Goal: Task Accomplishment & Management: Complete application form

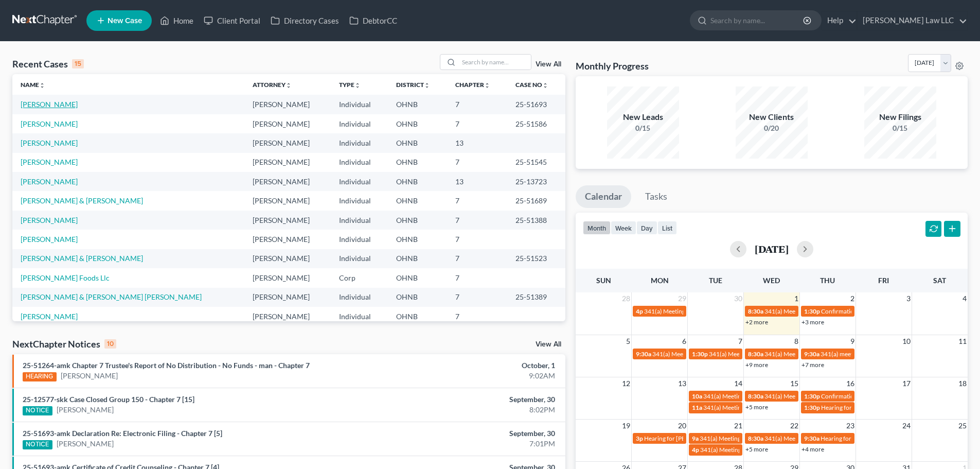
click at [47, 103] on link "[PERSON_NAME]" at bounding box center [49, 104] width 57 height 9
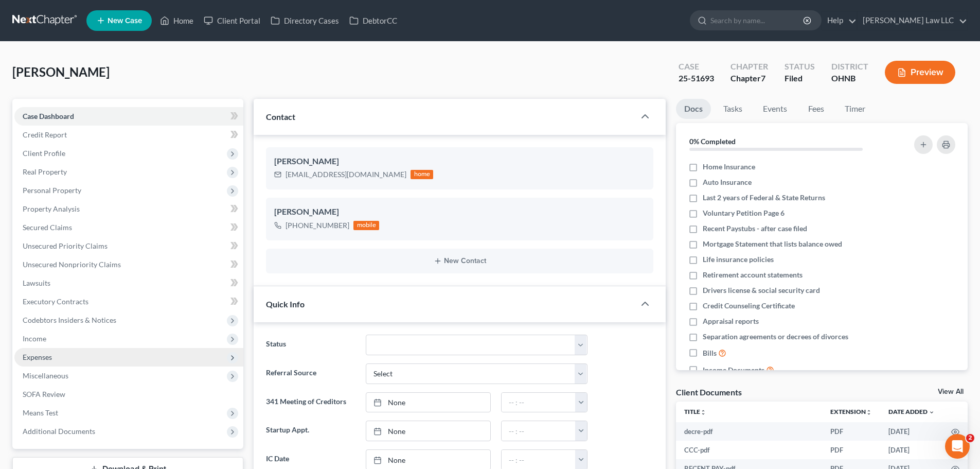
click at [75, 357] on span "Expenses" at bounding box center [128, 357] width 229 height 19
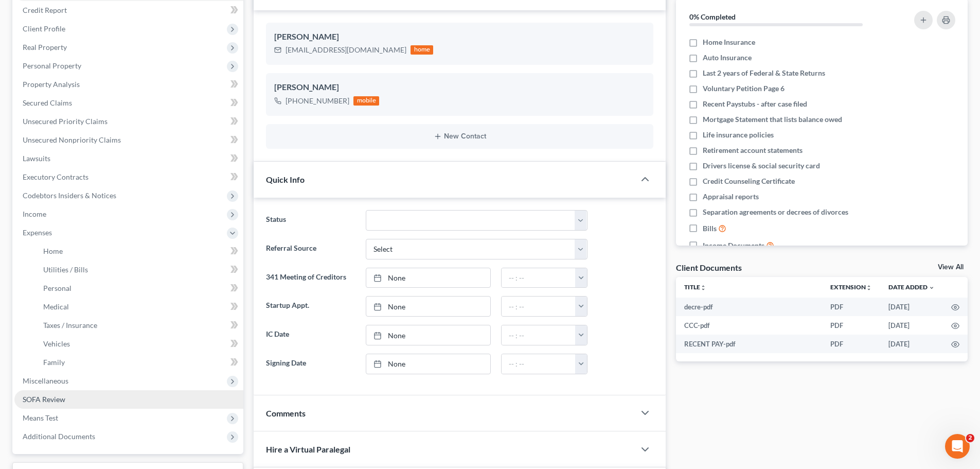
scroll to position [154, 0]
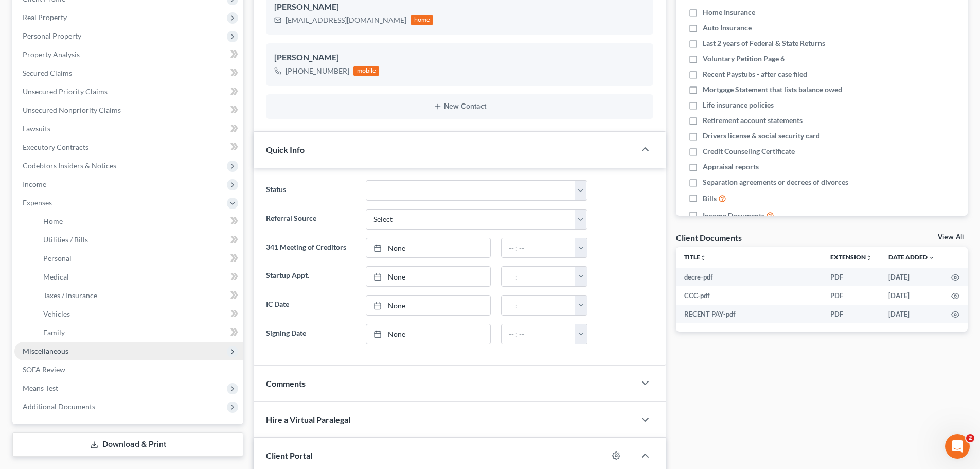
click at [62, 351] on span "Miscellaneous" at bounding box center [46, 350] width 46 height 9
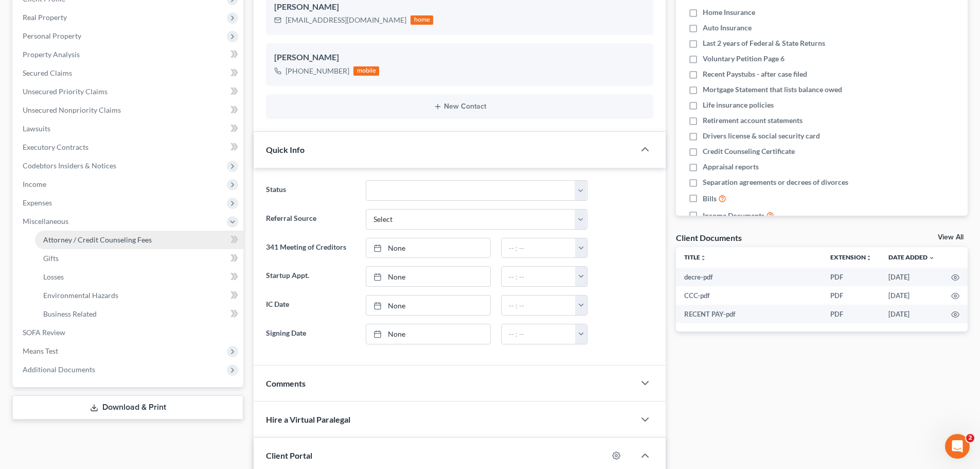
click at [134, 241] on span "Attorney / Credit Counseling Fees" at bounding box center [97, 239] width 109 height 9
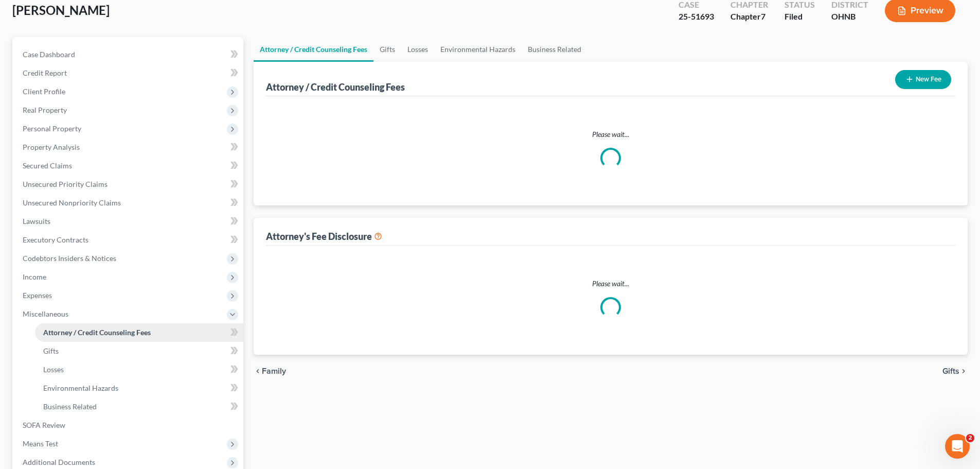
scroll to position [5, 0]
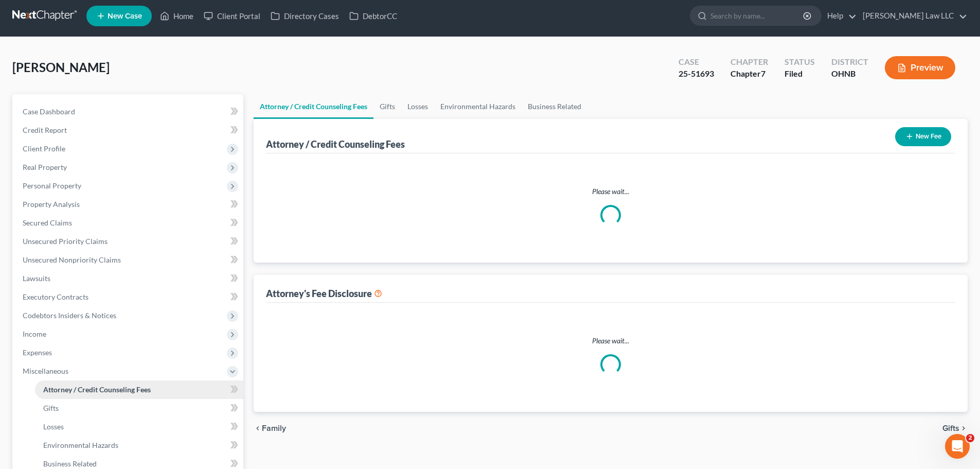
select select "0"
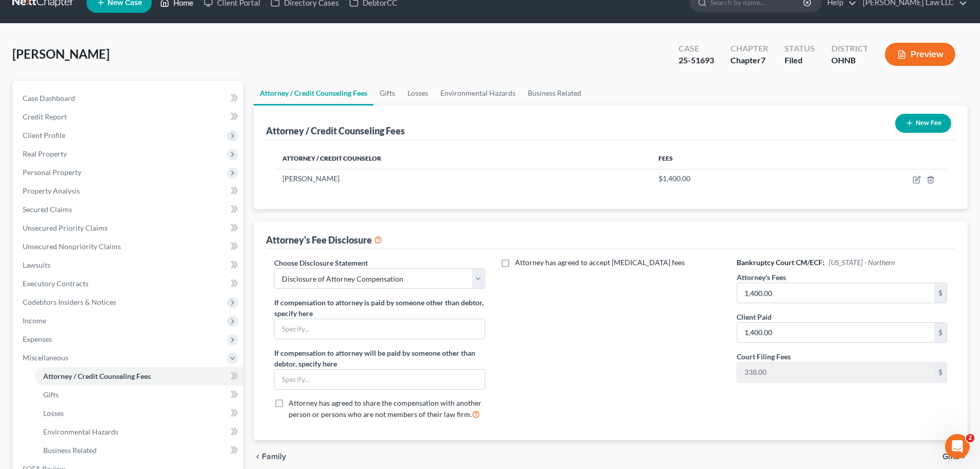
scroll to position [0, 0]
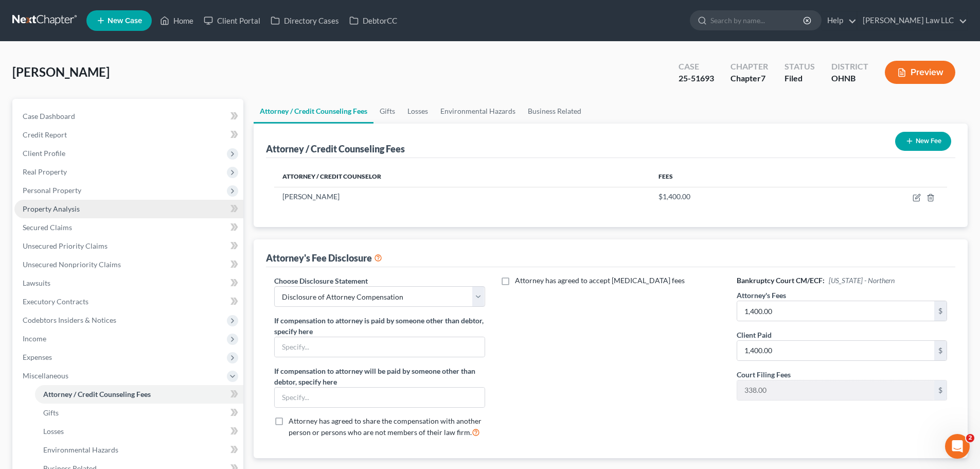
click at [59, 206] on span "Property Analysis" at bounding box center [51, 208] width 57 height 9
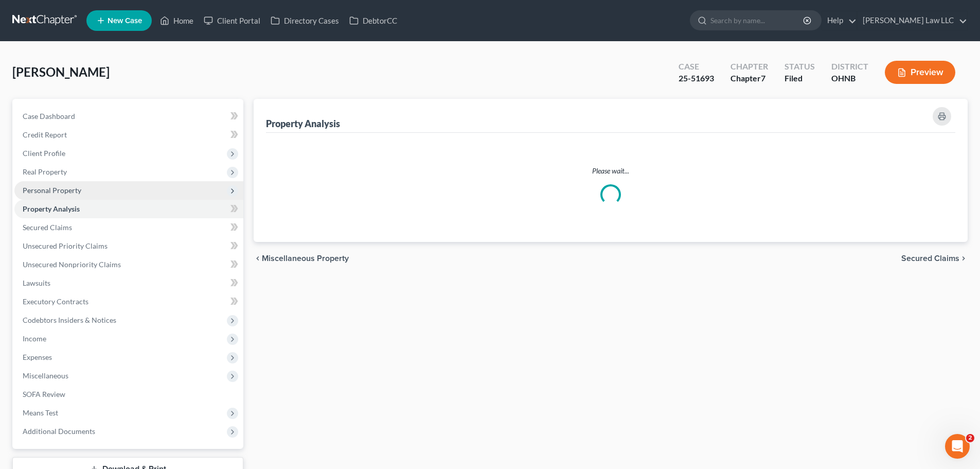
click at [60, 197] on span "Personal Property" at bounding box center [128, 190] width 229 height 19
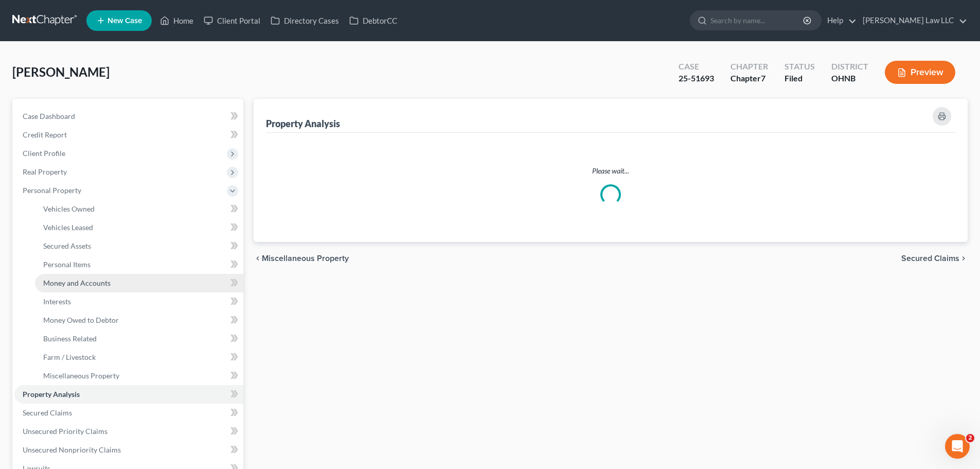
click at [80, 280] on span "Money and Accounts" at bounding box center [76, 282] width 67 height 9
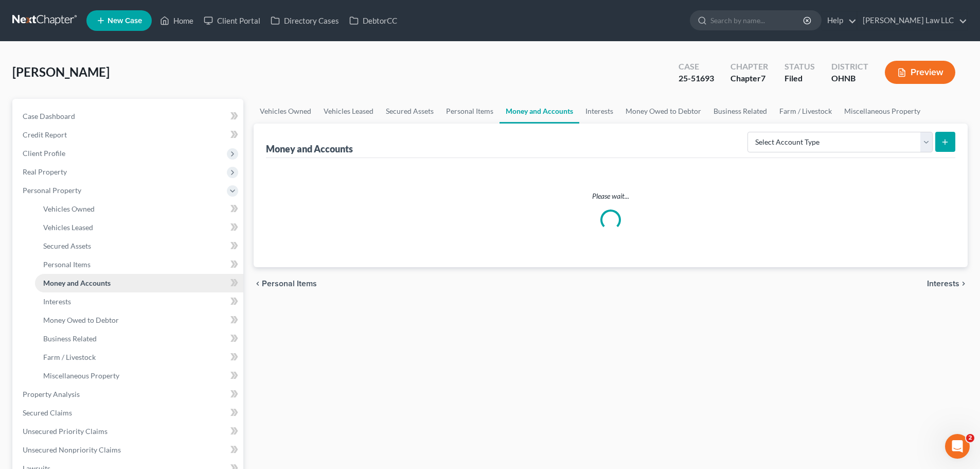
click at [104, 288] on link "Money and Accounts" at bounding box center [139, 283] width 208 height 19
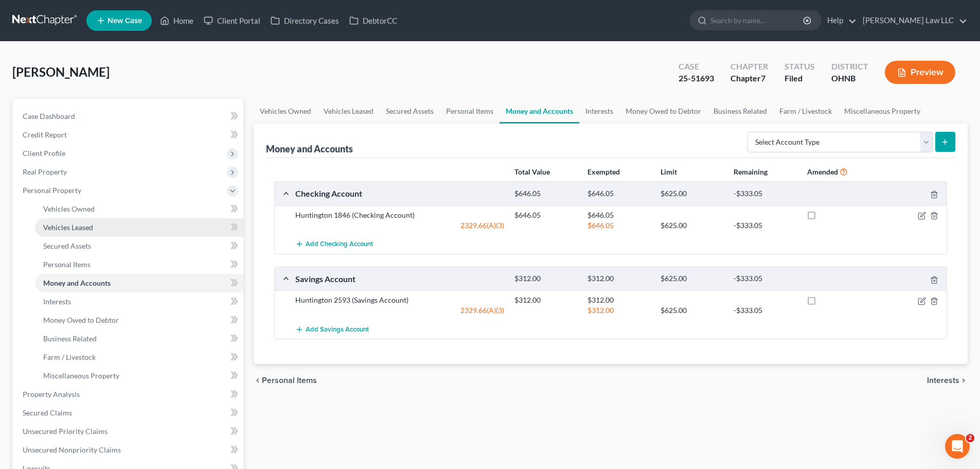
click at [79, 221] on link "Vehicles Leased" at bounding box center [139, 227] width 208 height 19
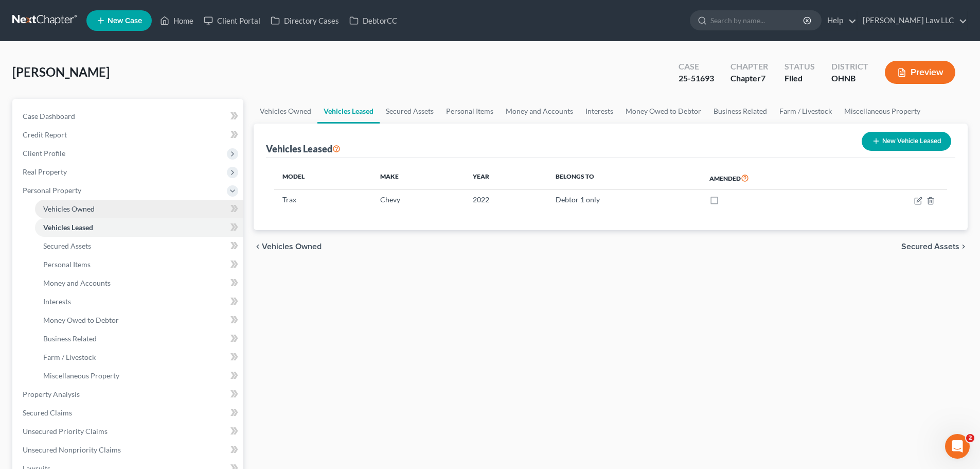
click at [82, 210] on span "Vehicles Owned" at bounding box center [68, 208] width 51 height 9
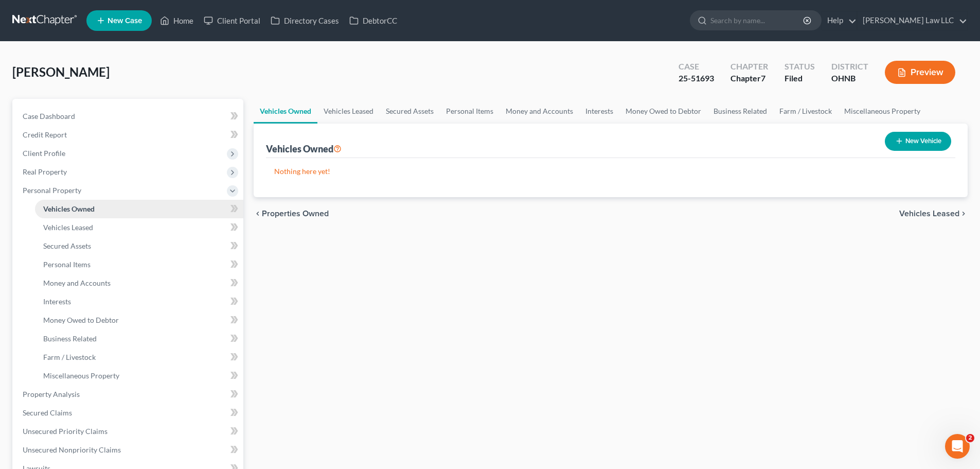
click at [82, 210] on span "Vehicles Owned" at bounding box center [68, 208] width 51 height 9
click at [83, 218] on ul "Vehicles Owned Vehicles Leased Machinery and Vehicles Office Related" at bounding box center [128, 292] width 229 height 185
click at [82, 225] on span "Vehicles Leased" at bounding box center [68, 227] width 50 height 9
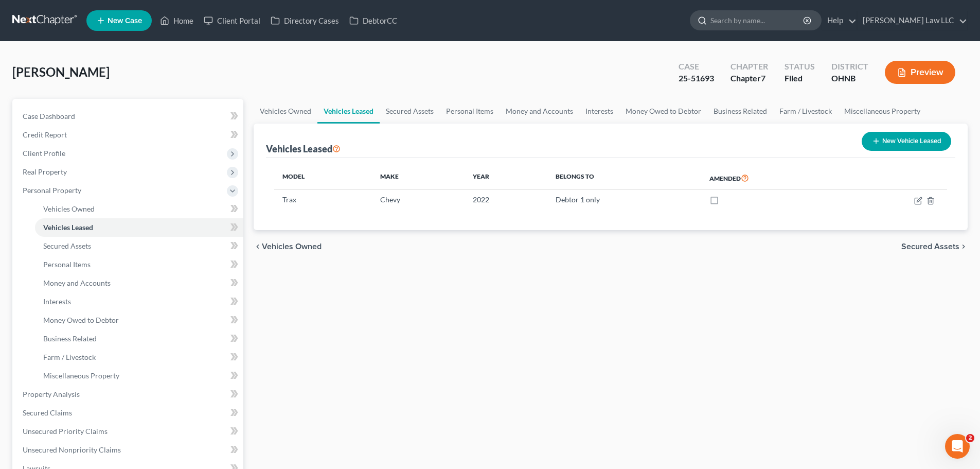
click at [769, 14] on input "search" at bounding box center [758, 20] width 94 height 19
type input "schmidt"
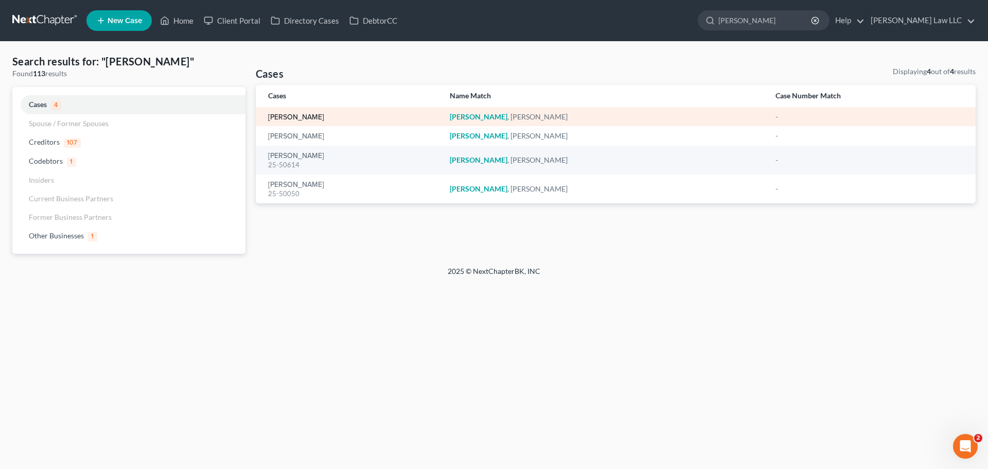
click at [284, 115] on link "[PERSON_NAME]" at bounding box center [296, 117] width 56 height 7
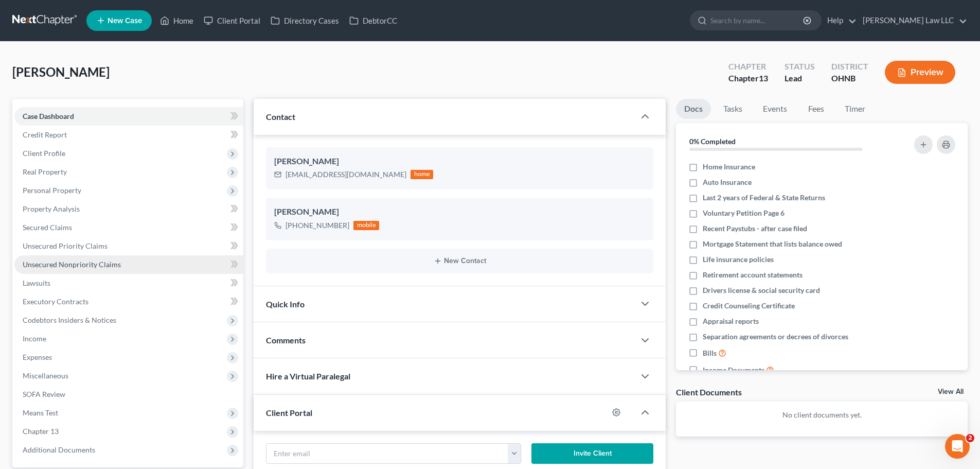
click at [87, 269] on link "Unsecured Nonpriority Claims" at bounding box center [128, 264] width 229 height 19
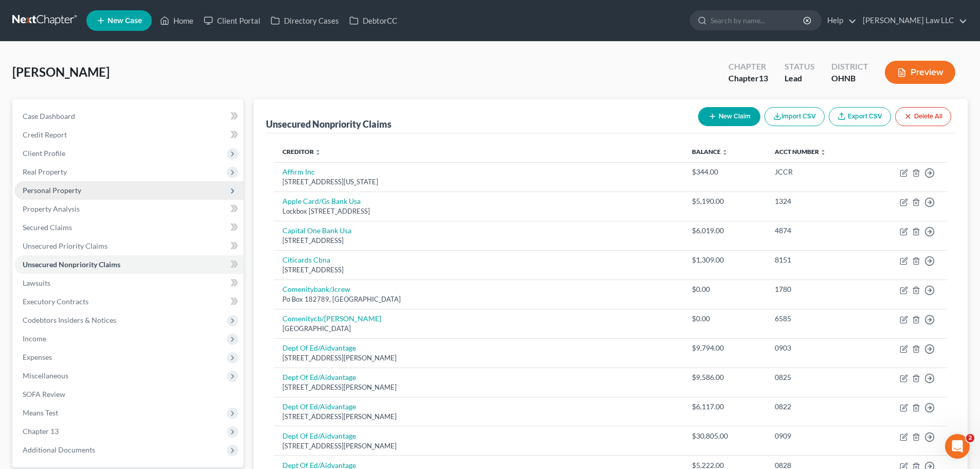
click at [70, 187] on span "Personal Property" at bounding box center [52, 190] width 59 height 9
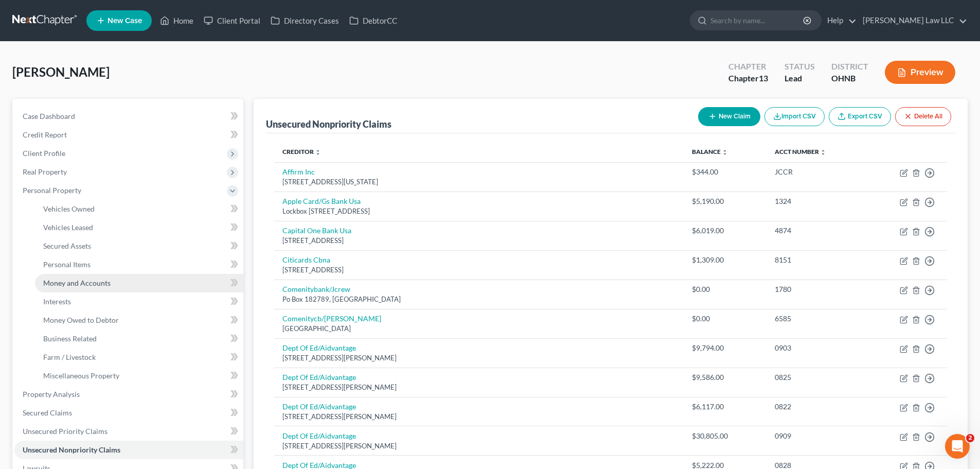
click at [84, 284] on span "Money and Accounts" at bounding box center [76, 282] width 67 height 9
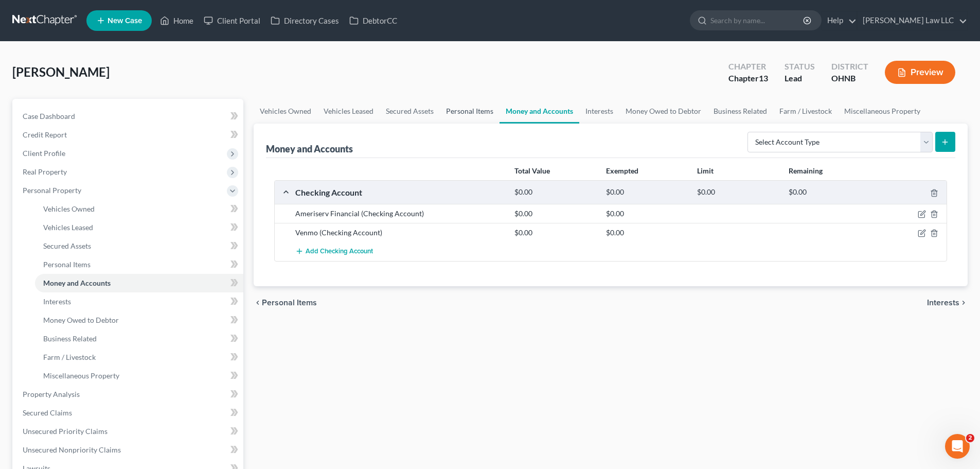
click at [473, 108] on link "Personal Items" at bounding box center [470, 111] width 60 height 25
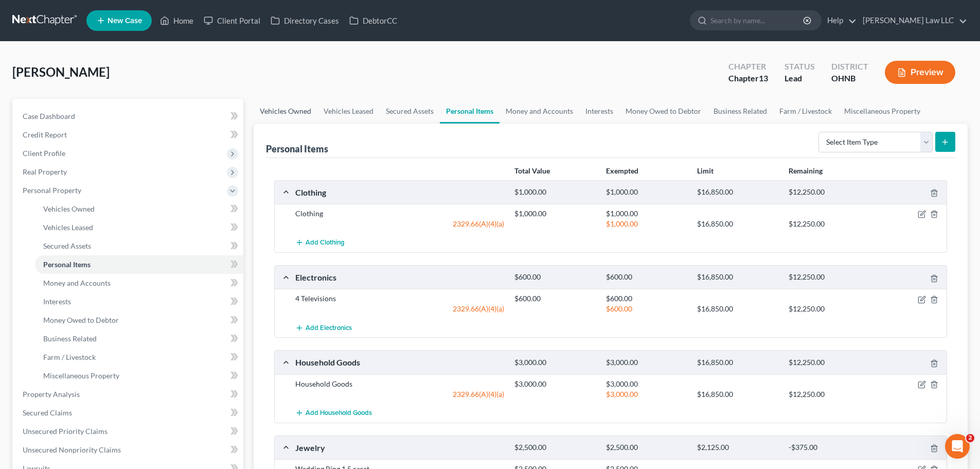
click at [289, 115] on link "Vehicles Owned" at bounding box center [286, 111] width 64 height 25
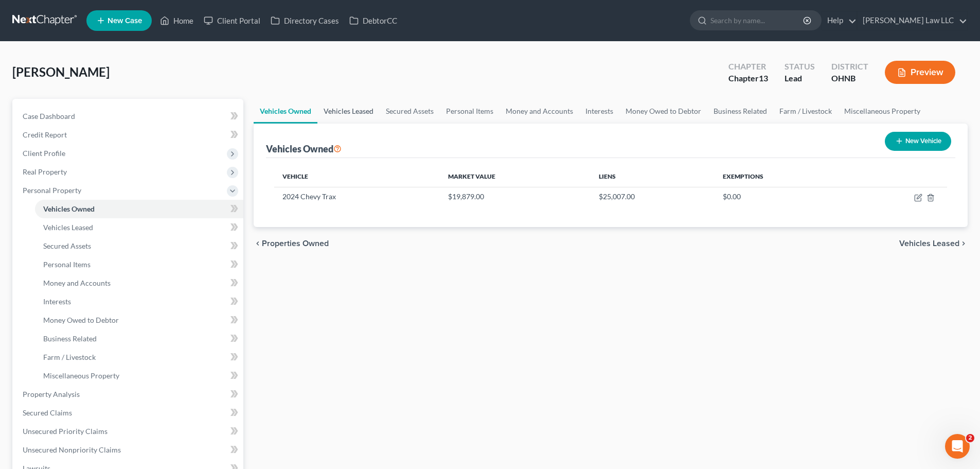
click at [369, 107] on link "Vehicles Leased" at bounding box center [349, 111] width 62 height 25
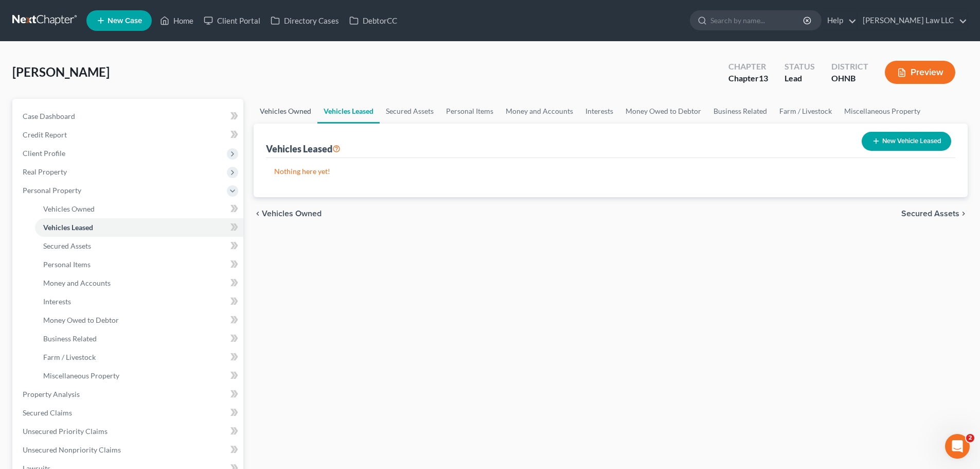
click at [282, 113] on link "Vehicles Owned" at bounding box center [286, 111] width 64 height 25
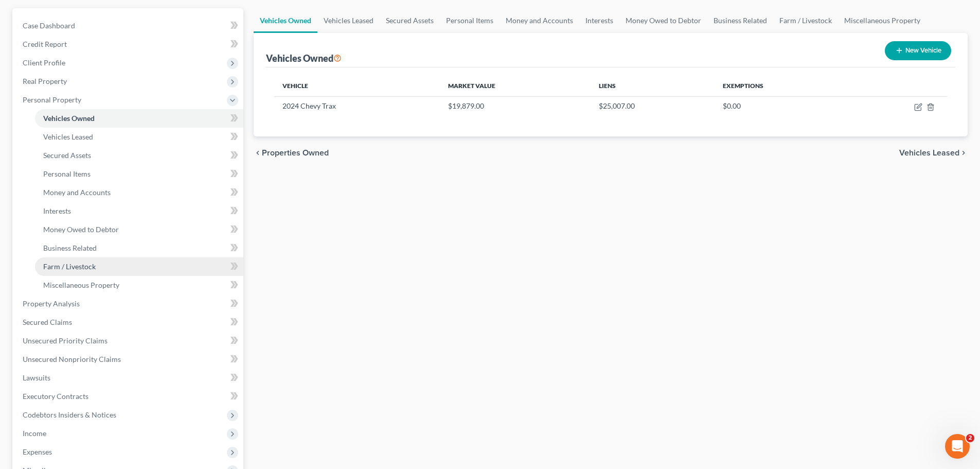
scroll to position [103, 0]
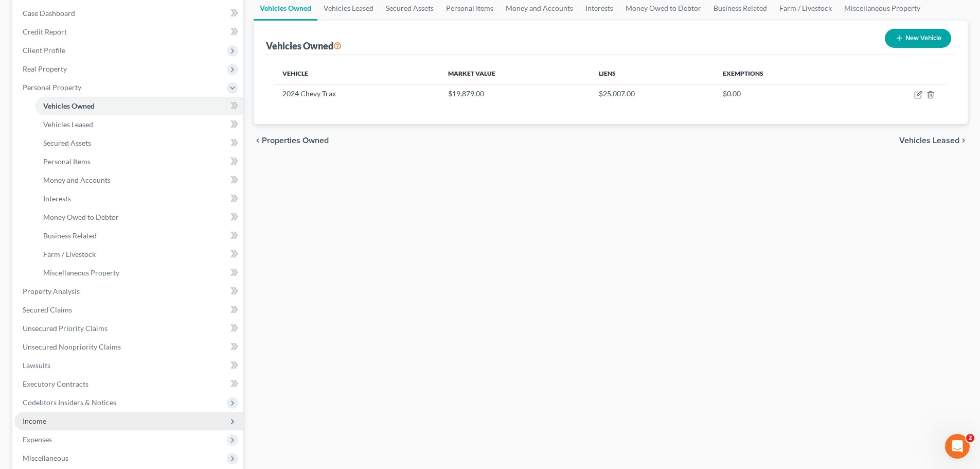
click at [44, 425] on span "Income" at bounding box center [35, 420] width 24 height 9
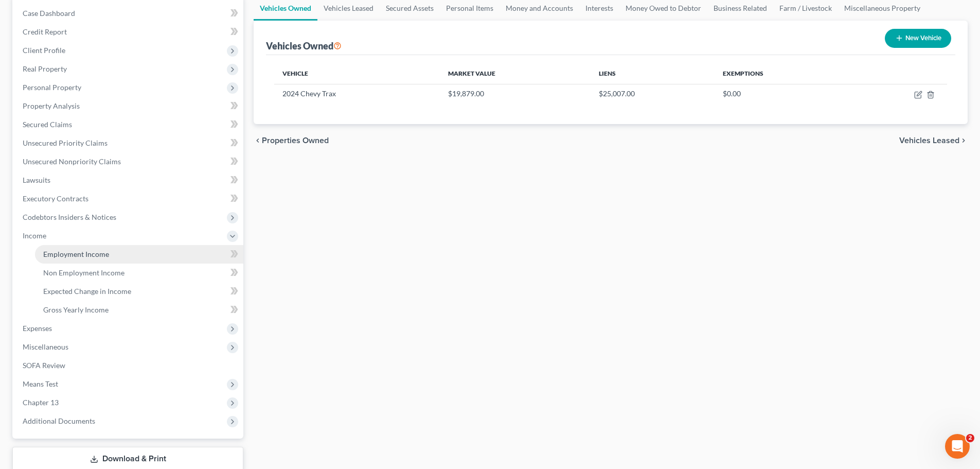
click at [107, 253] on span "Employment Income" at bounding box center [76, 254] width 66 height 9
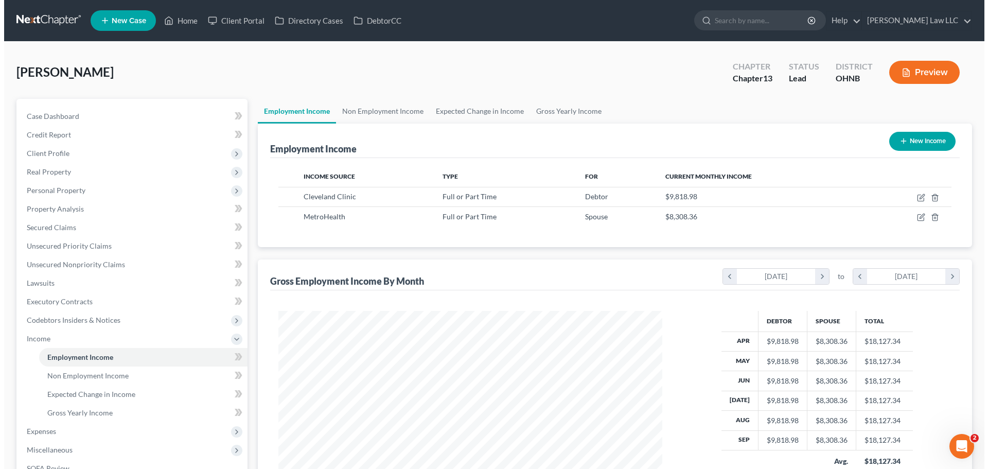
scroll to position [192, 405]
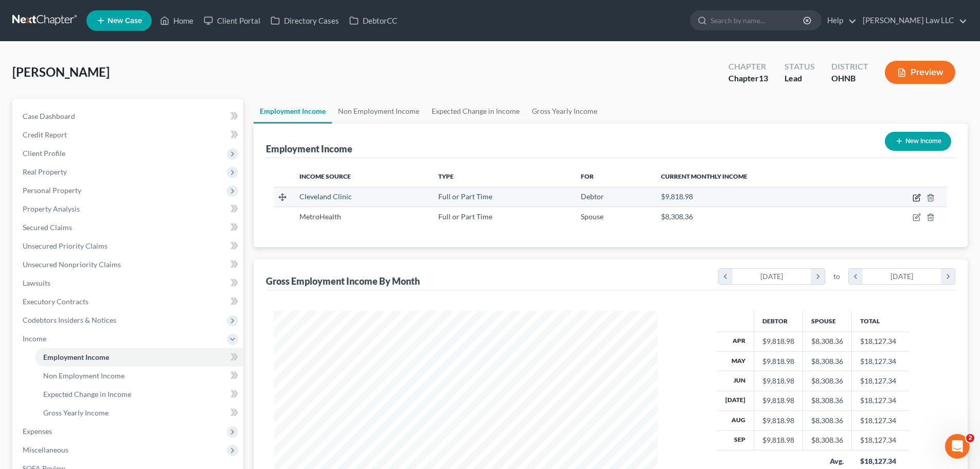
click at [918, 198] on icon "button" at bounding box center [918, 196] width 5 height 5
select select "0"
select select "36"
select select "1"
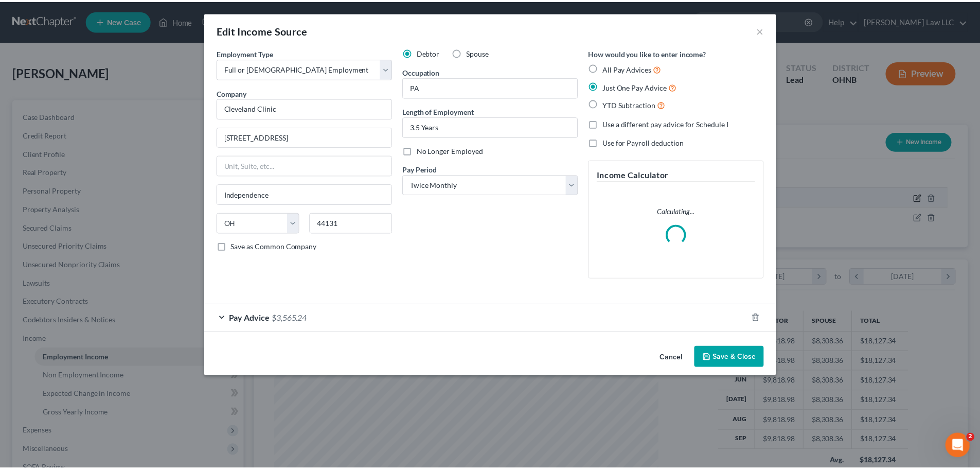
scroll to position [194, 408]
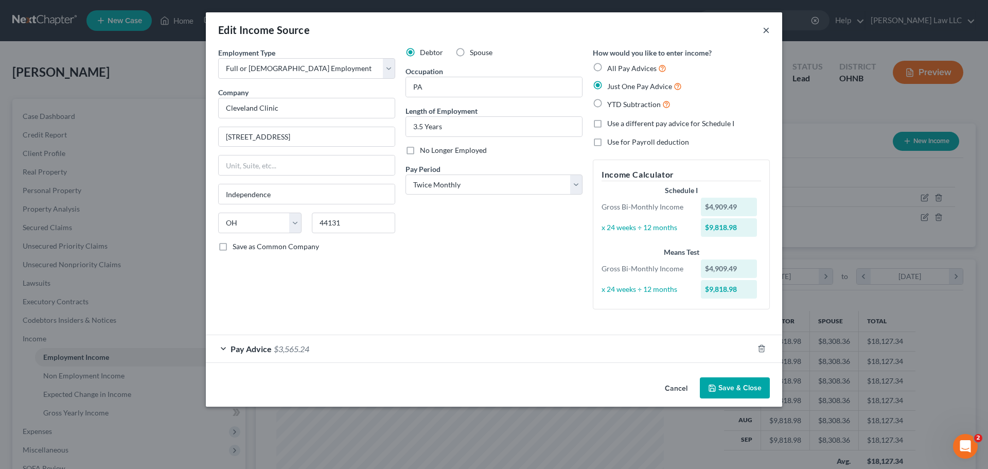
click at [766, 33] on button "×" at bounding box center [766, 30] width 7 height 12
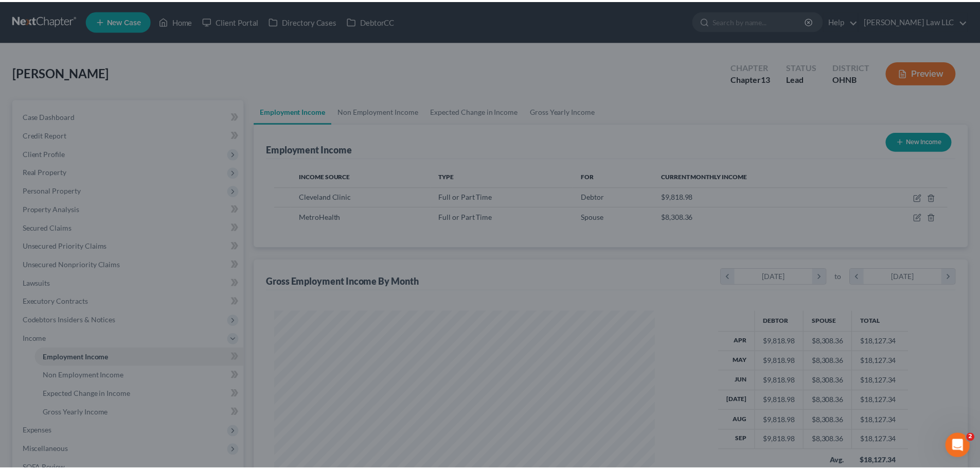
scroll to position [514481, 514269]
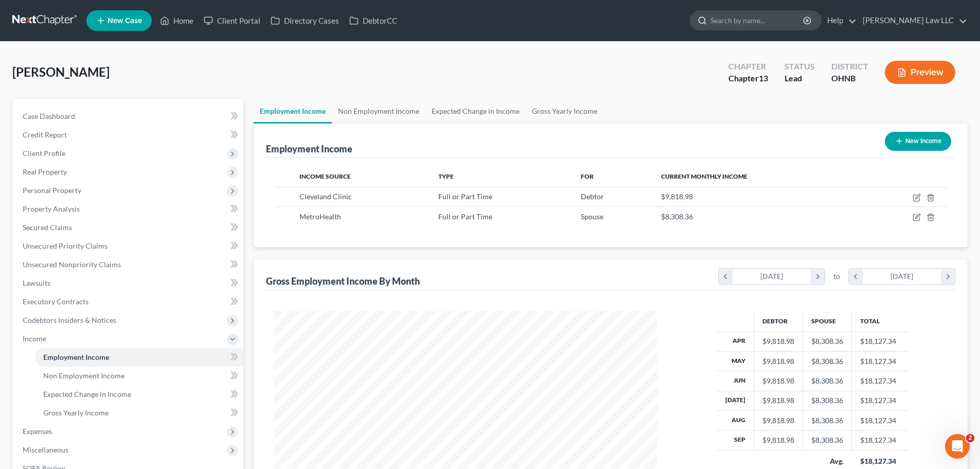
click at [744, 25] on input "search" at bounding box center [758, 20] width 94 height 19
type input "jameyson"
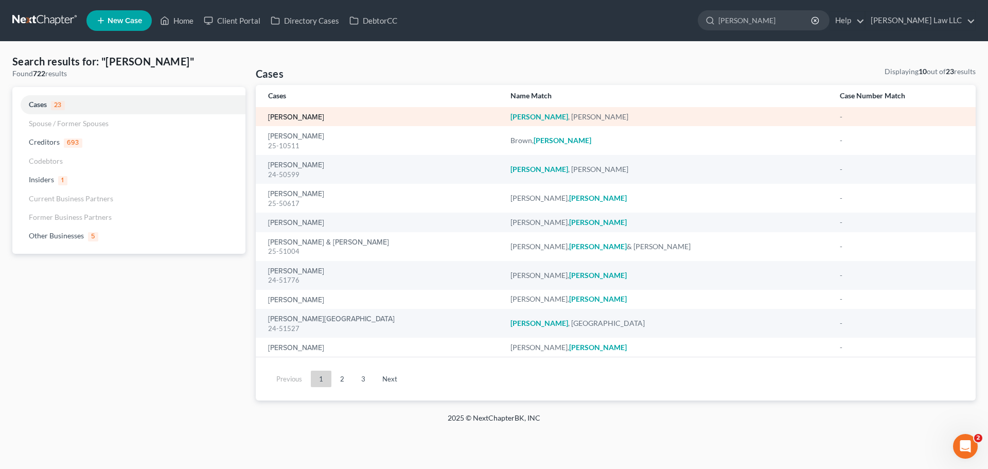
click at [324, 118] on link "[PERSON_NAME]" at bounding box center [296, 117] width 56 height 7
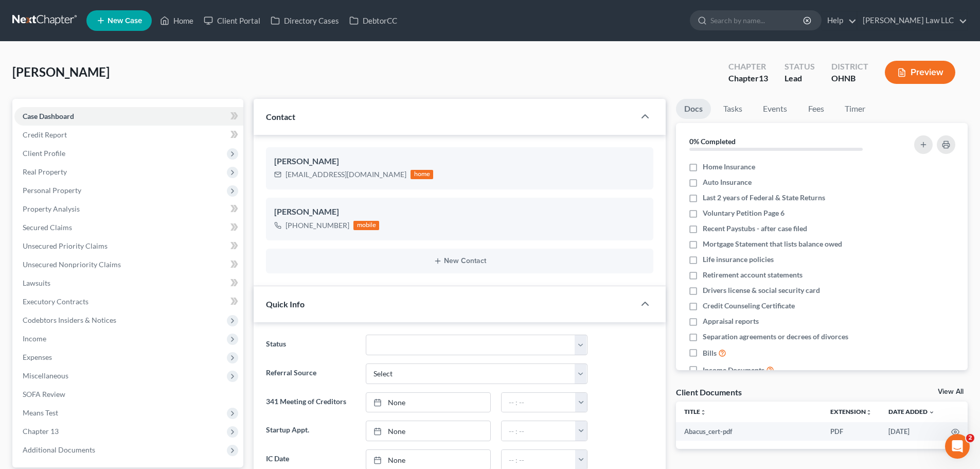
scroll to position [179, 0]
click at [62, 192] on span "Personal Property" at bounding box center [52, 190] width 59 height 9
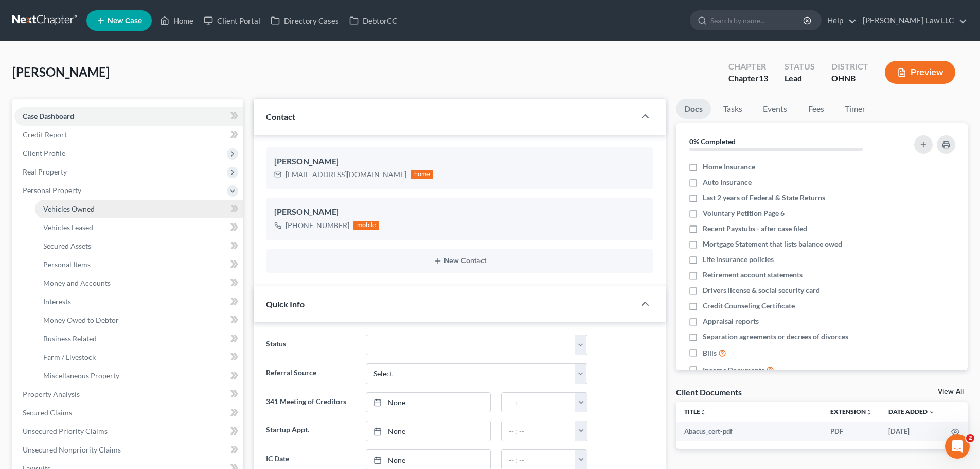
click at [67, 209] on span "Vehicles Owned" at bounding box center [68, 208] width 51 height 9
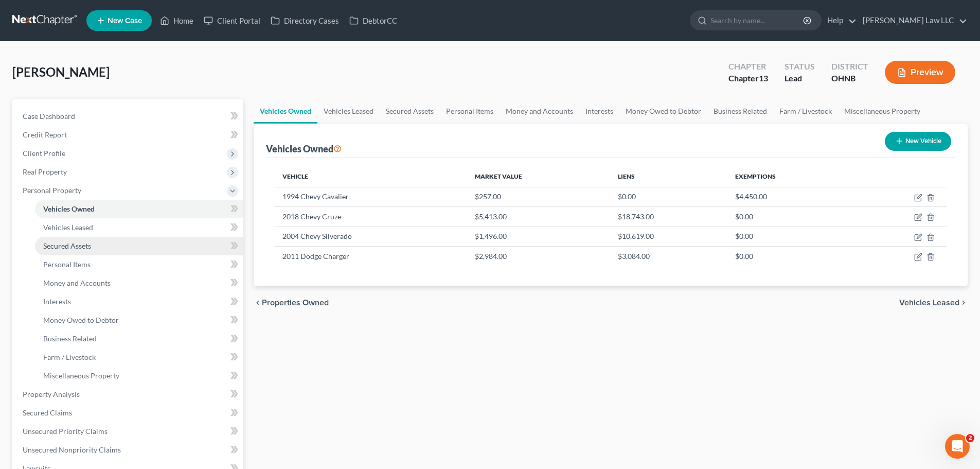
click at [62, 253] on link "Secured Assets" at bounding box center [139, 246] width 208 height 19
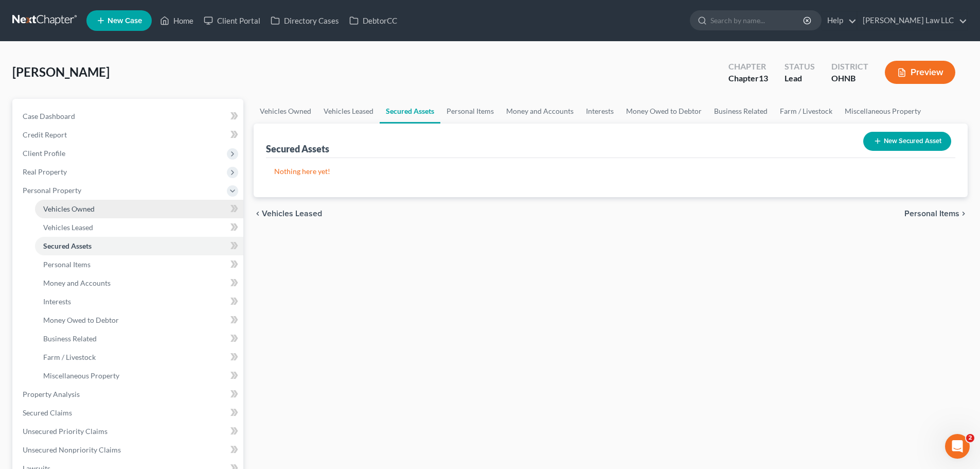
click at [68, 211] on span "Vehicles Owned" at bounding box center [68, 208] width 51 height 9
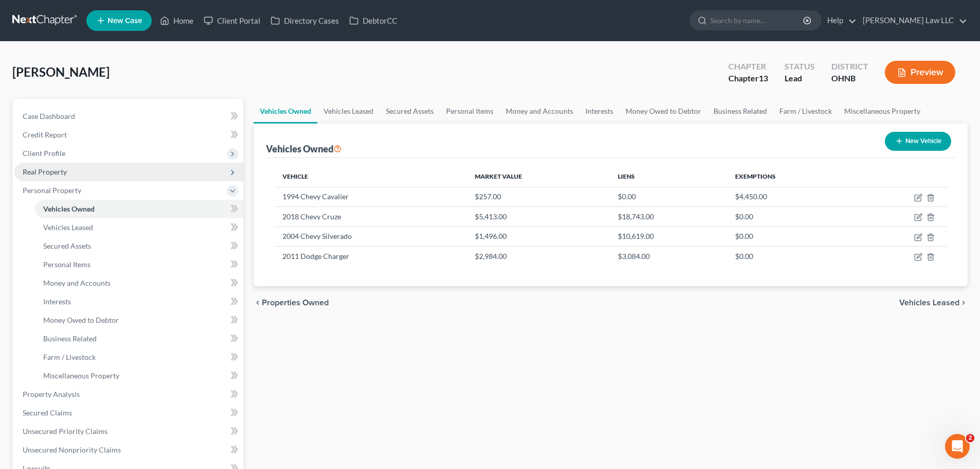
click at [63, 169] on span "Real Property" at bounding box center [45, 171] width 44 height 9
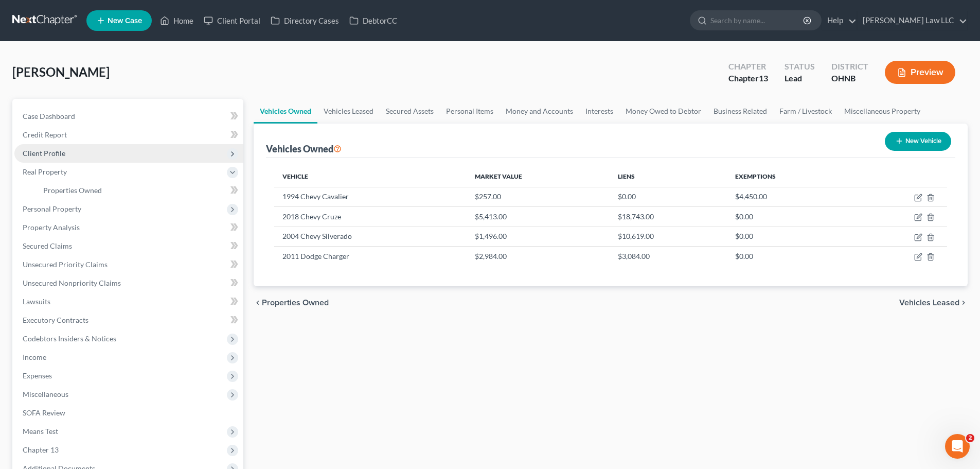
click at [64, 150] on span "Client Profile" at bounding box center [128, 153] width 229 height 19
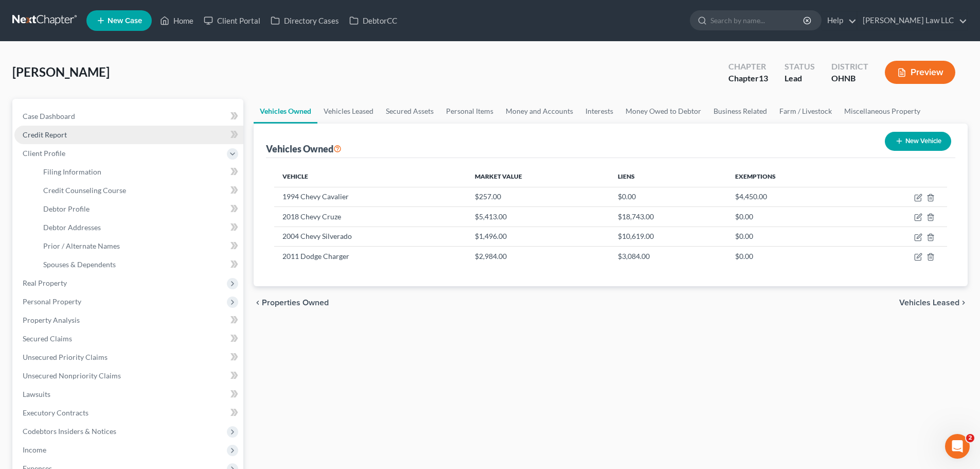
click at [69, 131] on link "Credit Report" at bounding box center [128, 135] width 229 height 19
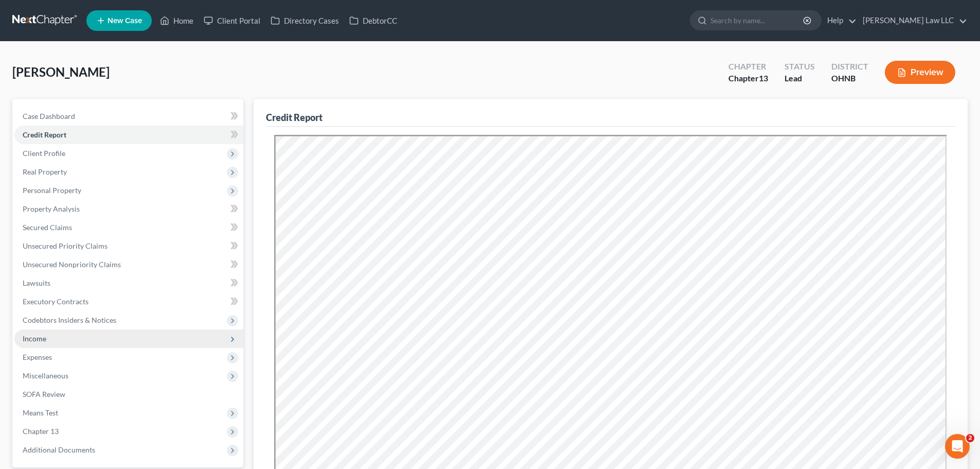
click at [44, 340] on span "Income" at bounding box center [35, 338] width 24 height 9
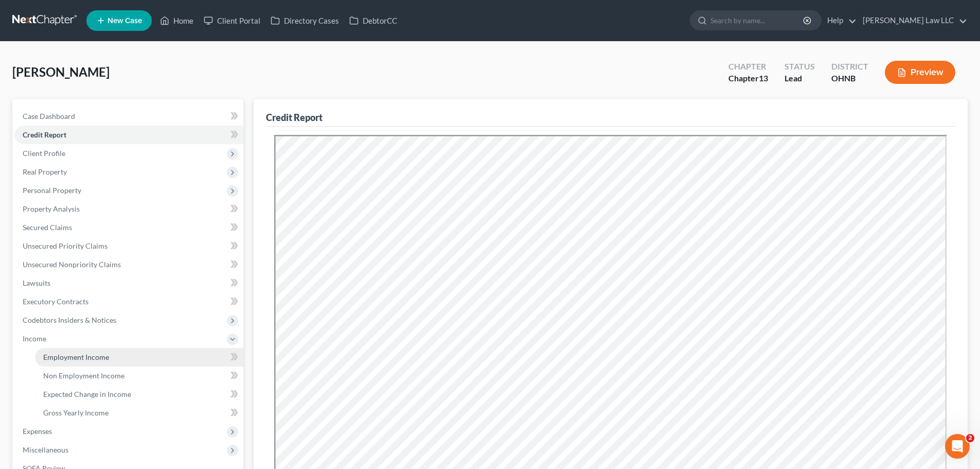
click at [85, 357] on span "Employment Income" at bounding box center [76, 357] width 66 height 9
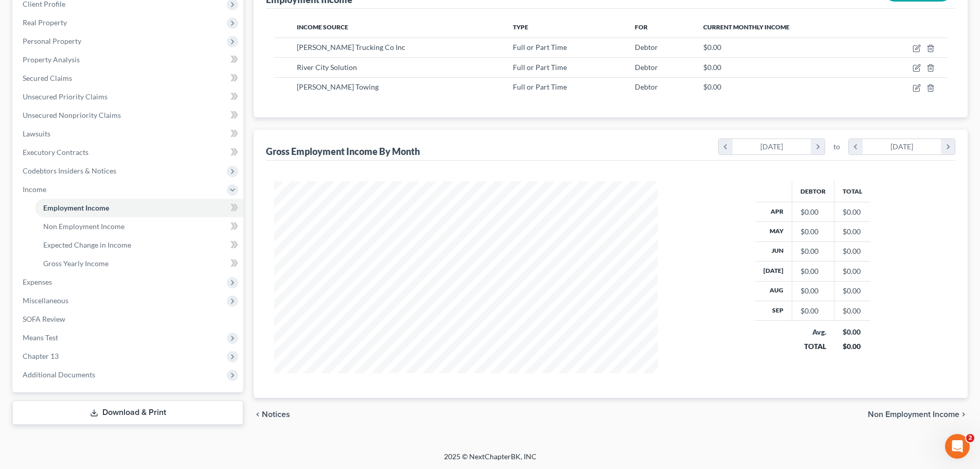
scroll to position [150, 0]
click at [78, 371] on span "Additional Documents" at bounding box center [59, 373] width 73 height 9
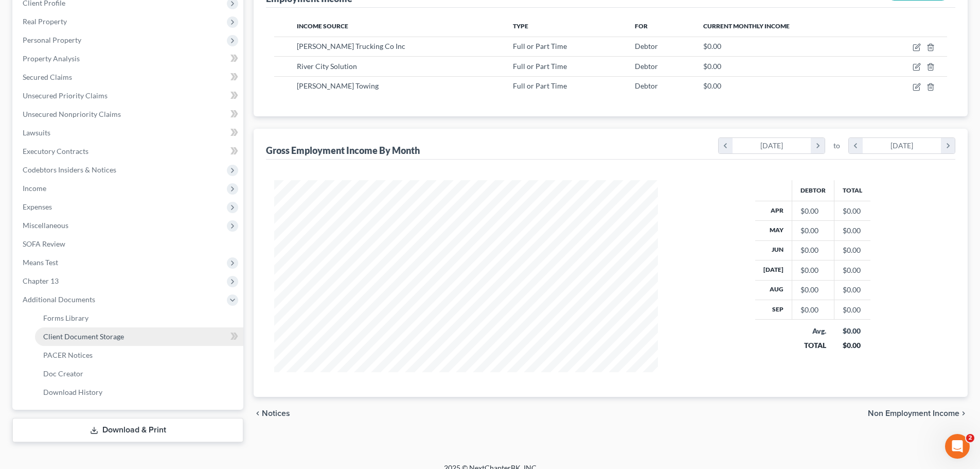
click at [129, 338] on link "Client Document Storage" at bounding box center [139, 336] width 208 height 19
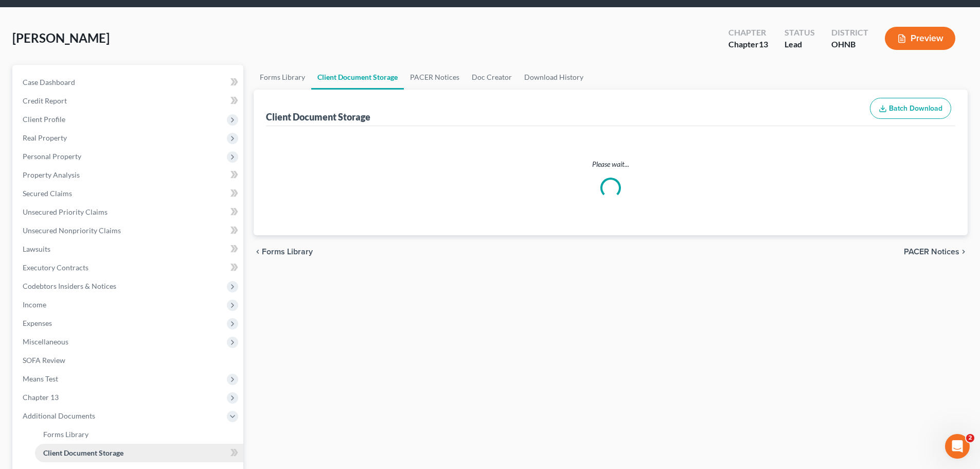
select select "5"
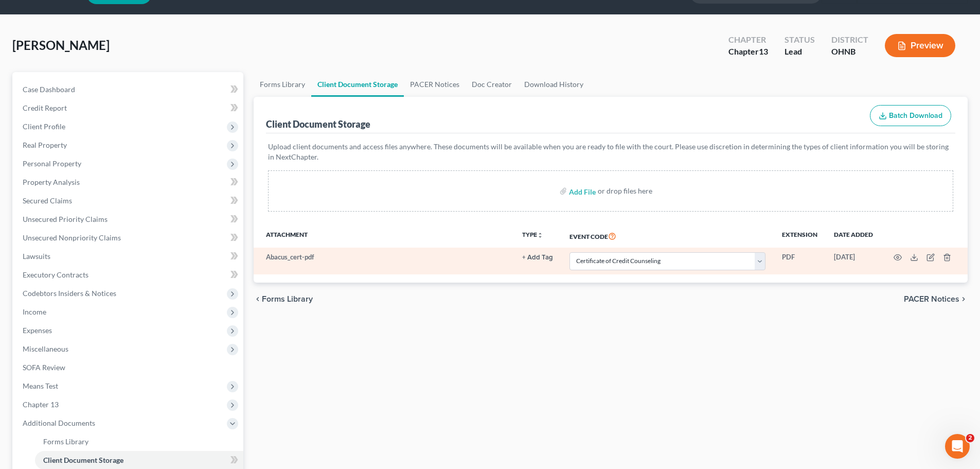
scroll to position [51, 0]
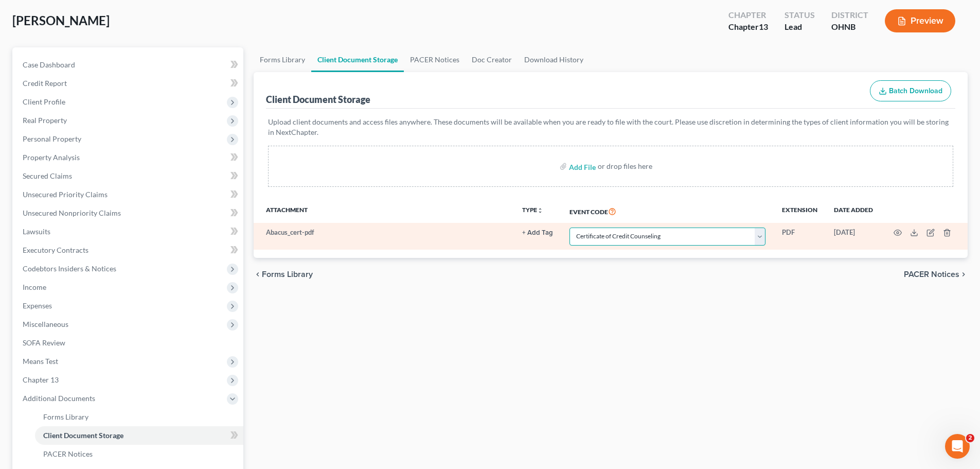
click at [663, 241] on select "Select Event 20 Largest Unsecured Creditors Amended List of Creditors (Fee) Ame…" at bounding box center [668, 236] width 196 height 18
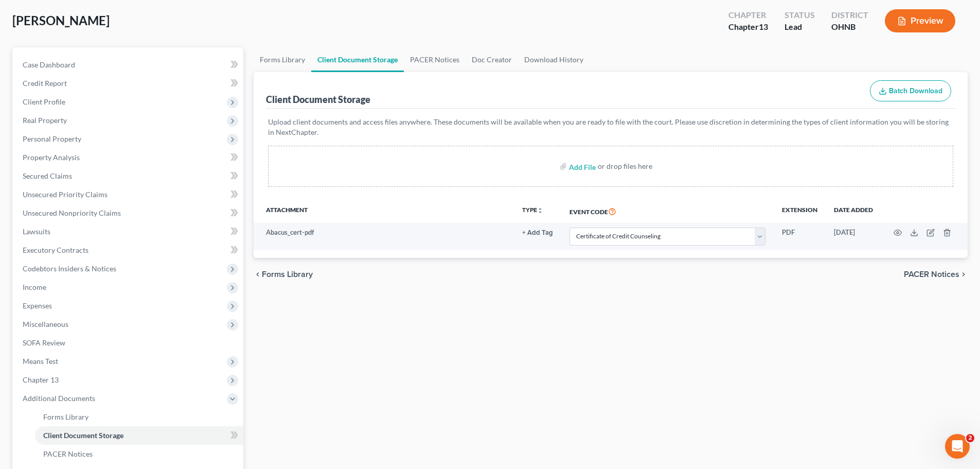
click at [658, 307] on div "Forms Library Client Document Storage PACER Notices Doc Creator Download Histor…" at bounding box center [611, 294] width 725 height 494
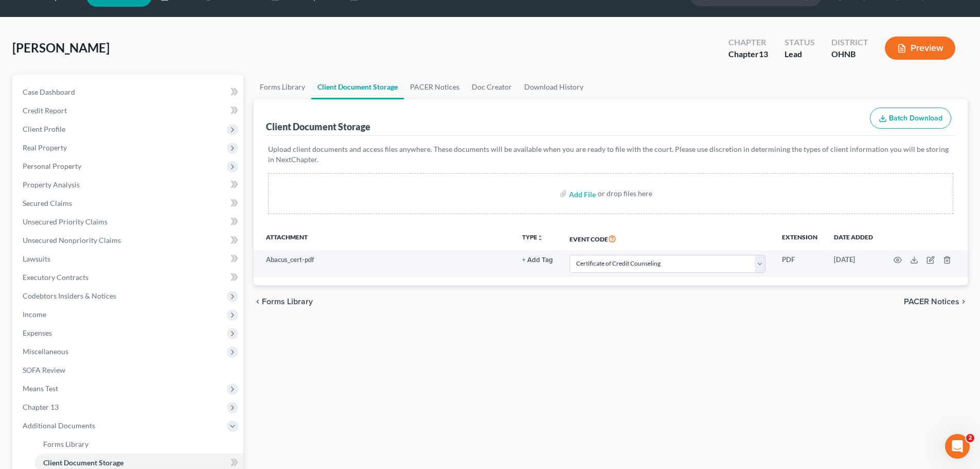
scroll to position [0, 0]
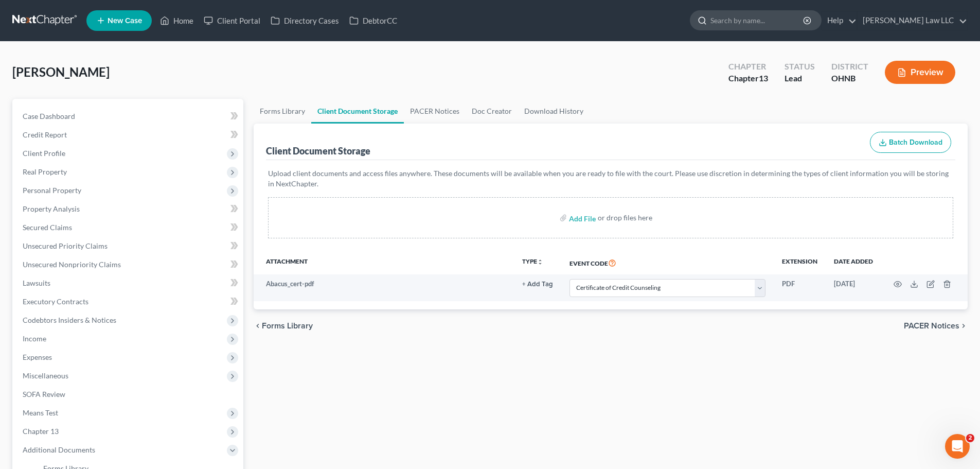
click at [762, 20] on input "search" at bounding box center [758, 20] width 94 height 19
click at [792, 22] on input "search" at bounding box center [758, 20] width 94 height 19
type input "sency"
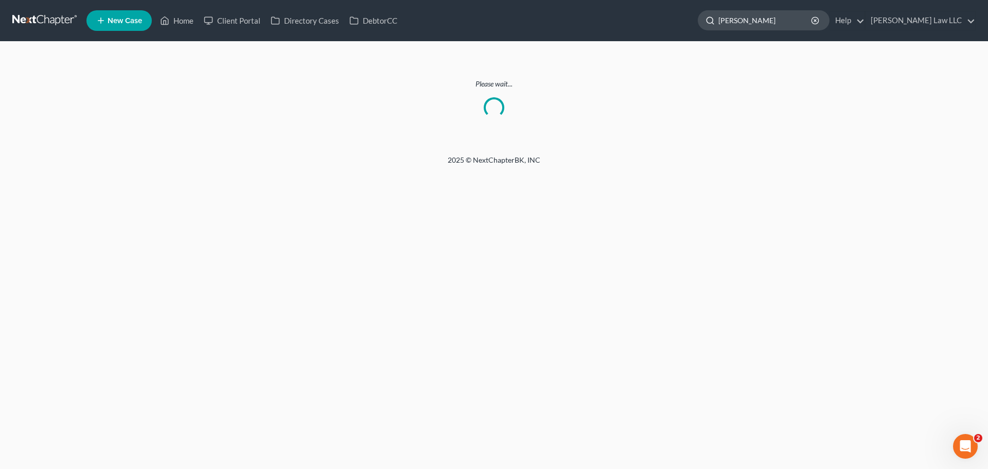
click at [791, 11] on input "sency" at bounding box center [765, 20] width 94 height 19
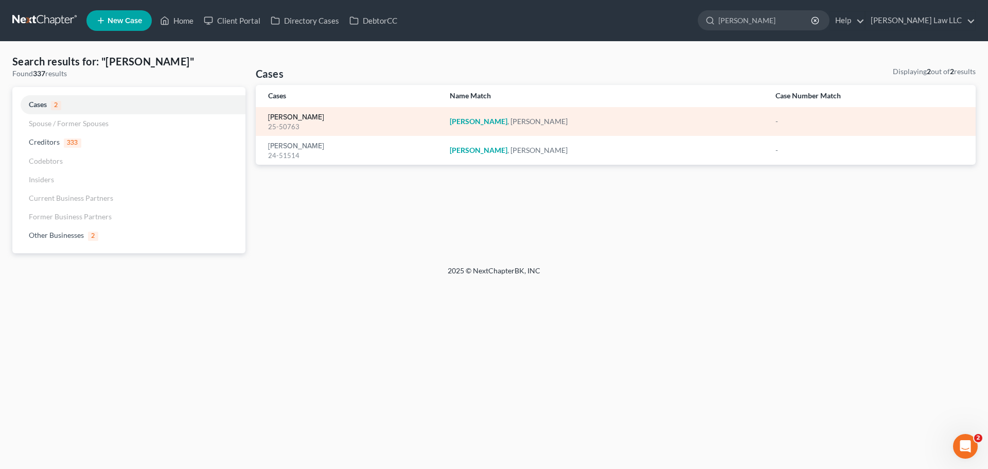
click at [295, 120] on link "[PERSON_NAME]" at bounding box center [296, 117] width 56 height 7
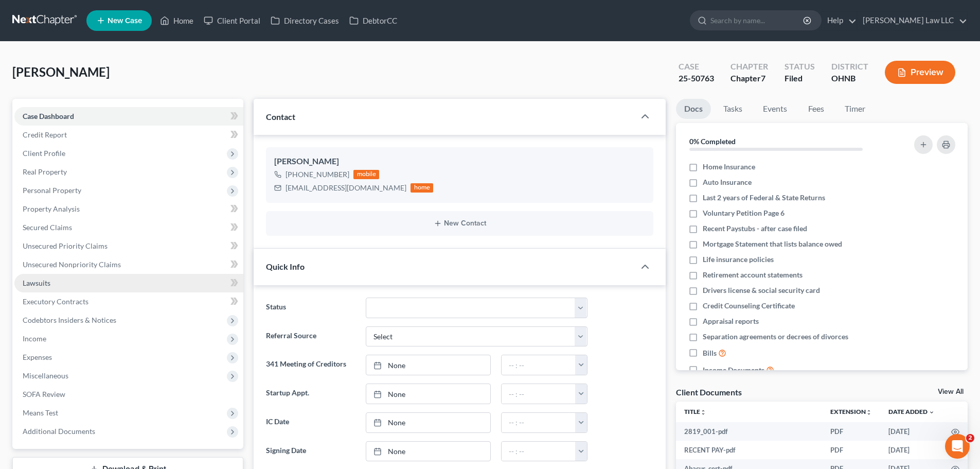
click at [77, 283] on link "Lawsuits" at bounding box center [128, 283] width 229 height 19
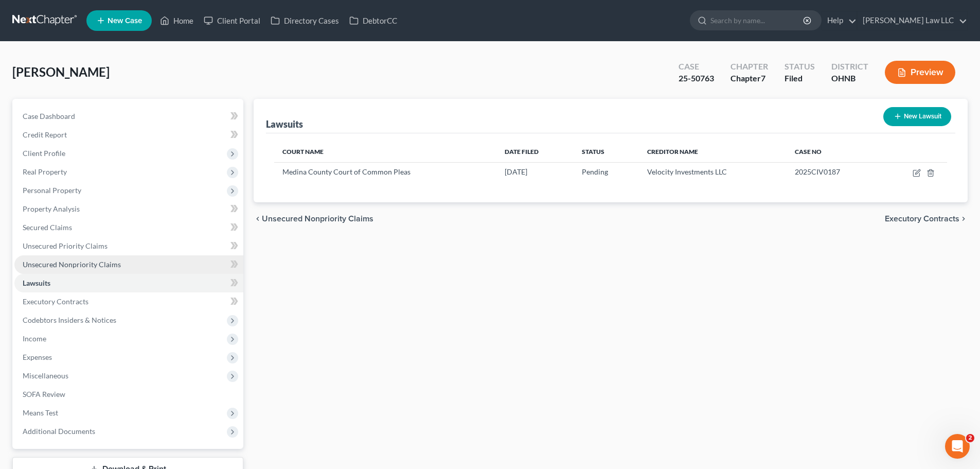
click at [61, 265] on span "Unsecured Nonpriority Claims" at bounding box center [72, 264] width 98 height 9
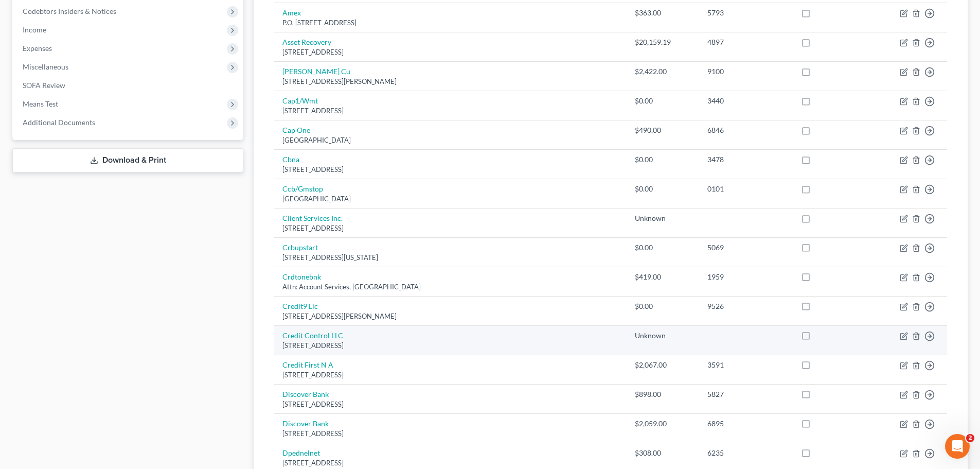
scroll to position [669, 0]
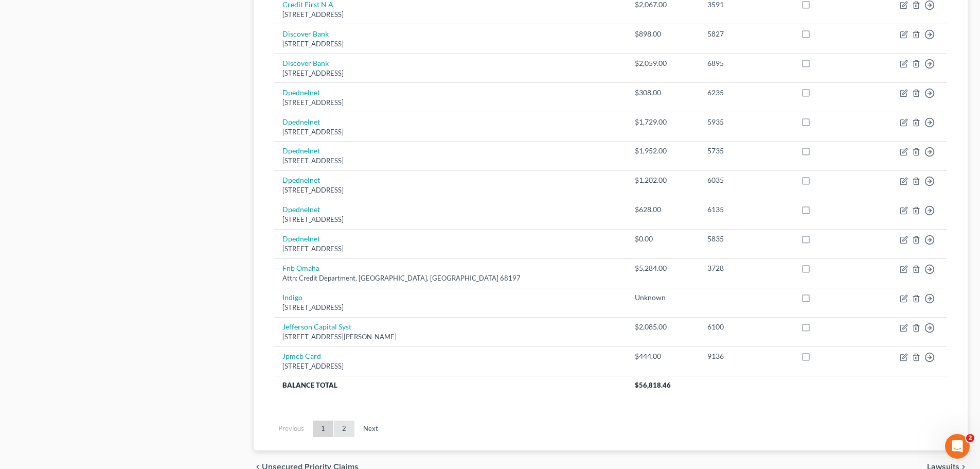
click at [342, 428] on link "2" at bounding box center [344, 428] width 21 height 16
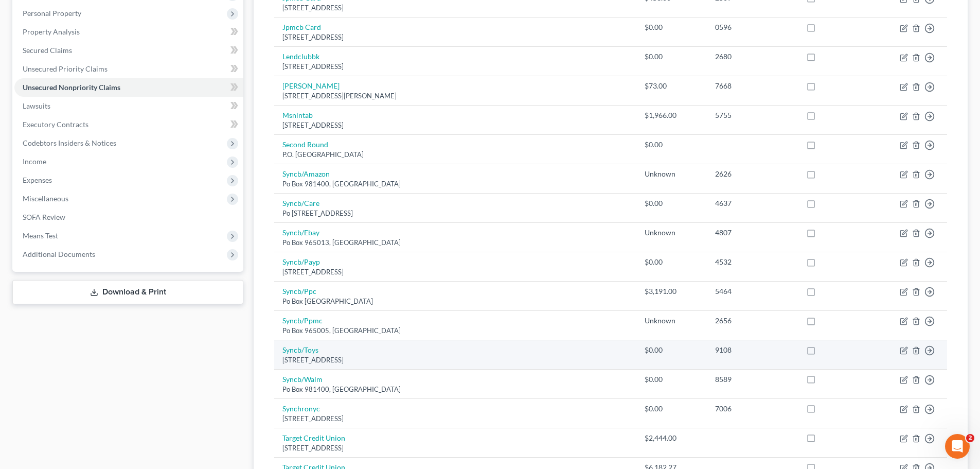
scroll to position [0, 0]
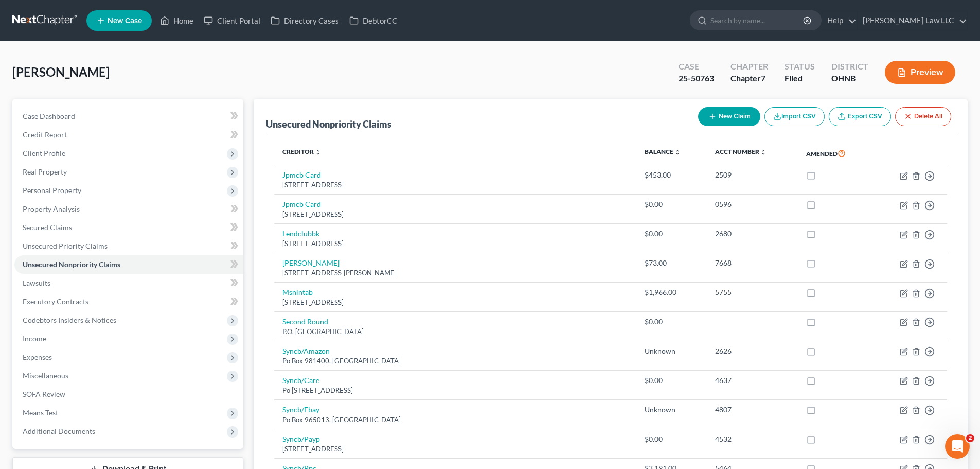
click at [704, 76] on div "25-50763" at bounding box center [697, 79] width 36 height 12
copy div "25-50763"
click at [545, 77] on div "Sency, Michael Upgraded Case 25-50763 Chapter Chapter 7 Status Filed District O…" at bounding box center [490, 76] width 956 height 45
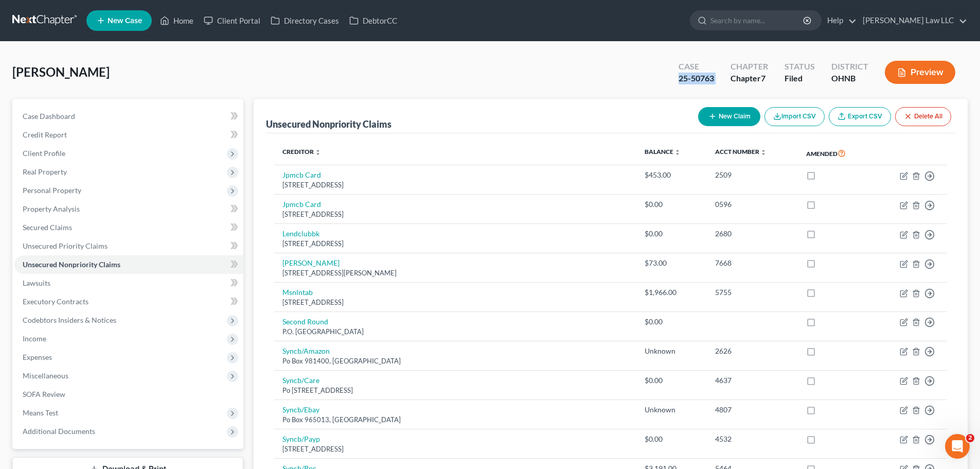
click at [485, 77] on div "Sency, Michael Upgraded Case 25-50763 Chapter Chapter 7 Status Filed District O…" at bounding box center [490, 76] width 956 height 45
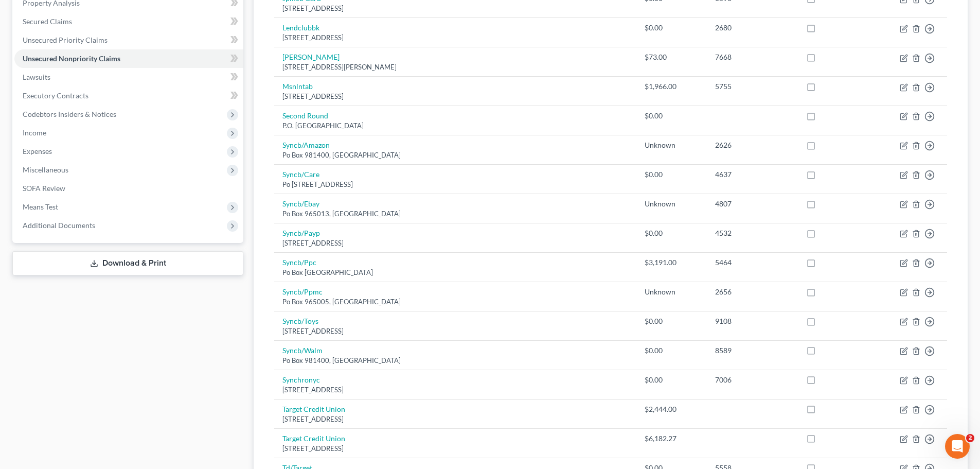
click at [138, 268] on link "Download & Print" at bounding box center [127, 263] width 231 height 24
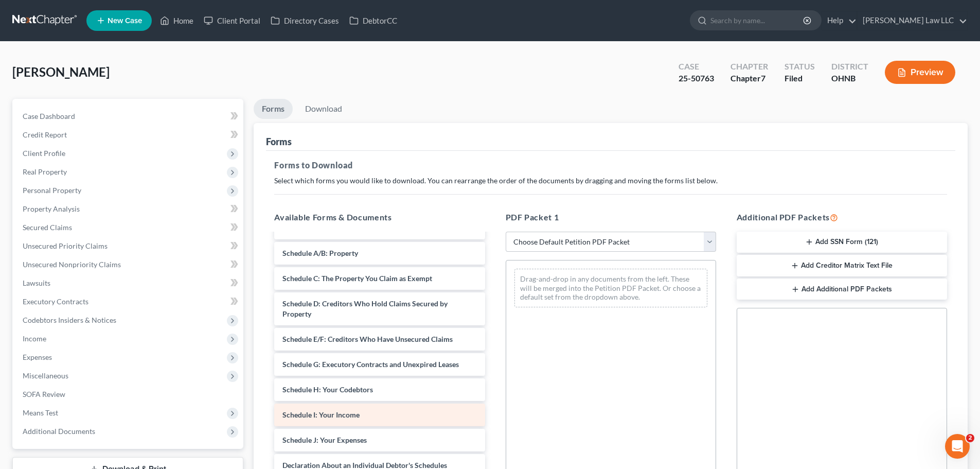
scroll to position [103, 0]
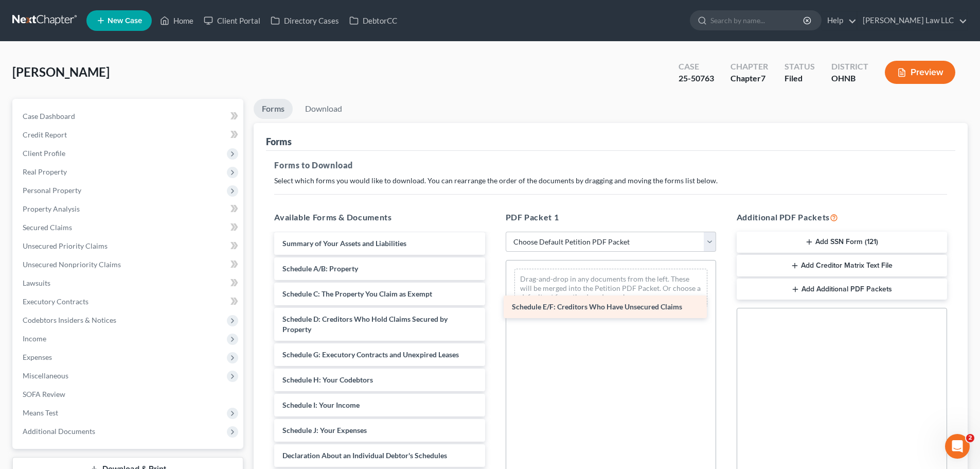
drag, startPoint x: 340, startPoint y: 353, endPoint x: 599, endPoint y: 287, distance: 267.3
click at [493, 287] on div "Schedule E/F: Creditors Who Have Unsecured Claims 2819_001-pdf RECENT PAY-pdf A…" at bounding box center [379, 402] width 227 height 543
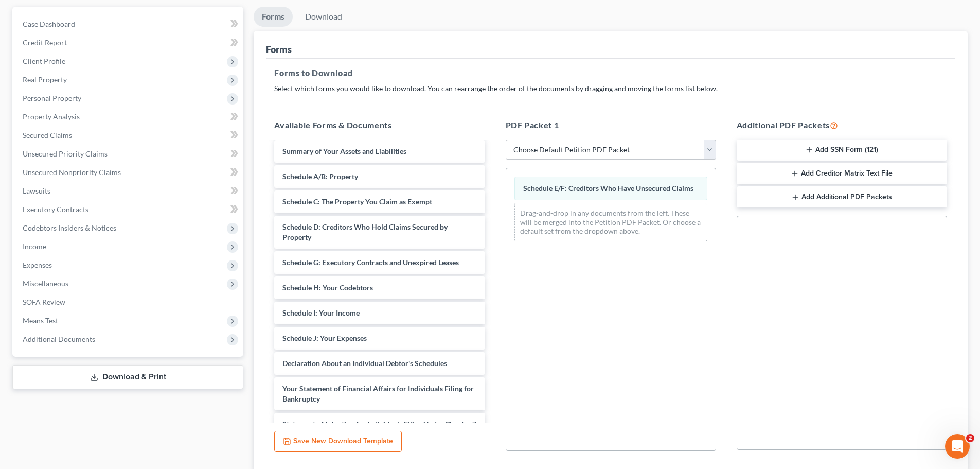
scroll to position [167, 0]
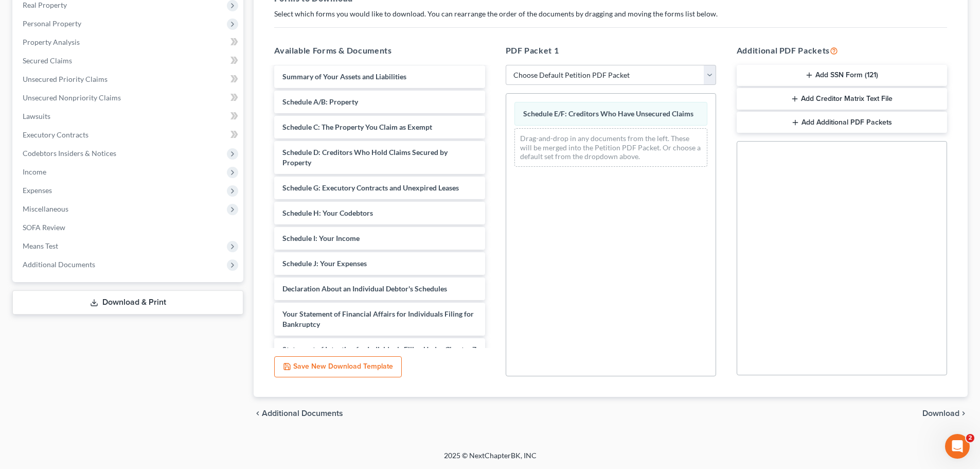
click at [945, 411] on span "Download" at bounding box center [941, 413] width 37 height 8
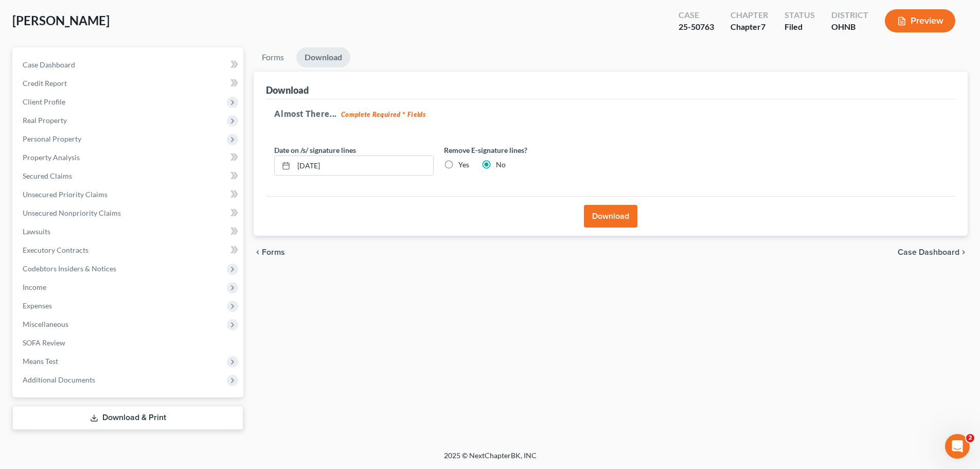
click at [611, 219] on button "Download" at bounding box center [611, 216] width 54 height 23
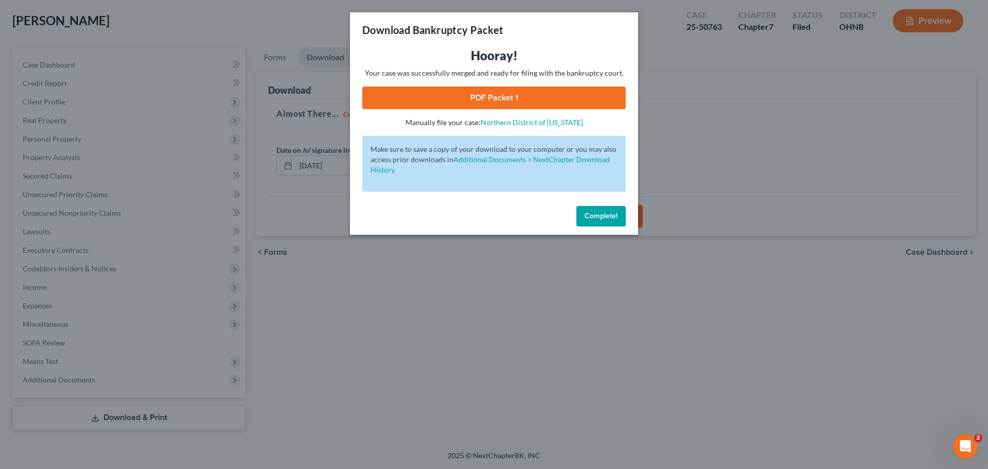
click at [503, 102] on link "PDF Packet 1" at bounding box center [494, 97] width 264 height 23
click at [600, 220] on button "Complete!" at bounding box center [600, 216] width 49 height 21
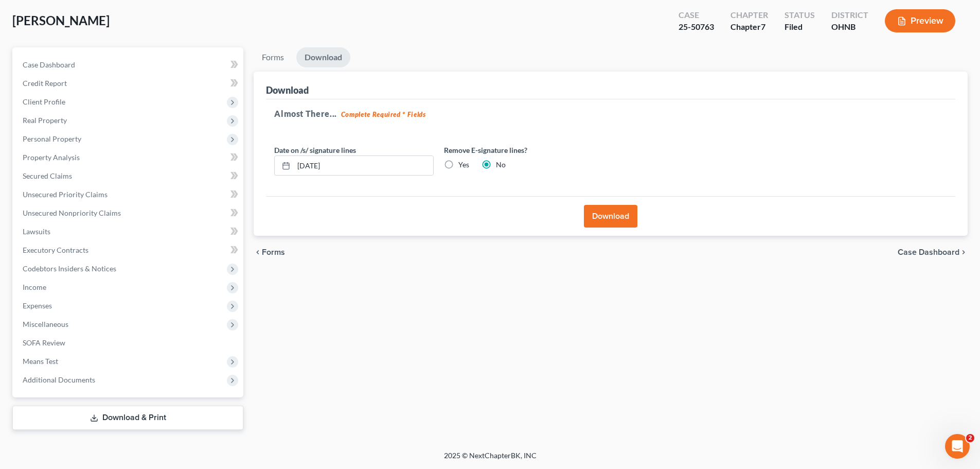
click at [46, 15] on span "[PERSON_NAME]" at bounding box center [60, 20] width 97 height 15
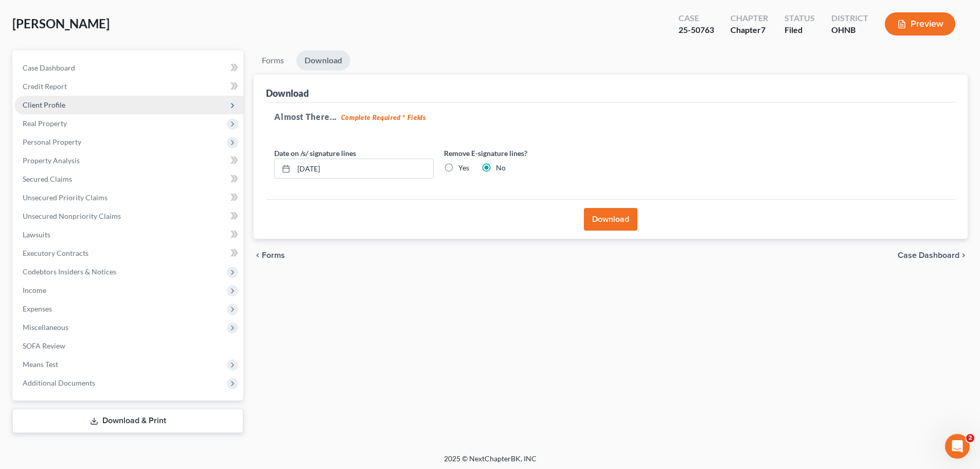
scroll to position [0, 0]
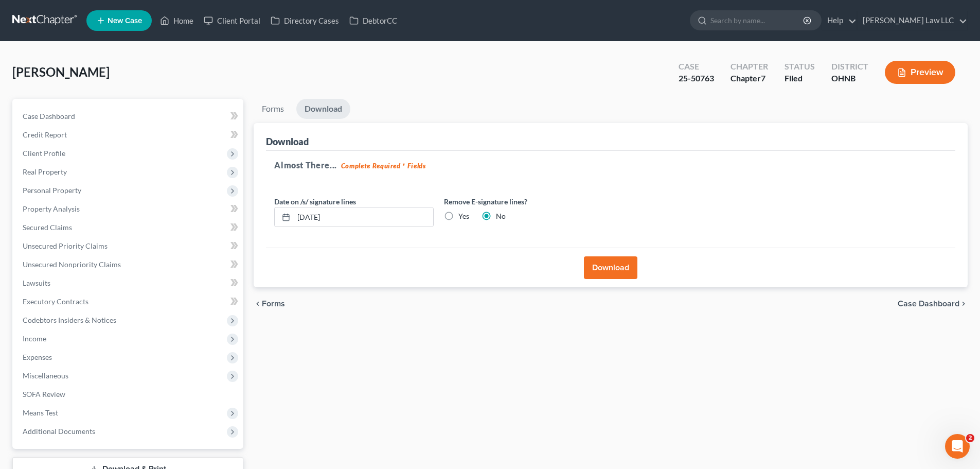
click at [23, 17] on link at bounding box center [45, 20] width 66 height 19
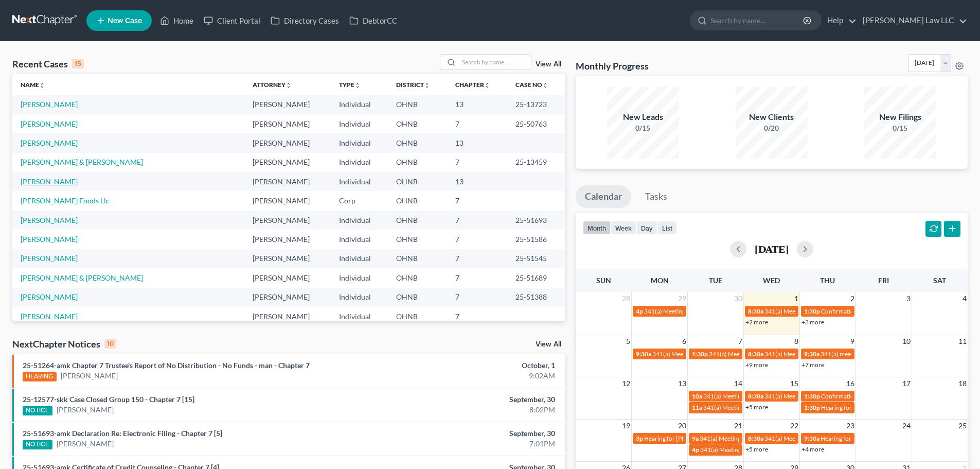
click at [49, 181] on link "[PERSON_NAME]" at bounding box center [49, 181] width 57 height 9
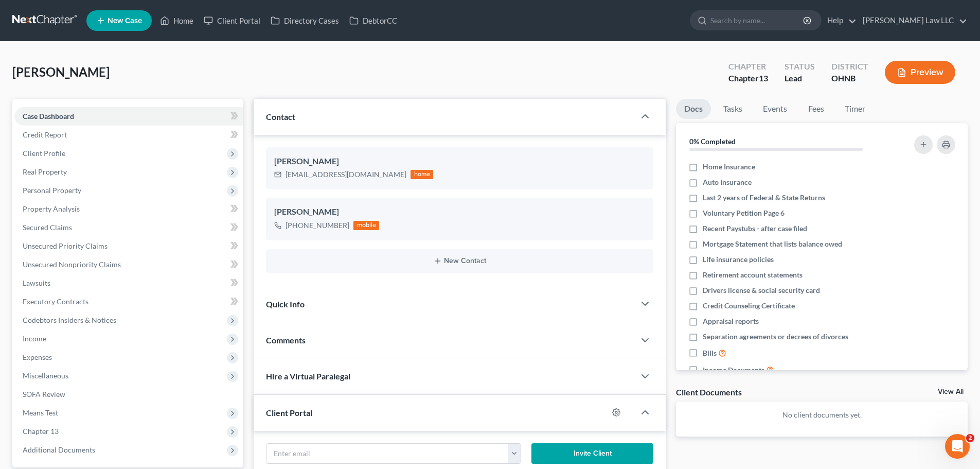
click at [98, 75] on span "[PERSON_NAME]" at bounding box center [60, 71] width 97 height 15
drag, startPoint x: 111, startPoint y: 74, endPoint x: 76, endPoint y: 77, distance: 35.1
click at [76, 77] on div "[PERSON_NAME] Upgraded Chapter Chapter 13 Status Lead District OHNB Preview" at bounding box center [490, 76] width 956 height 45
click at [2, 66] on div "[PERSON_NAME] Upgraded Chapter Chapter 13 Status Lead District OHNB Preview Pet…" at bounding box center [490, 402] width 980 height 721
click at [95, 74] on span "[PERSON_NAME]" at bounding box center [60, 71] width 97 height 15
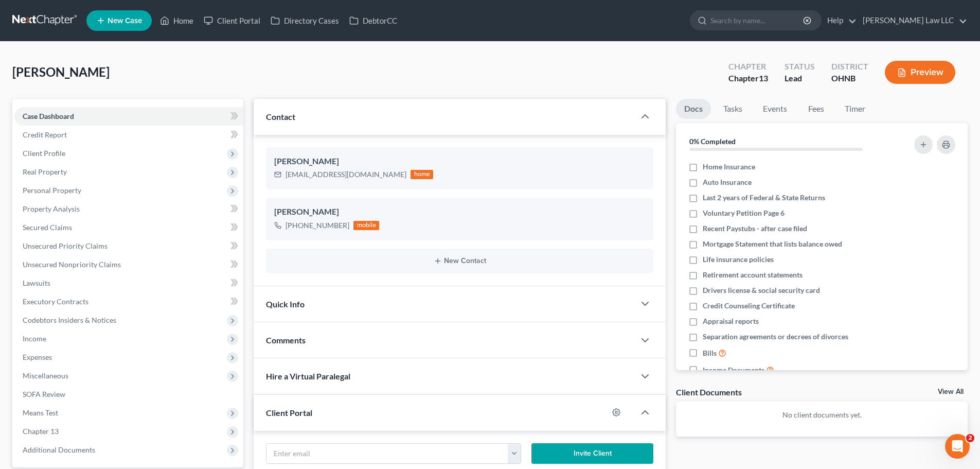
click at [38, 72] on span "[PERSON_NAME]" at bounding box center [60, 71] width 97 height 15
click at [66, 71] on span "[PERSON_NAME]" at bounding box center [60, 71] width 97 height 15
click at [8, 73] on div "[PERSON_NAME] Upgraded Chapter Chapter 13 Status Lead District OHNB Preview Pet…" at bounding box center [490, 402] width 980 height 721
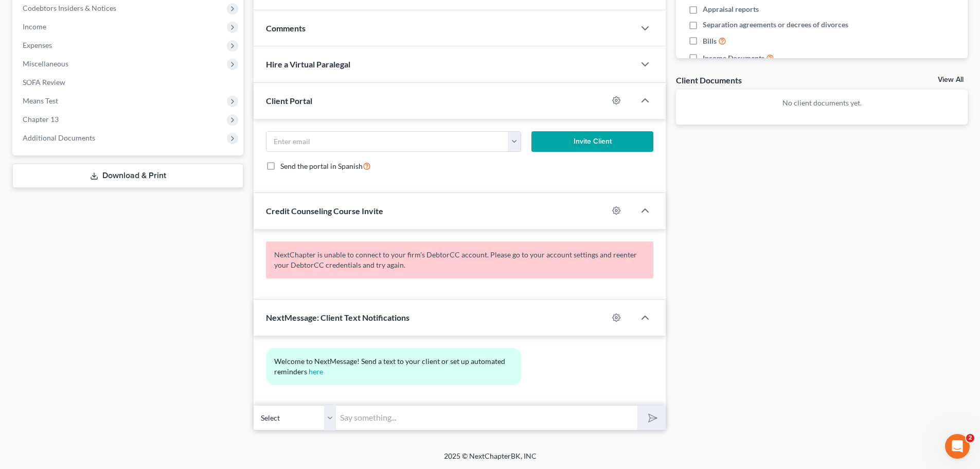
scroll to position [312, 0]
click at [615, 105] on div at bounding box center [621, 100] width 27 height 16
click at [616, 102] on icon "button" at bounding box center [616, 100] width 8 height 8
select select "0"
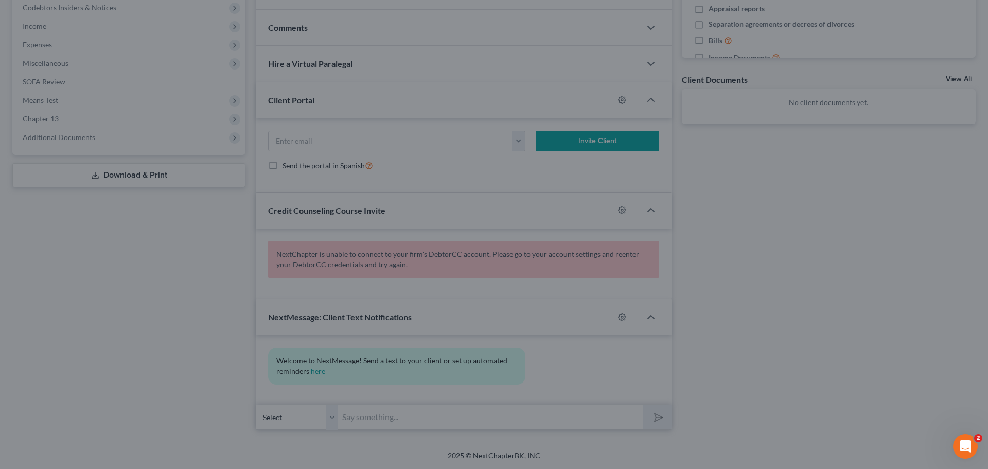
click at [679, 203] on div "MyChapter Settings for [PERSON_NAME] If you would like to add custom instructio…" at bounding box center [494, 234] width 988 height 469
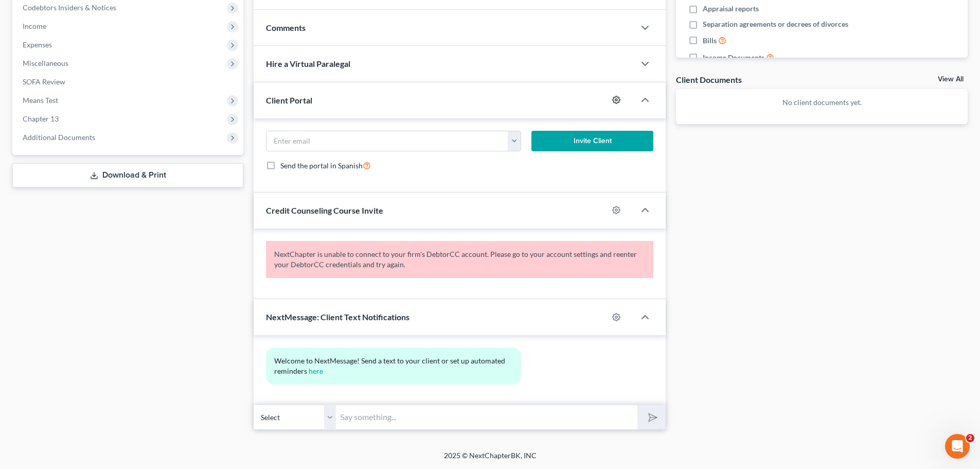
click at [615, 100] on icon "button" at bounding box center [616, 100] width 8 height 8
select select "0"
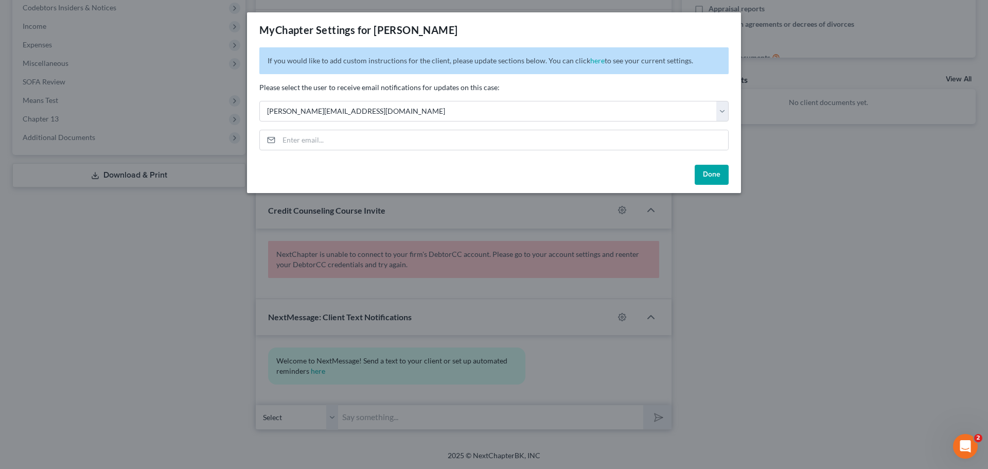
click at [695, 214] on div "MyChapter Settings for [PERSON_NAME] If you would like to add custom instructio…" at bounding box center [494, 234] width 988 height 469
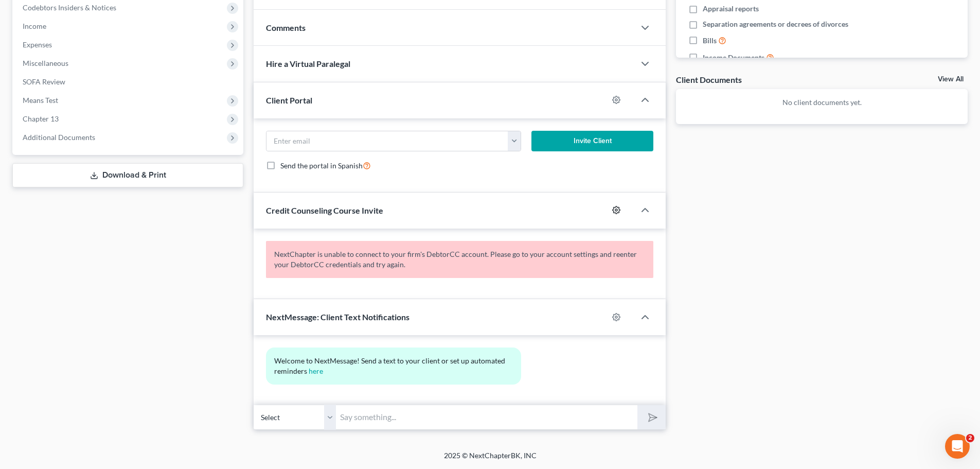
click at [617, 208] on icon "button" at bounding box center [616, 210] width 8 height 8
select select "0"
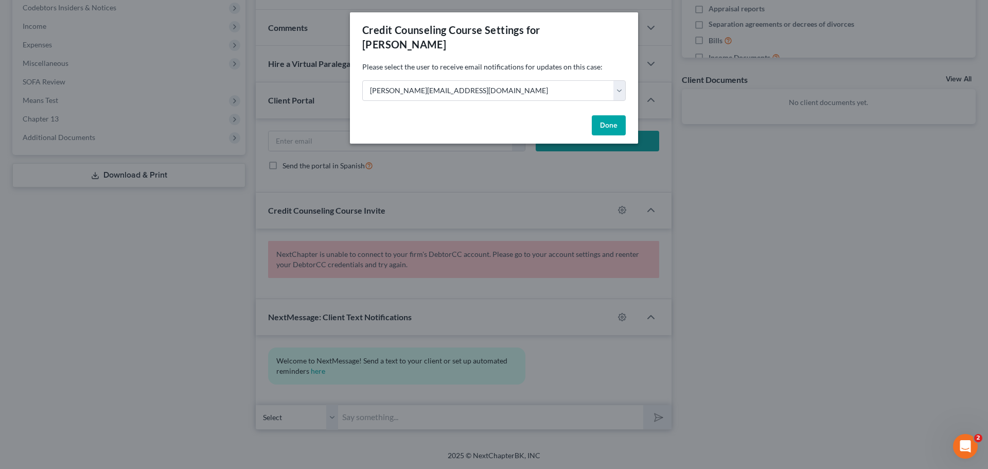
click at [719, 231] on div "Credit Counseling Course Settings for [PERSON_NAME] Please select the user to r…" at bounding box center [494, 234] width 988 height 469
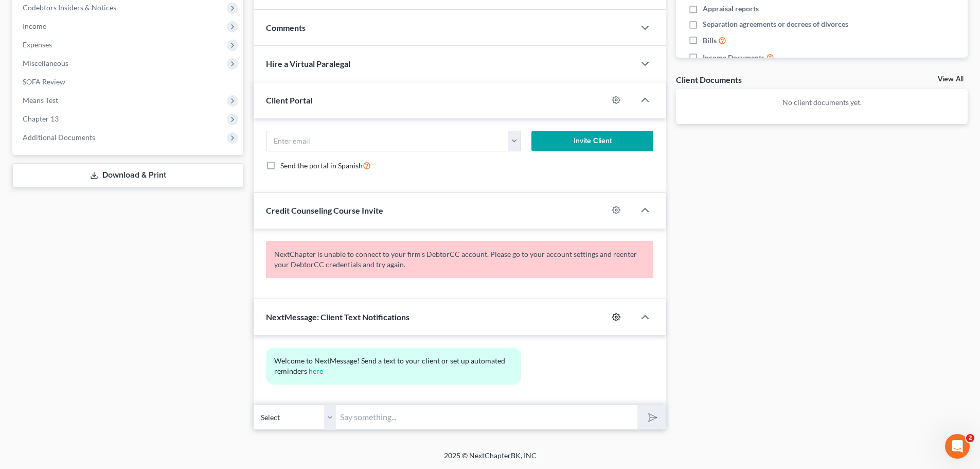
click at [617, 314] on icon "button" at bounding box center [616, 317] width 8 height 8
select select "0"
select select
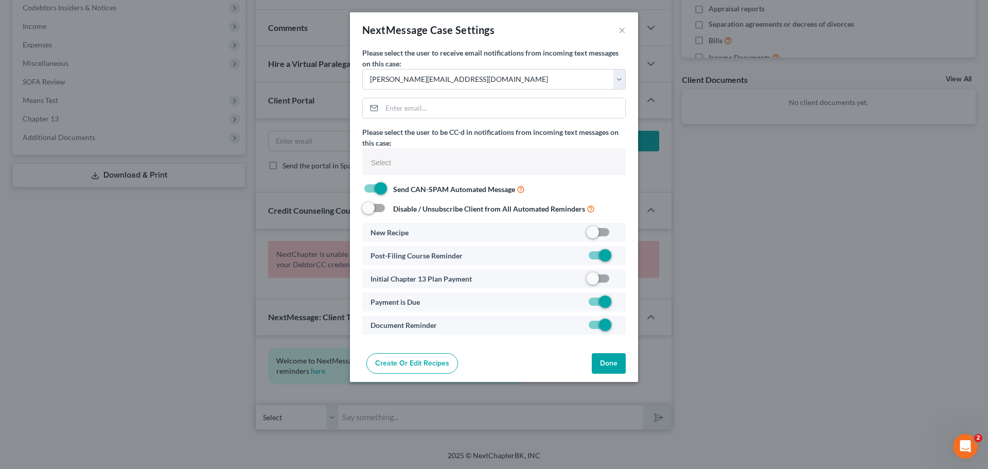
click at [774, 287] on div "NextMessage Case Settings × Please select the user to receive email notificatio…" at bounding box center [494, 234] width 988 height 469
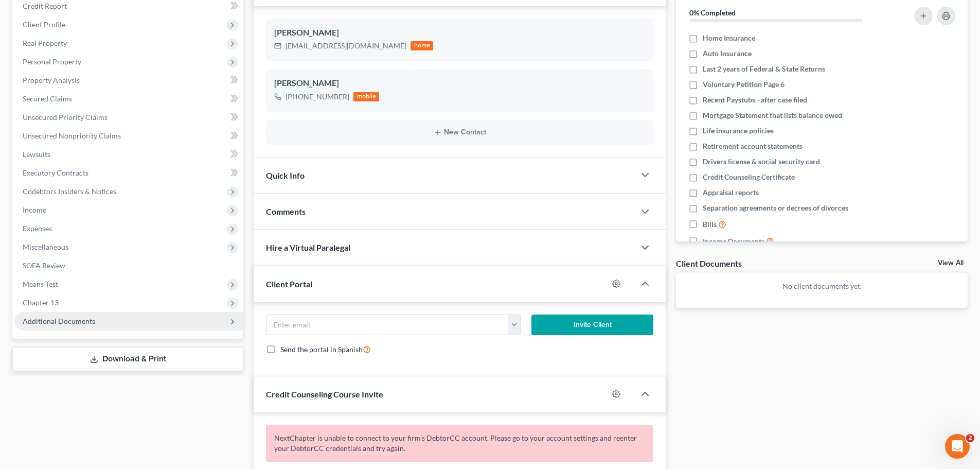
scroll to position [4, 0]
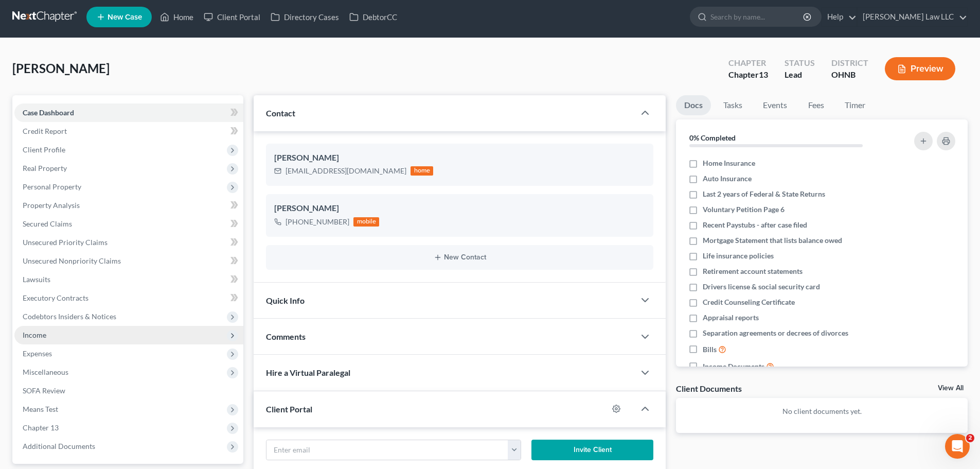
click at [48, 331] on span "Income" at bounding box center [128, 335] width 229 height 19
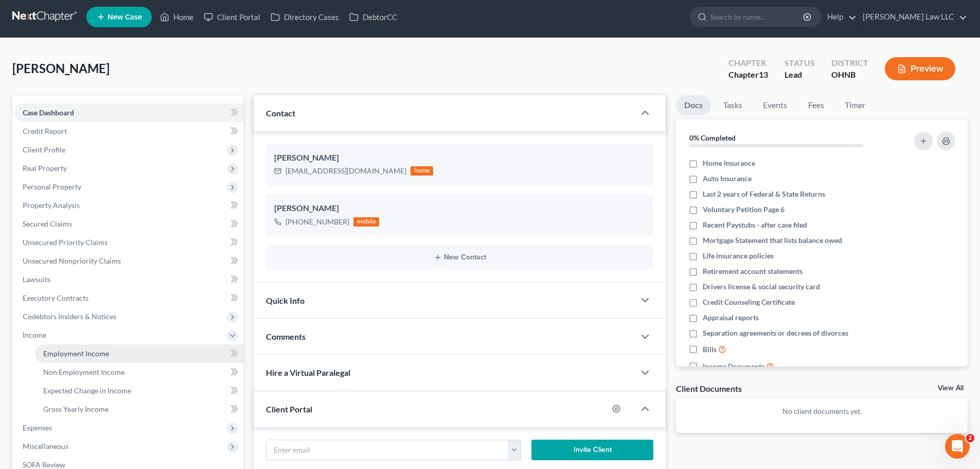
click at [98, 351] on span "Employment Income" at bounding box center [76, 353] width 66 height 9
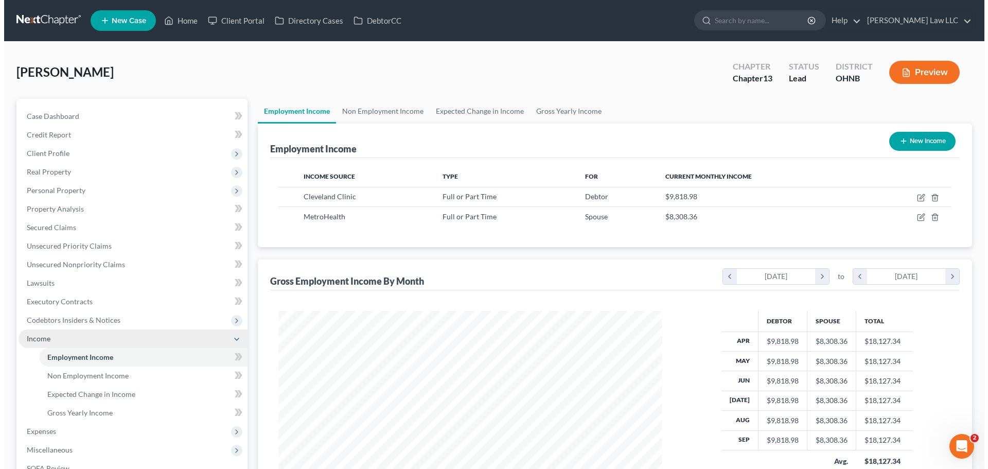
scroll to position [192, 405]
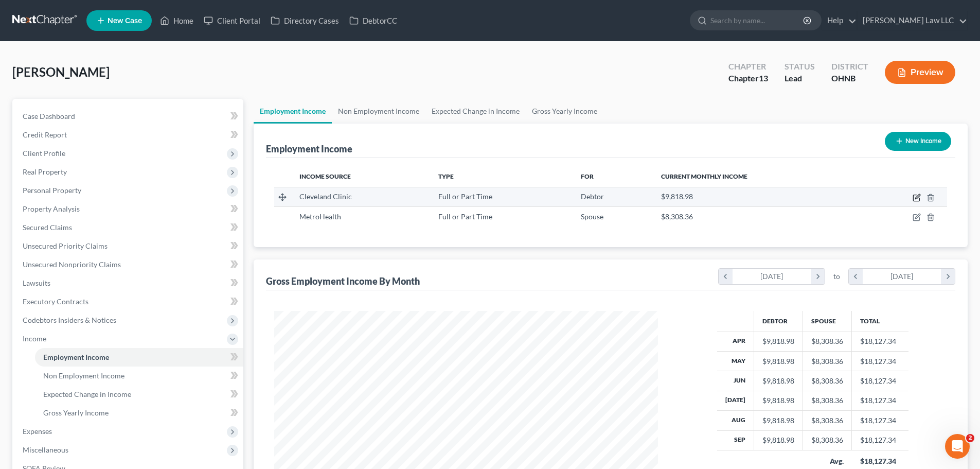
click at [917, 197] on icon "button" at bounding box center [918, 196] width 5 height 5
select select "0"
select select "36"
select select "1"
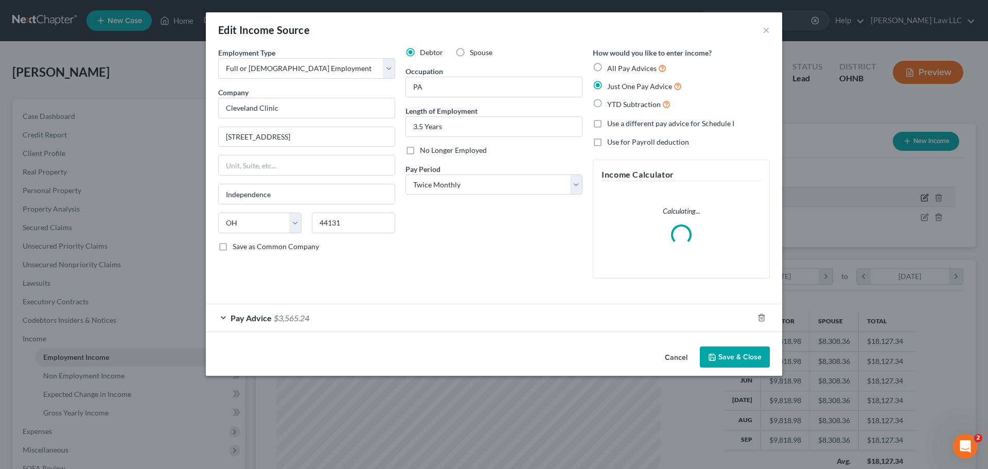
scroll to position [194, 408]
click at [307, 318] on span "$3,565.24" at bounding box center [292, 318] width 36 height 10
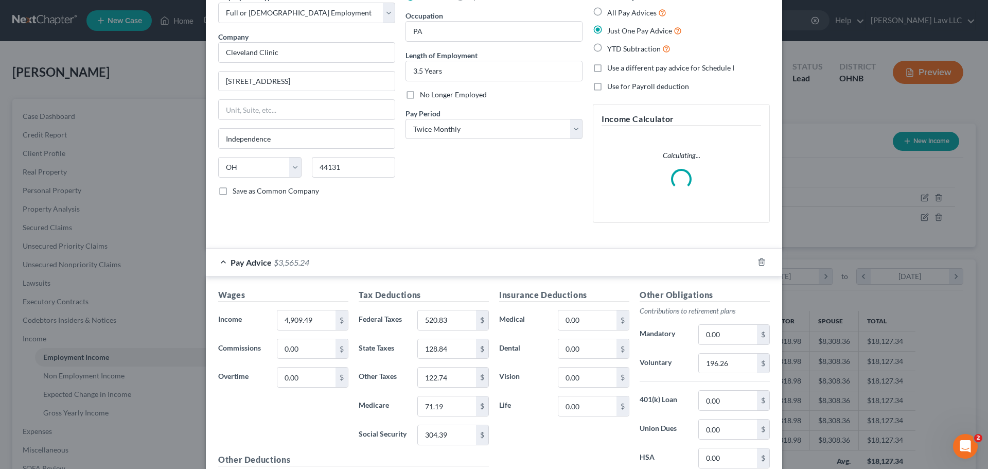
scroll to position [154, 0]
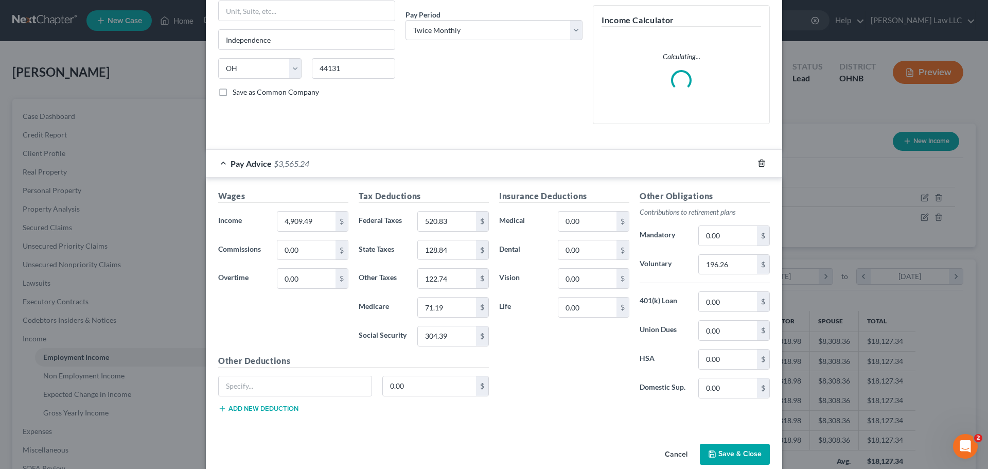
click at [759, 163] on icon "button" at bounding box center [762, 163] width 8 height 8
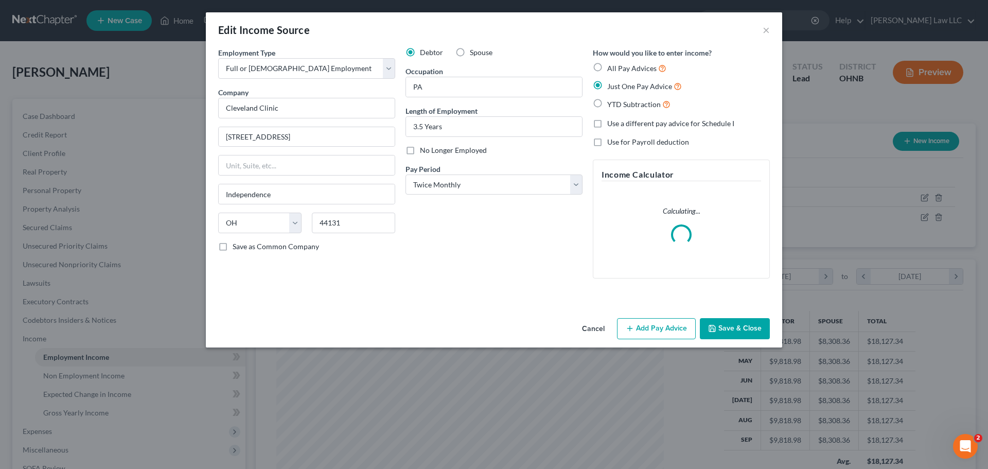
scroll to position [0, 0]
click at [634, 67] on span "All Pay Advices" at bounding box center [631, 68] width 49 height 9
click at [618, 67] on input "All Pay Advices" at bounding box center [614, 65] width 7 height 7
radio input "true"
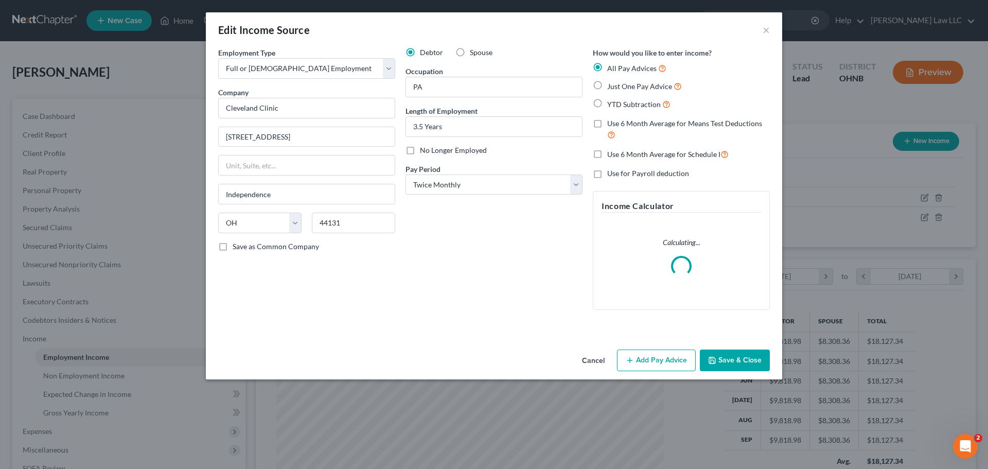
click at [465, 241] on div "Debtor Spouse Occupation PA Length of Employment 3.5 Years No Longer Employed P…" at bounding box center [493, 182] width 187 height 271
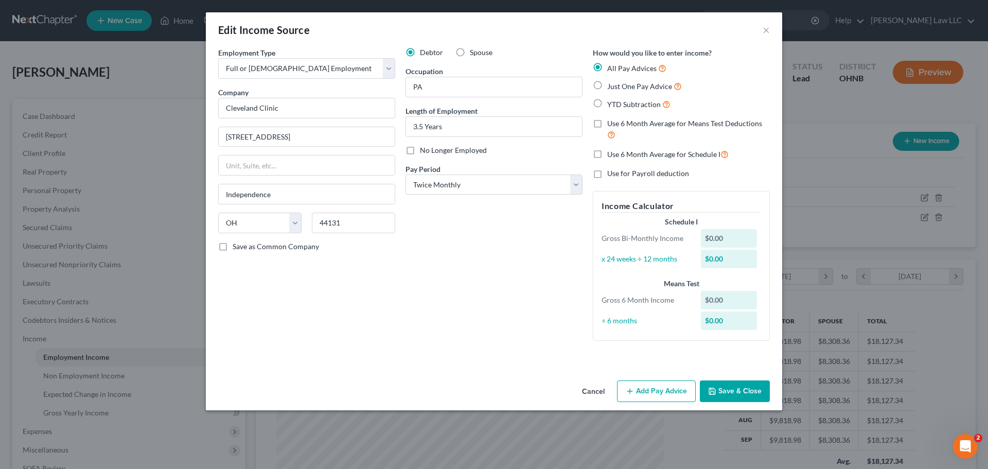
click at [645, 388] on button "Add Pay Advice" at bounding box center [656, 391] width 79 height 22
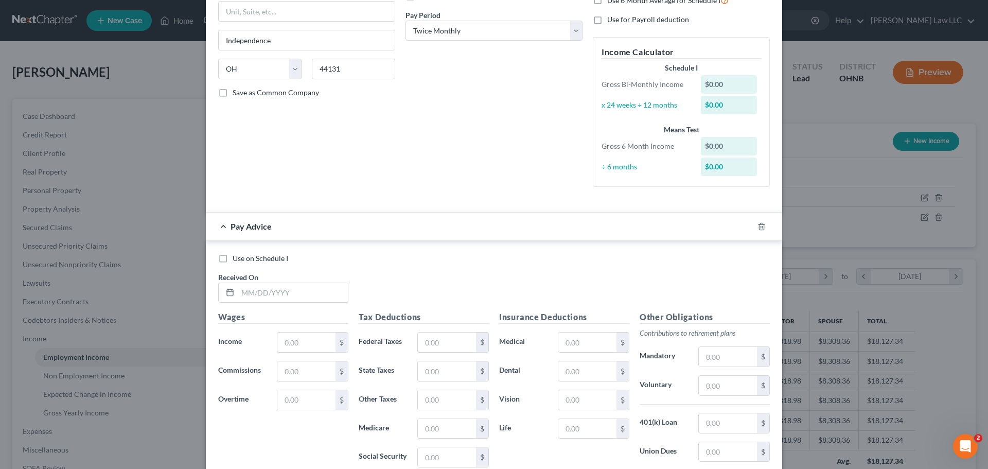
scroll to position [154, 0]
click at [282, 297] on input "text" at bounding box center [293, 293] width 110 height 20
type input "[DATE]"
click at [425, 264] on div "Use on Schedule I Received On * [DATE]" at bounding box center [494, 282] width 562 height 58
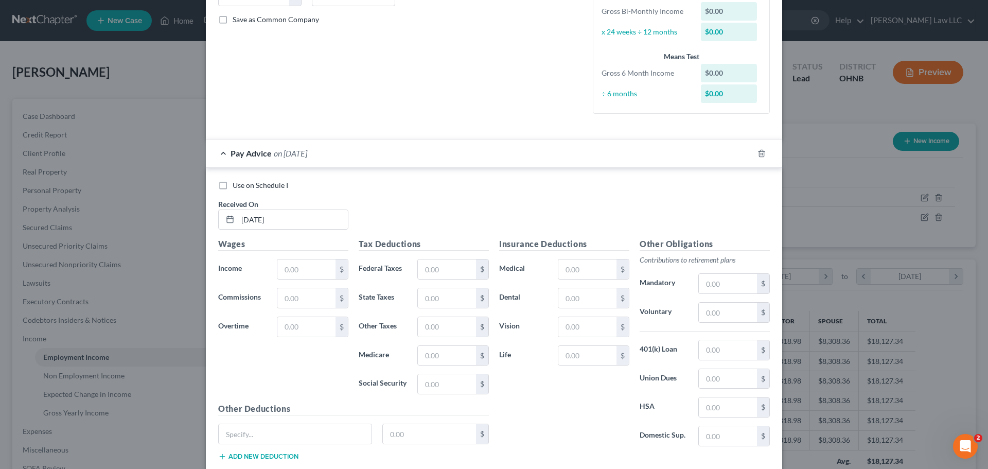
scroll to position [257, 0]
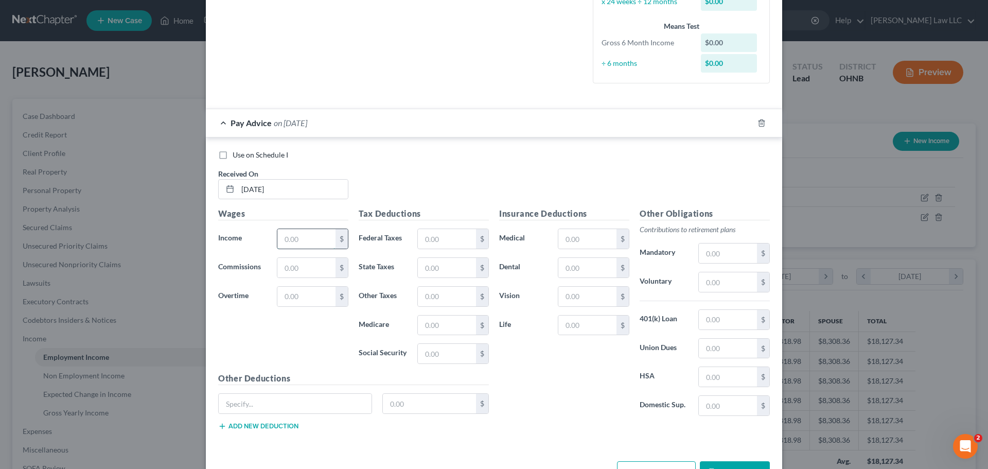
click at [294, 233] on input "text" at bounding box center [306, 239] width 58 height 20
type input "4,906.37"
click at [315, 338] on div "Wages Income * 4,906.37 $ Commissions $ Overtime $" at bounding box center [283, 289] width 141 height 165
click at [445, 354] on input "text" at bounding box center [447, 354] width 58 height 20
type input "304.39"
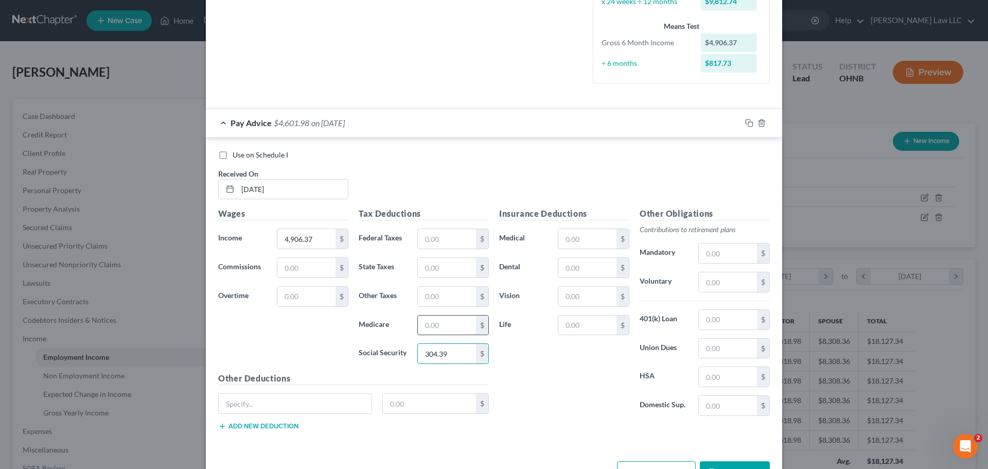
click at [445, 332] on input "text" at bounding box center [447, 325] width 58 height 20
type input "71.19"
click at [429, 244] on input "text" at bounding box center [447, 239] width 58 height 20
type input "520.83"
click at [427, 270] on input "text" at bounding box center [447, 268] width 58 height 20
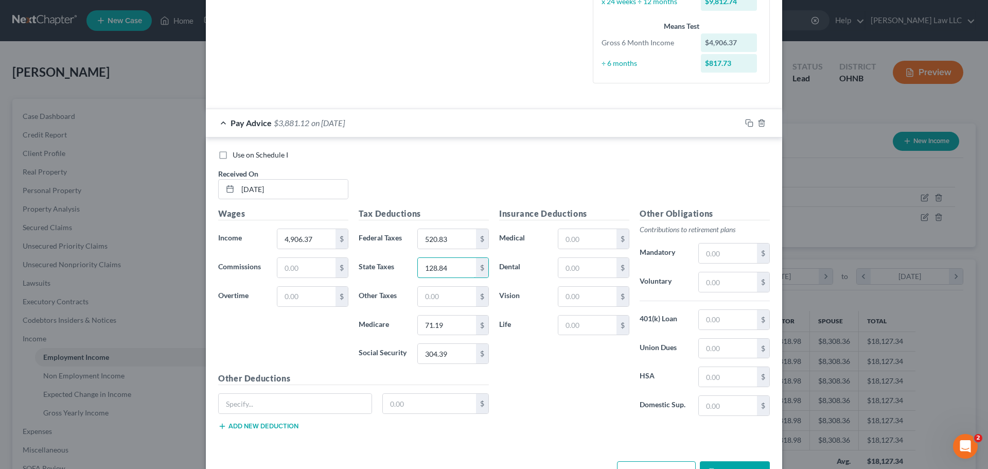
type input "128.84"
click at [448, 163] on div "Use on Schedule I Received On * [DATE]" at bounding box center [494, 179] width 562 height 58
click at [440, 291] on input "text" at bounding box center [447, 297] width 58 height 20
type input "122.74"
click at [523, 376] on div "Insurance Deductions Medical $ Dental $ Vision $ Life $" at bounding box center [564, 315] width 141 height 217
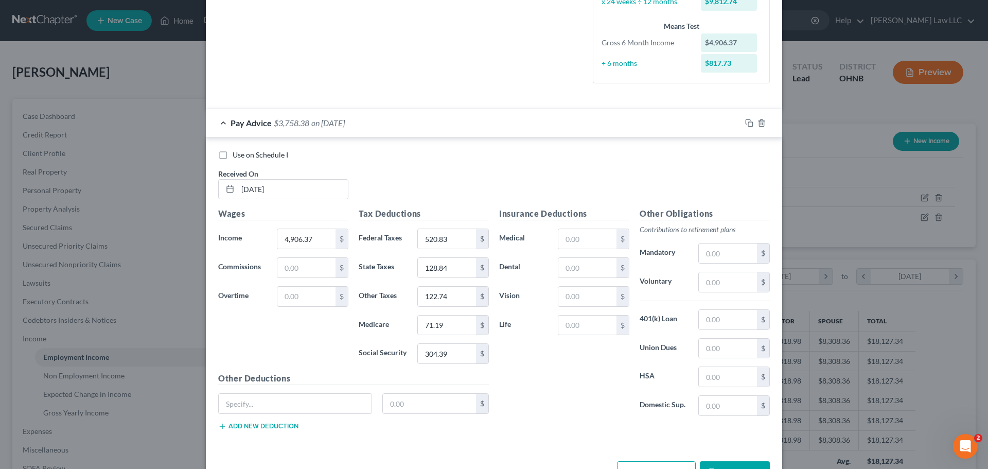
click at [535, 402] on div "Insurance Deductions Medical $ Dental $ Vision $ Life $" at bounding box center [564, 315] width 141 height 217
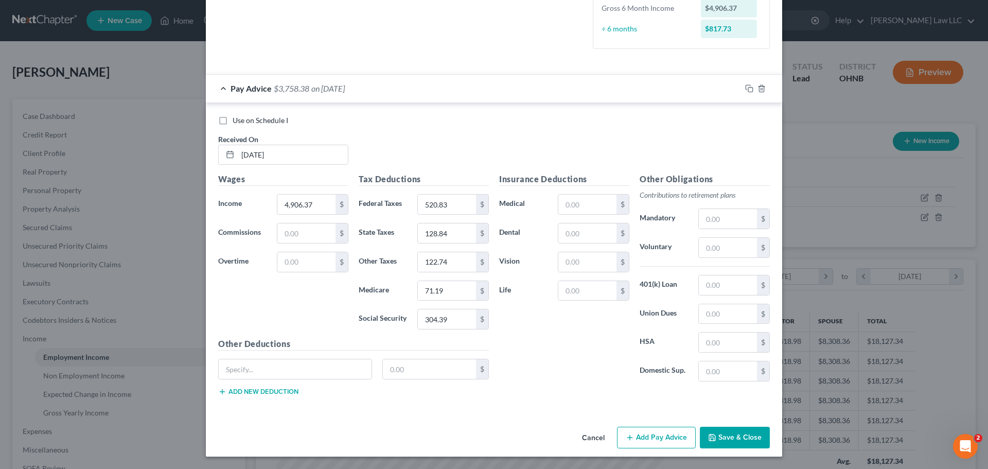
click at [282, 328] on div "Wages Income * 4,906.37 $ Commissions $ Overtime $" at bounding box center [283, 255] width 141 height 165
click at [530, 324] on div "Insurance Deductions Medical $ Dental $ Vision $ Life $" at bounding box center [564, 281] width 141 height 217
click at [568, 362] on div "Insurance Deductions Medical $ Dental $ Vision $ Life $" at bounding box center [564, 281] width 141 height 217
click at [297, 370] on input "text" at bounding box center [295, 369] width 153 height 20
type input "SIP"
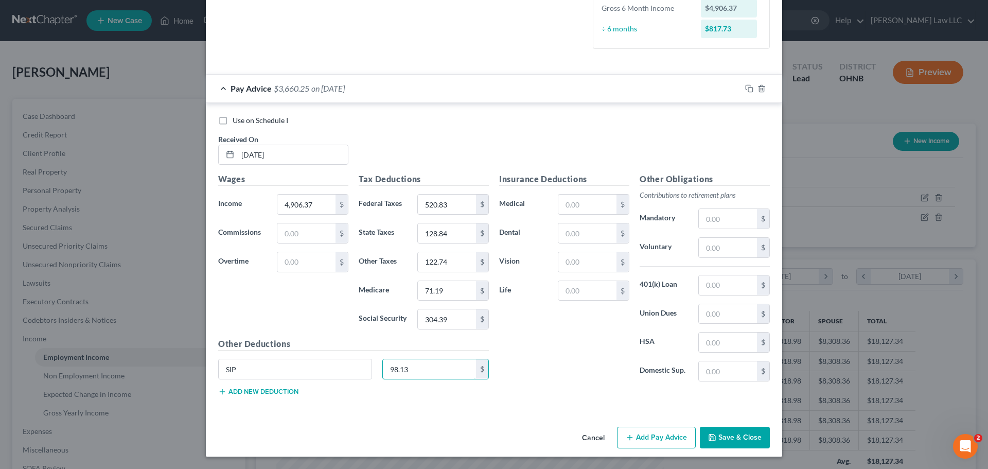
type input "98.13"
click at [279, 295] on div "Wages Income * 4,906.37 $ Commissions $ Overtime $" at bounding box center [283, 255] width 141 height 165
click at [268, 394] on button "Add new deduction" at bounding box center [258, 392] width 80 height 8
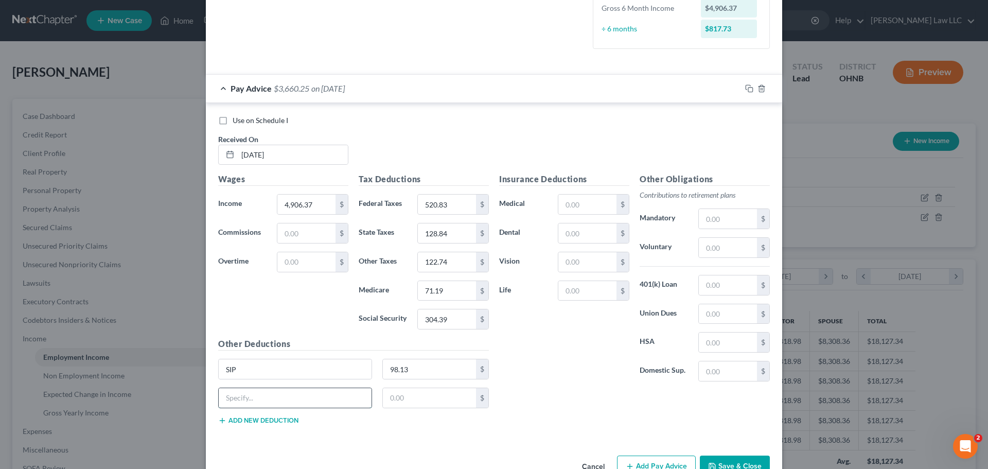
click at [265, 394] on input "text" at bounding box center [295, 398] width 153 height 20
type input "ADD"
click at [424, 401] on input "text" at bounding box center [430, 398] width 94 height 20
type input "0.64"
click at [577, 295] on input "text" at bounding box center [587, 291] width 58 height 20
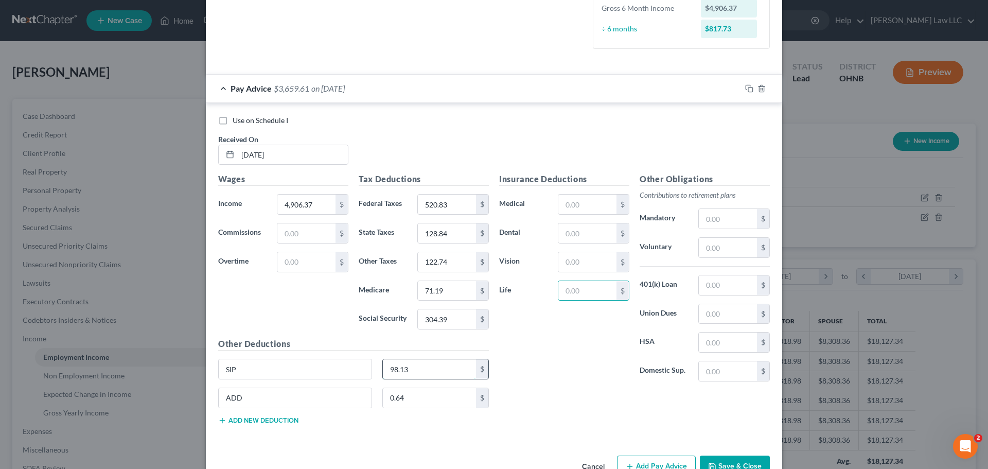
click at [412, 367] on input "98.13" at bounding box center [430, 369] width 94 height 20
drag, startPoint x: 407, startPoint y: 395, endPoint x: 389, endPoint y: 395, distance: 18.5
click at [407, 395] on input "0.64" at bounding box center [430, 398] width 94 height 20
click at [261, 378] on input "SIP" at bounding box center [295, 369] width 153 height 20
type input "S"
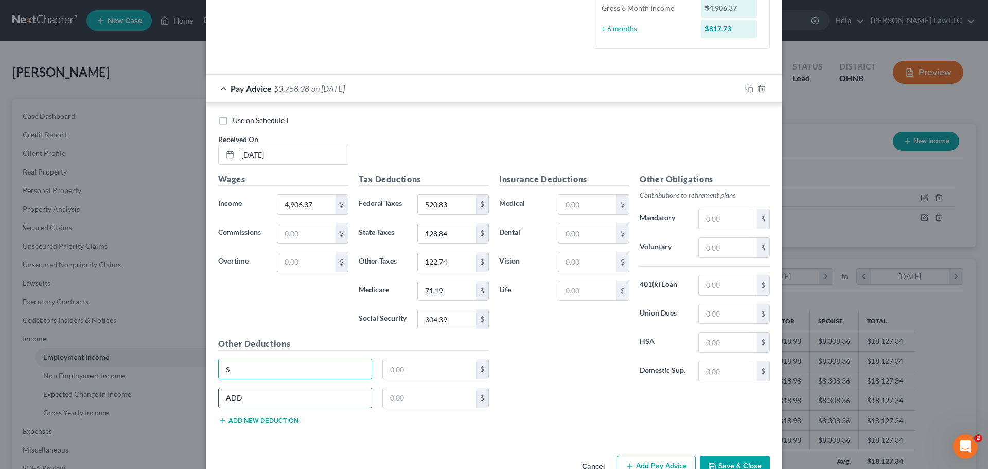
click at [258, 402] on input "ADD" at bounding box center [295, 398] width 153 height 20
type input "A"
click at [560, 369] on div "Insurance Deductions Medical $ Dental $ Vision $ Life $" at bounding box center [564, 281] width 141 height 217
click at [280, 326] on div "Wages Income * 4,906.37 $ Commissions $ Overtime $" at bounding box center [283, 255] width 141 height 165
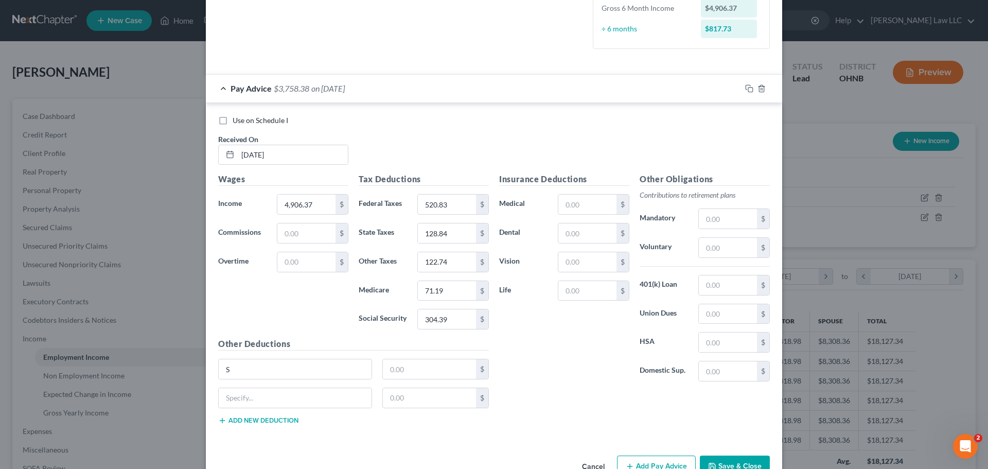
click at [541, 375] on div "Insurance Deductions Medical $ Dental $ Vision $ Life $" at bounding box center [564, 281] width 141 height 217
click at [294, 380] on div "S $" at bounding box center [353, 373] width 281 height 29
click at [297, 373] on input "S" at bounding box center [295, 369] width 153 height 20
type input "SIP"
click at [418, 376] on input "text" at bounding box center [430, 369] width 94 height 20
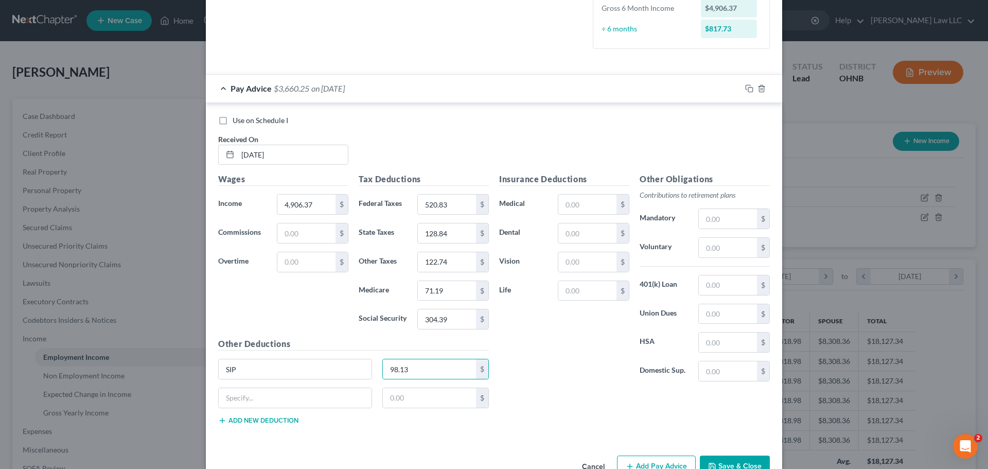
click at [260, 296] on div "Wages Income * 4,906.37 $ Commissions $ Overtime $" at bounding box center [283, 255] width 141 height 165
click at [426, 369] on input "98.13" at bounding box center [430, 369] width 94 height 20
type input "196.26"
click at [294, 302] on div "Wages Income * 4,906.37 $ Commissions $ Overtime $" at bounding box center [283, 255] width 141 height 165
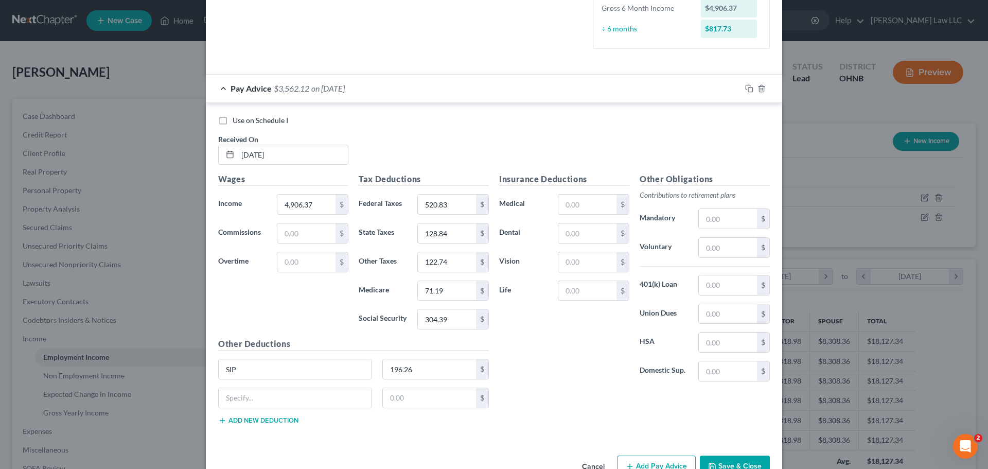
click at [222, 89] on div "Pay Advice $3,562.12 on [DATE]" at bounding box center [473, 88] width 535 height 27
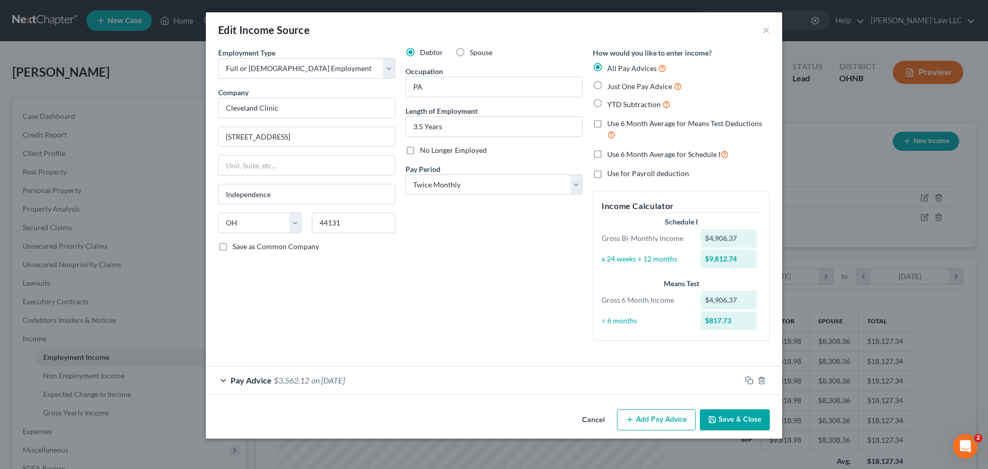
scroll to position [0, 0]
click at [748, 381] on rect "button" at bounding box center [750, 381] width 5 height 5
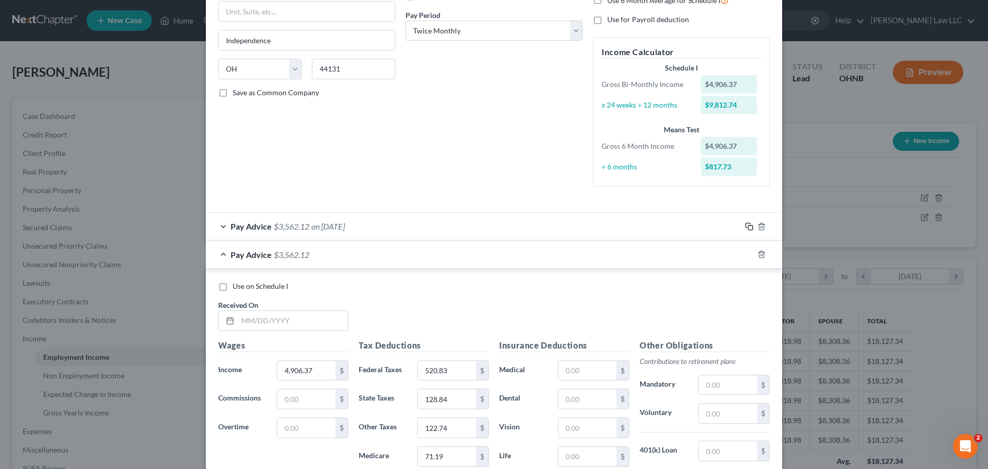
scroll to position [154, 0]
click at [301, 320] on input "text" at bounding box center [293, 320] width 110 height 20
type input "[DATE]"
click at [406, 314] on div "Use on Schedule I Received On * [DATE]" at bounding box center [494, 309] width 562 height 58
click at [392, 318] on div "Use on Schedule I Received On * [DATE]" at bounding box center [494, 309] width 562 height 58
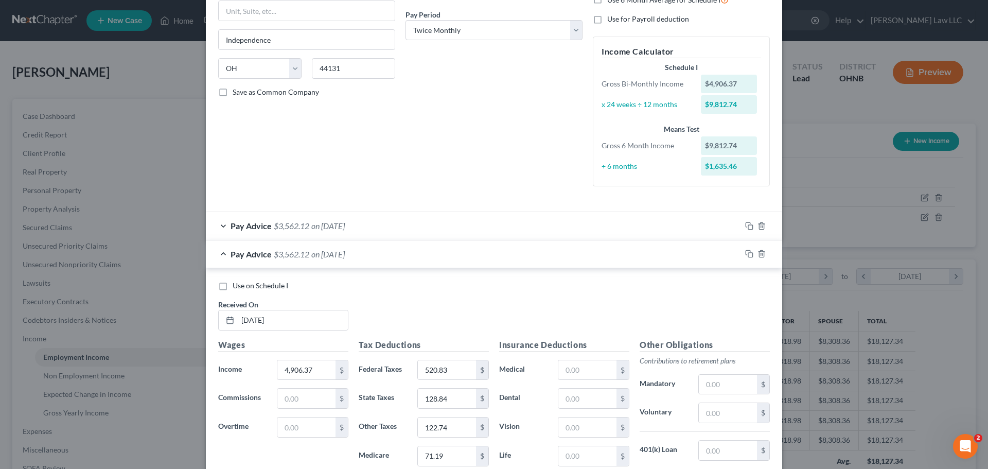
click at [219, 253] on div "Pay Advice $3,562.12 on [DATE]" at bounding box center [473, 253] width 535 height 27
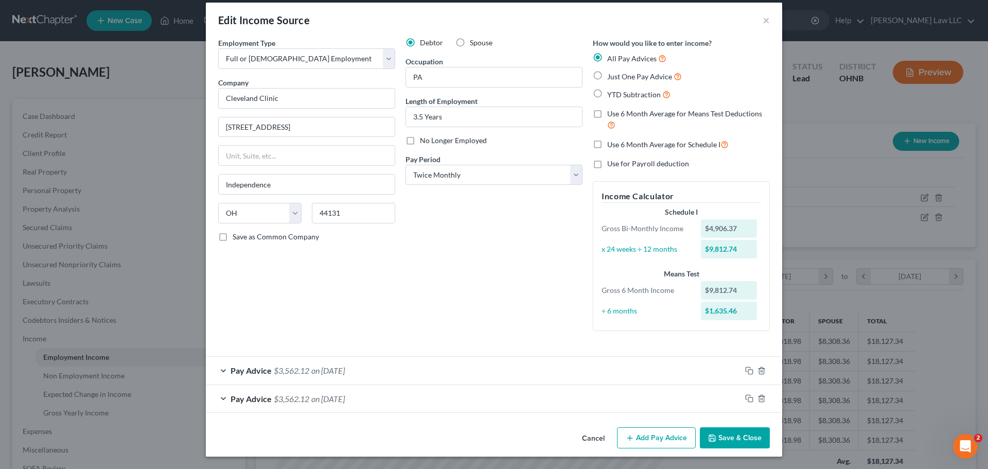
scroll to position [10, 0]
click at [747, 399] on icon "button" at bounding box center [749, 398] width 8 height 8
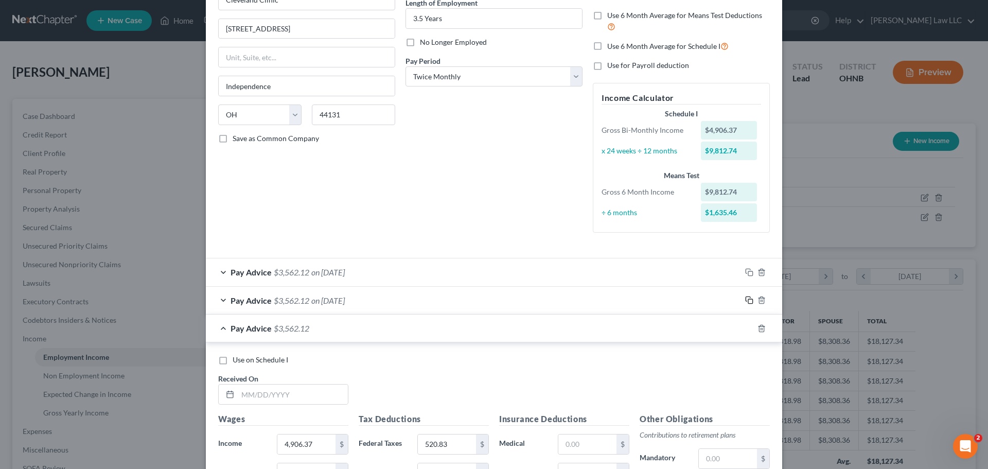
scroll to position [113, 0]
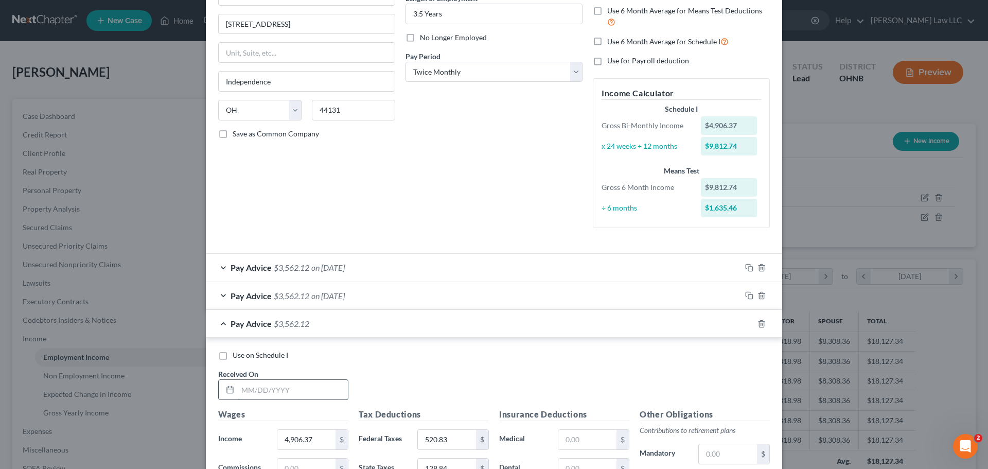
click at [300, 395] on input "text" at bounding box center [293, 390] width 110 height 20
type input "[DATE]"
click at [398, 381] on div "Use on Schedule I Received On * [DATE]" at bounding box center [494, 379] width 562 height 58
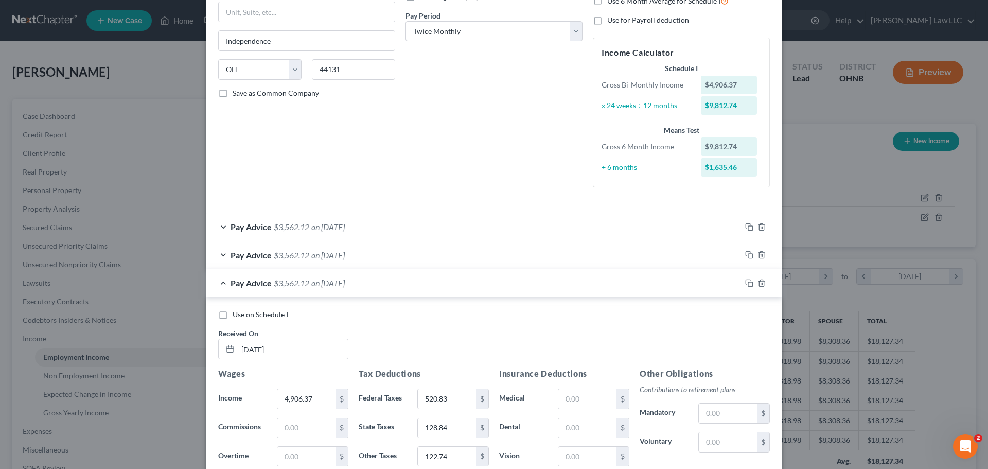
scroll to position [216, 0]
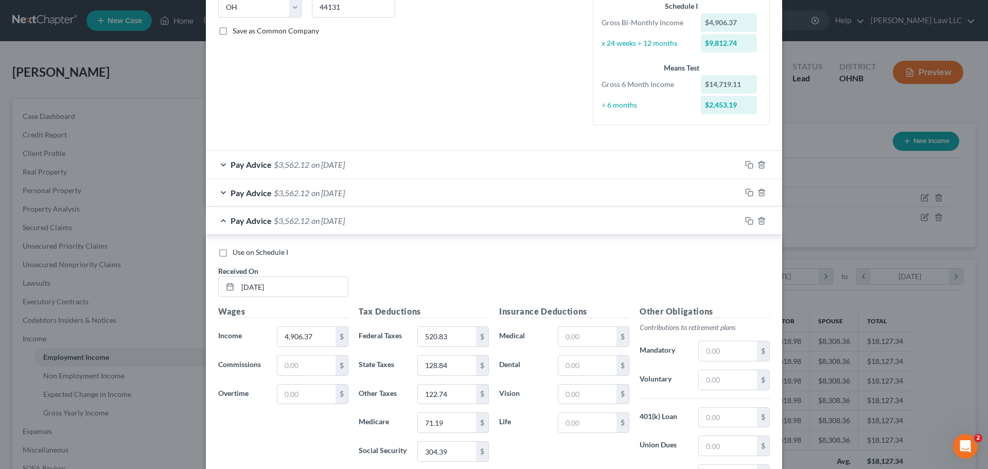
click at [218, 221] on div "Pay Advice $3,562.12 on [DATE]" at bounding box center [473, 220] width 535 height 27
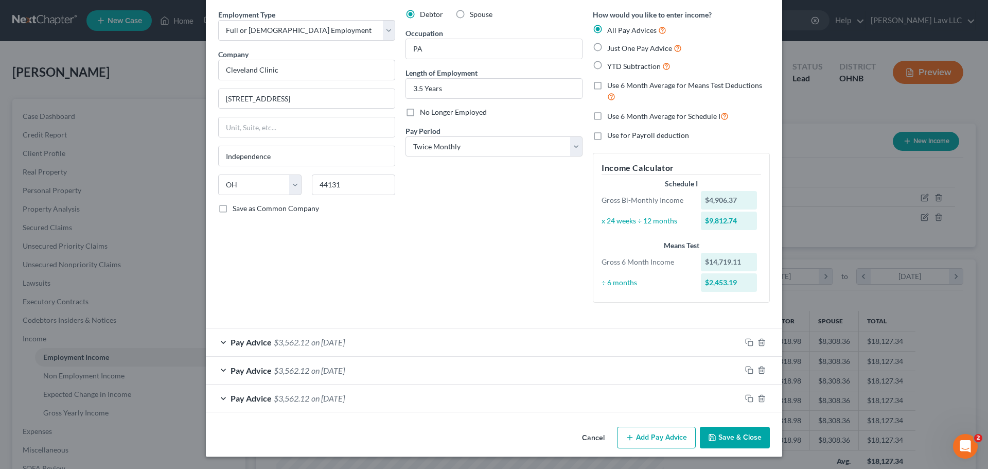
scroll to position [38, 0]
click at [745, 397] on icon "button" at bounding box center [749, 398] width 8 height 8
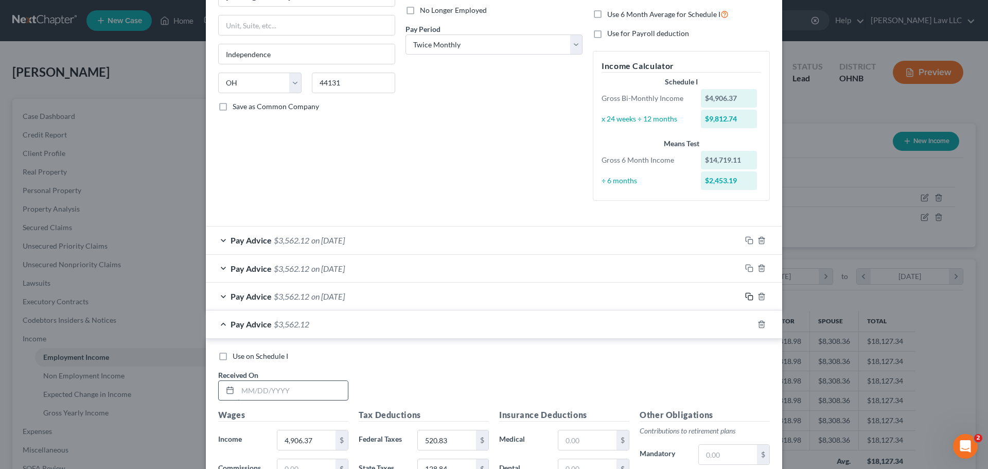
scroll to position [141, 0]
click at [279, 397] on input "text" at bounding box center [293, 390] width 110 height 20
type input "[DATE]"
click at [392, 379] on div "Use on Schedule I Received On * [DATE]" at bounding box center [494, 379] width 562 height 58
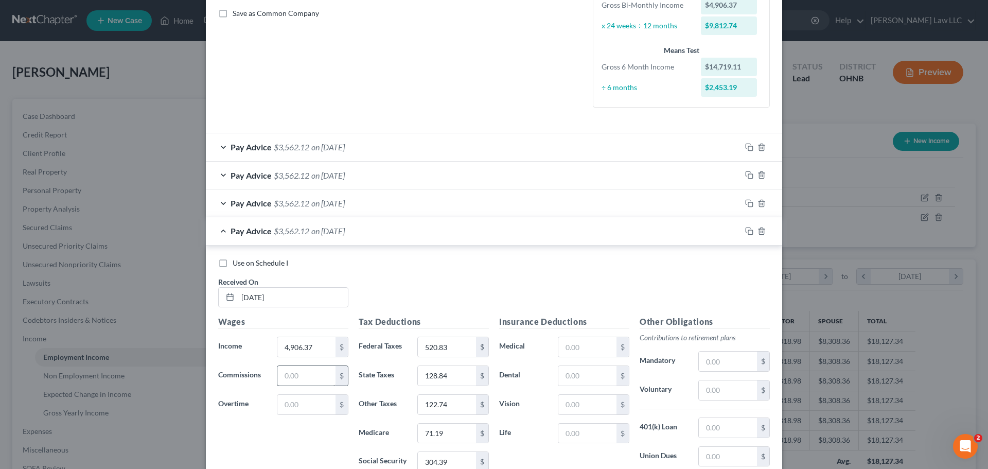
scroll to position [244, 0]
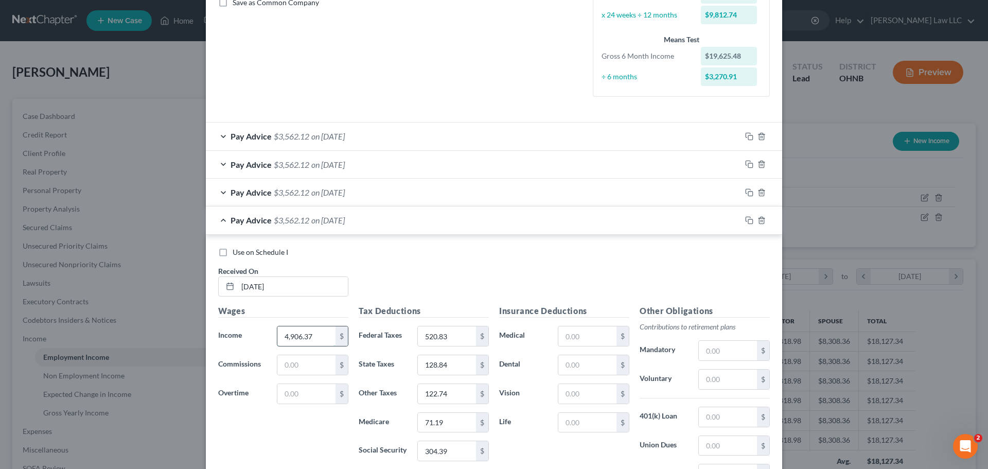
click at [326, 339] on input "4,906.37" at bounding box center [306, 336] width 58 height 20
type input "4,786.70"
click at [472, 285] on div "Use on Schedule I Received On * [DATE]" at bounding box center [494, 276] width 562 height 58
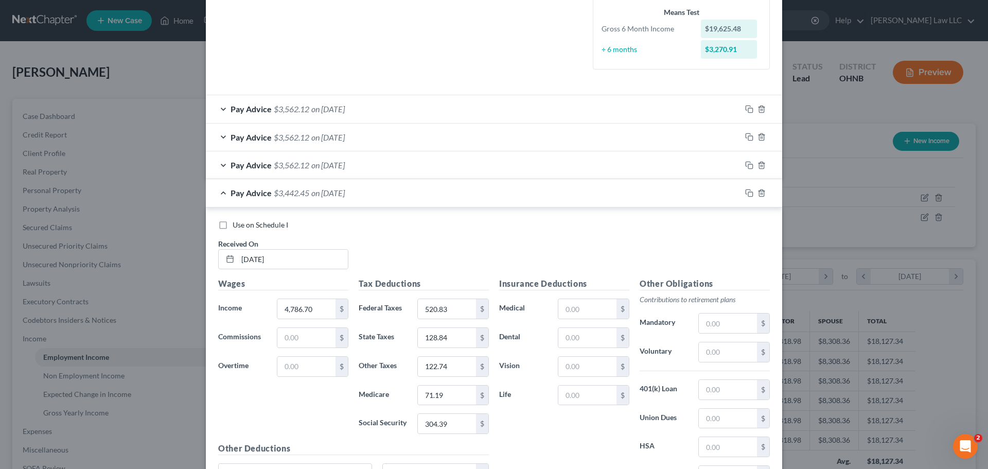
scroll to position [295, 0]
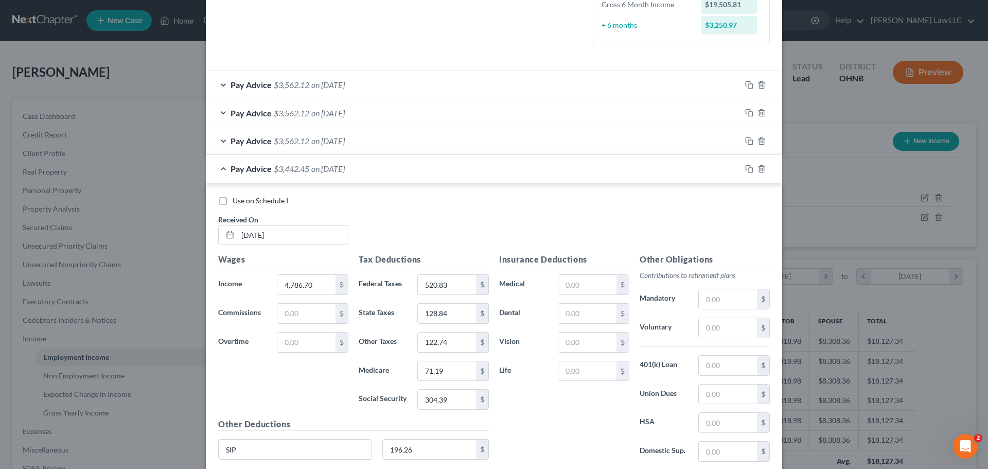
click at [308, 395] on div "Wages Income * 4,786.70 $ Commissions $ Overtime $" at bounding box center [283, 335] width 141 height 165
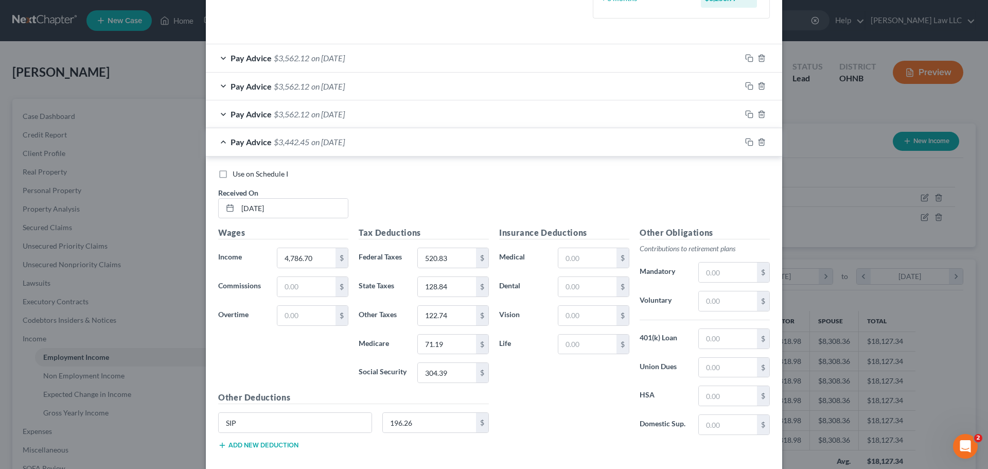
scroll to position [347, 0]
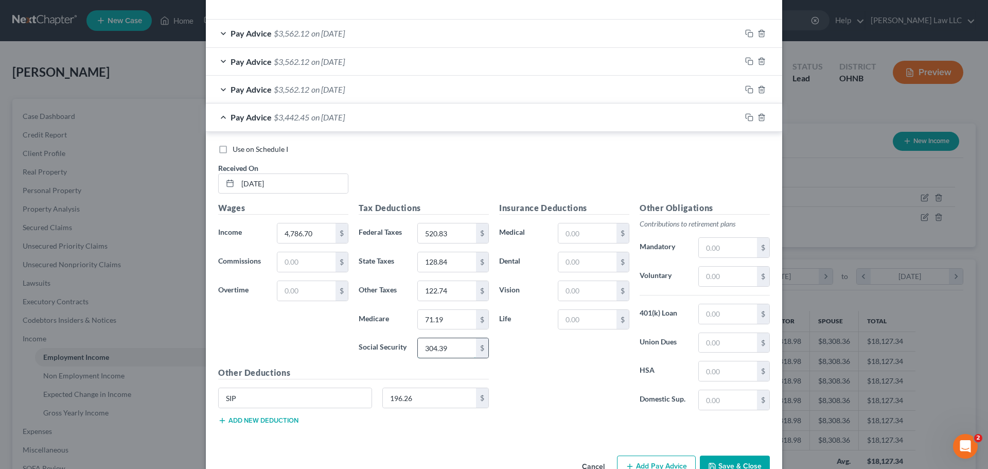
click at [447, 350] on input "304.39" at bounding box center [447, 348] width 58 height 20
type input "296.97"
click at [450, 325] on input "71.19" at bounding box center [447, 320] width 58 height 20
type input "63.45"
click at [457, 233] on input "520.83" at bounding box center [447, 233] width 58 height 20
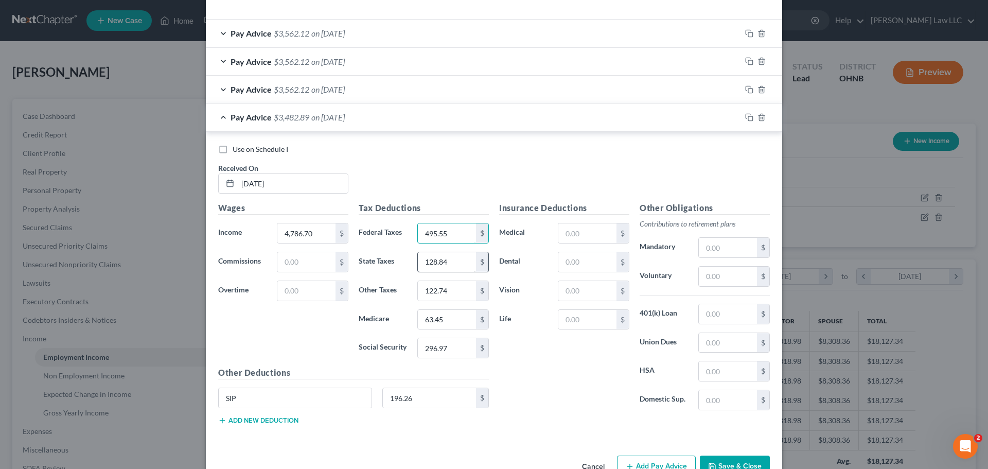
type input "495.55"
click at [441, 256] on input "128.84" at bounding box center [447, 262] width 58 height 20
type input "125.51"
click at [454, 290] on input "122.74" at bounding box center [447, 291] width 58 height 20
type input "119.75"
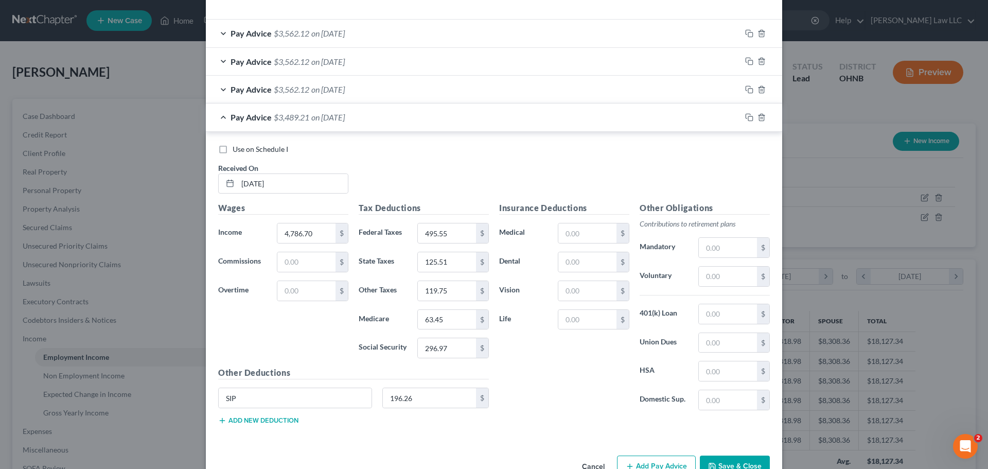
click at [307, 324] on div "Wages Income * 4,786.70 $ Commissions $ Overtime $" at bounding box center [283, 284] width 141 height 165
click at [416, 399] on input "196.26" at bounding box center [430, 398] width 94 height 20
type input "191.47"
click at [562, 360] on div "Insurance Deductions Medical $ Dental $ Vision $ Life $" at bounding box center [564, 310] width 141 height 217
click at [449, 350] on input "296.97" at bounding box center [447, 348] width 58 height 20
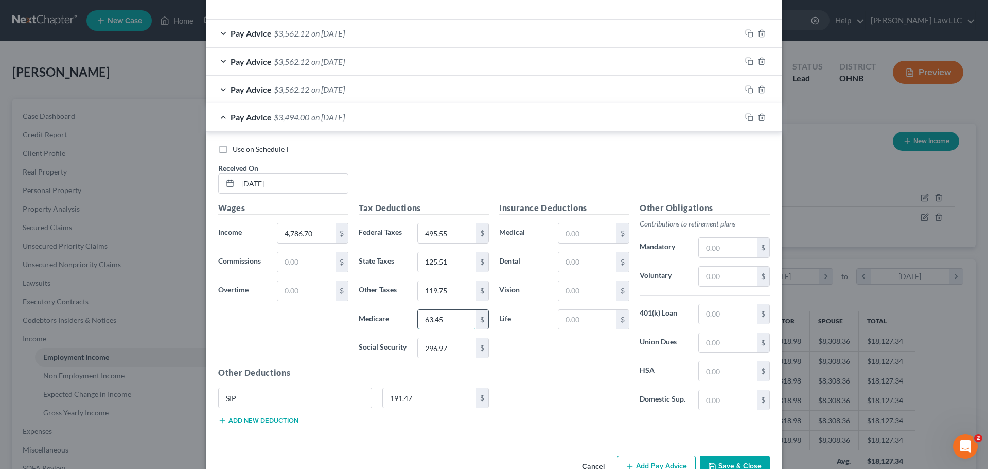
click at [451, 321] on input "63.45" at bounding box center [447, 320] width 58 height 20
click at [430, 318] on input "63.45" at bounding box center [447, 320] width 58 height 20
click at [459, 321] on input "63.45" at bounding box center [447, 320] width 58 height 20
click at [431, 321] on input "63.45" at bounding box center [447, 320] width 58 height 20
type input "69.45"
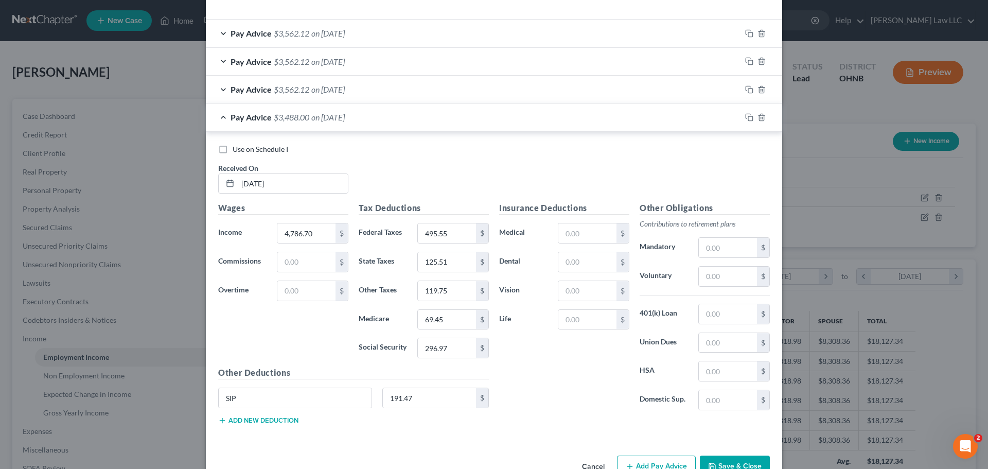
click at [553, 373] on div "Insurance Deductions Medical $ Dental $ Vision $ Life $" at bounding box center [564, 310] width 141 height 217
click at [221, 119] on div "Pay Advice $3,488.00 on [DATE]" at bounding box center [473, 116] width 535 height 27
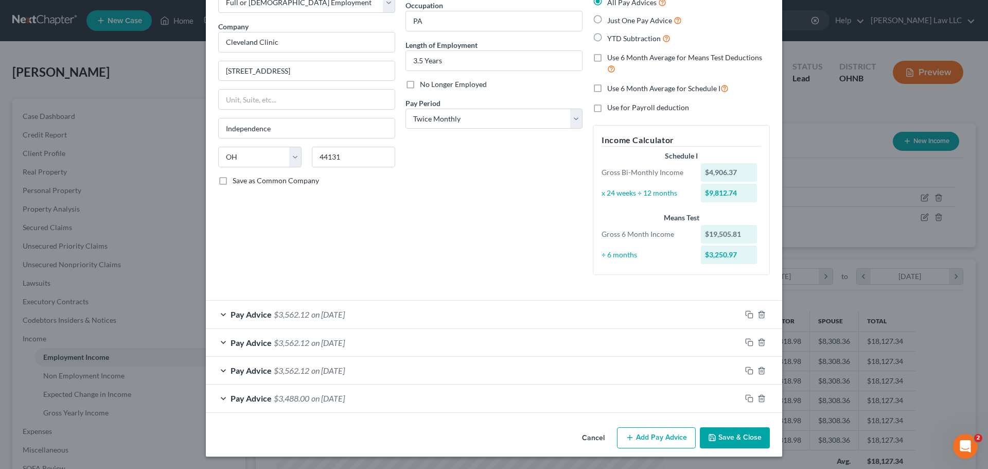
scroll to position [66, 0]
click at [745, 397] on icon "button" at bounding box center [749, 398] width 8 height 8
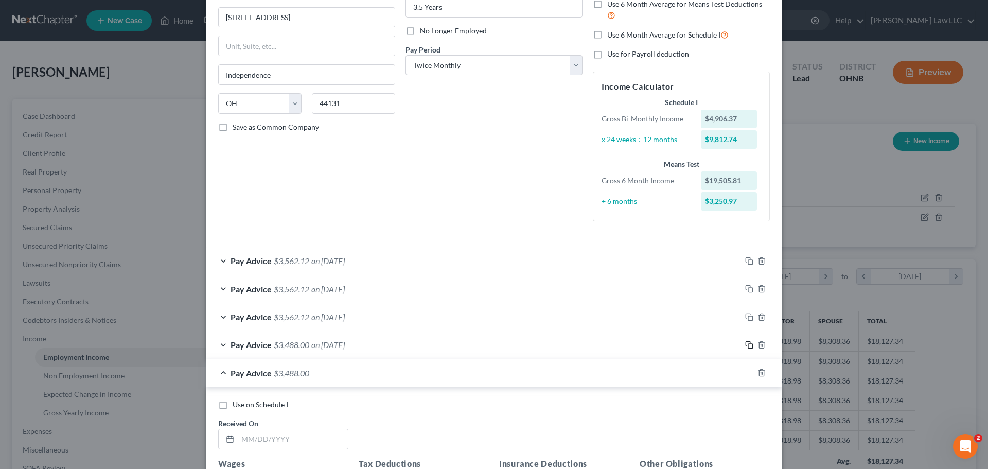
scroll to position [169, 0]
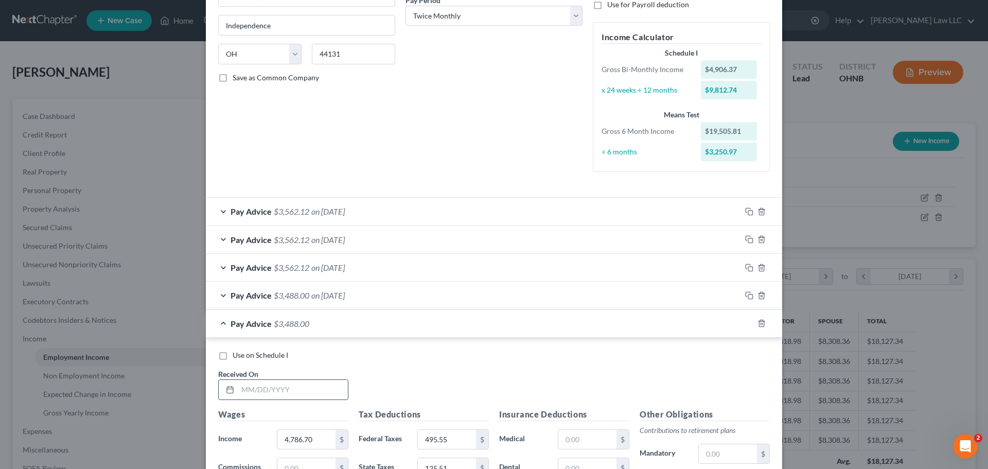
click at [290, 395] on input "text" at bounding box center [293, 390] width 110 height 20
type input "[DATE]"
click at [424, 386] on div "Use on Schedule I Received On * [DATE]" at bounding box center [494, 379] width 562 height 58
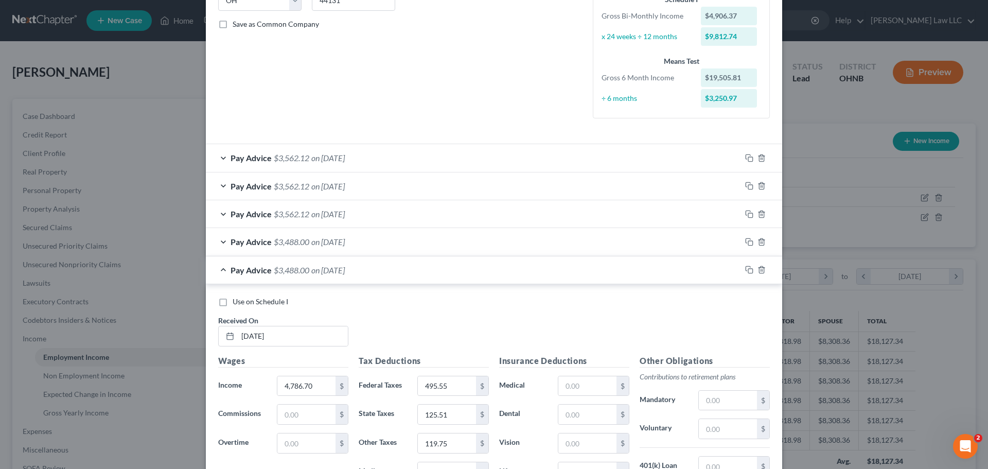
scroll to position [272, 0]
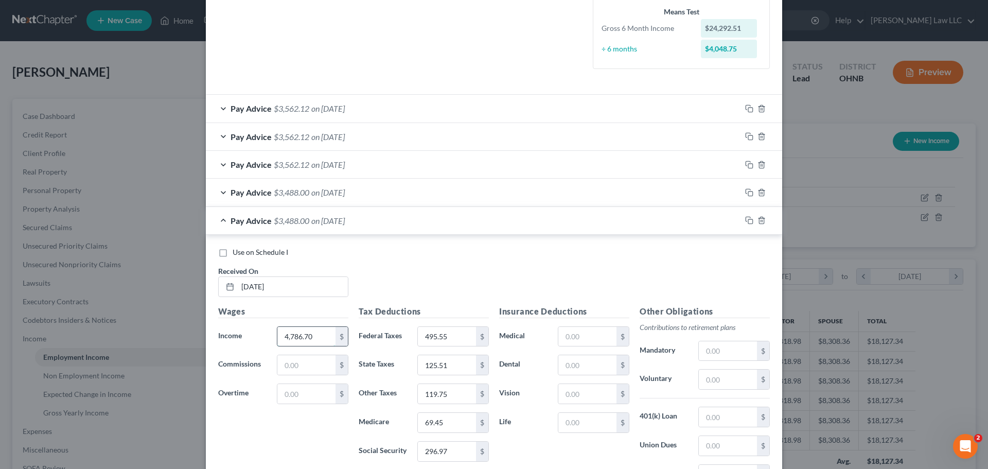
click at [312, 334] on input "4,786.70" at bounding box center [306, 337] width 58 height 20
type input "3,763.70"
click at [459, 276] on div "Use on Schedule I Received On * [DATE]" at bounding box center [494, 276] width 562 height 58
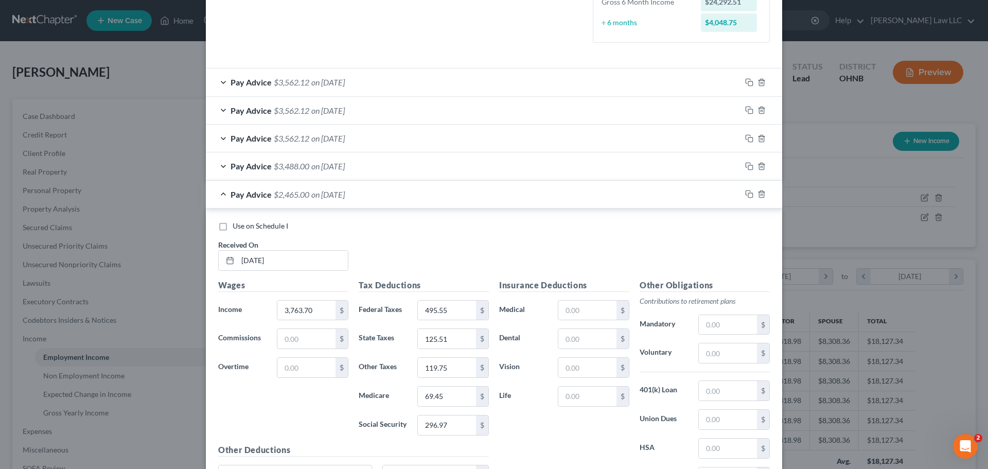
scroll to position [323, 0]
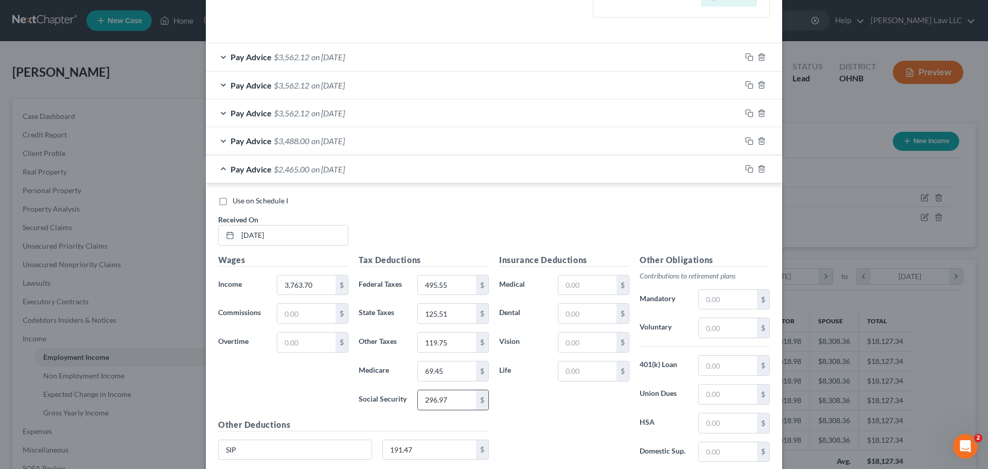
click at [451, 405] on input "296.97" at bounding box center [447, 400] width 58 height 20
type input "233.54"
click at [461, 380] on input "69.45" at bounding box center [447, 371] width 58 height 20
type input "54.62"
click at [459, 286] on input "495.55" at bounding box center [447, 285] width 58 height 20
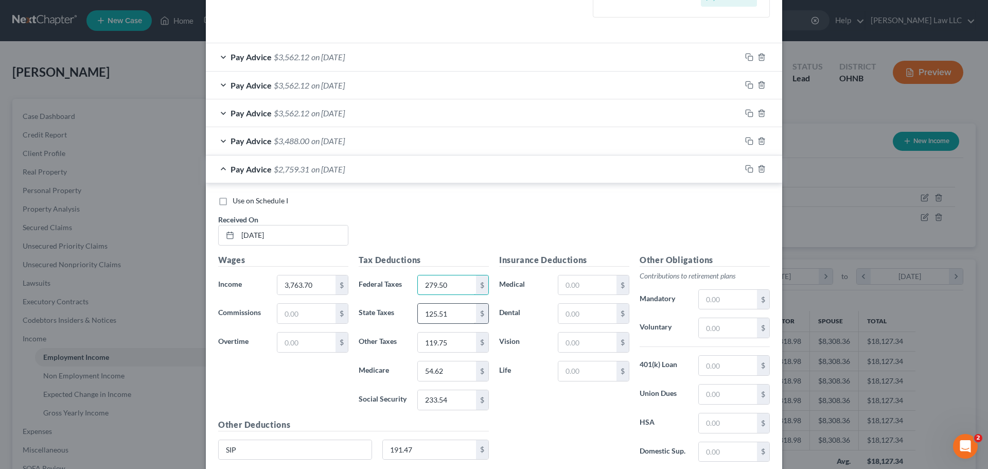
type input "279.50"
click at [460, 309] on input "125.51" at bounding box center [447, 314] width 58 height 20
type input "94.12"
click at [446, 348] on input "119.75" at bounding box center [447, 342] width 58 height 20
type input "94.17"
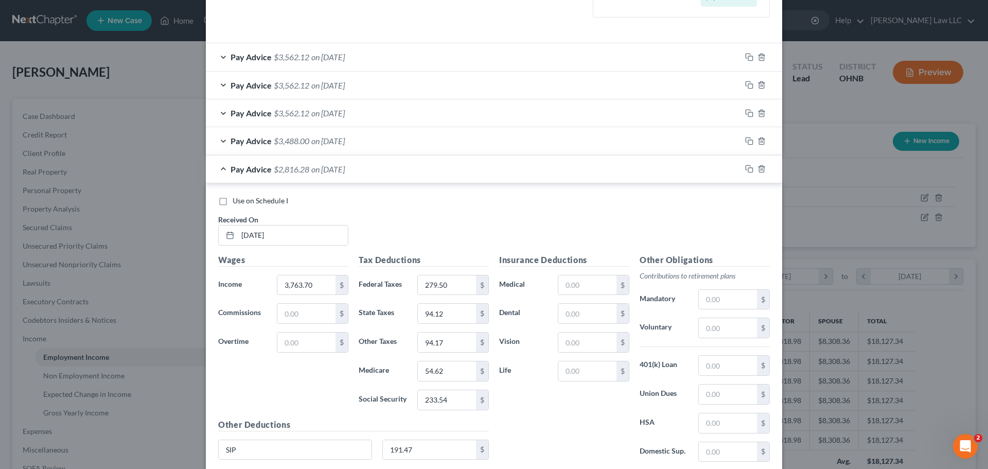
click at [435, 214] on div "Use on Schedule I Received On * [DATE]" at bounding box center [494, 225] width 562 height 58
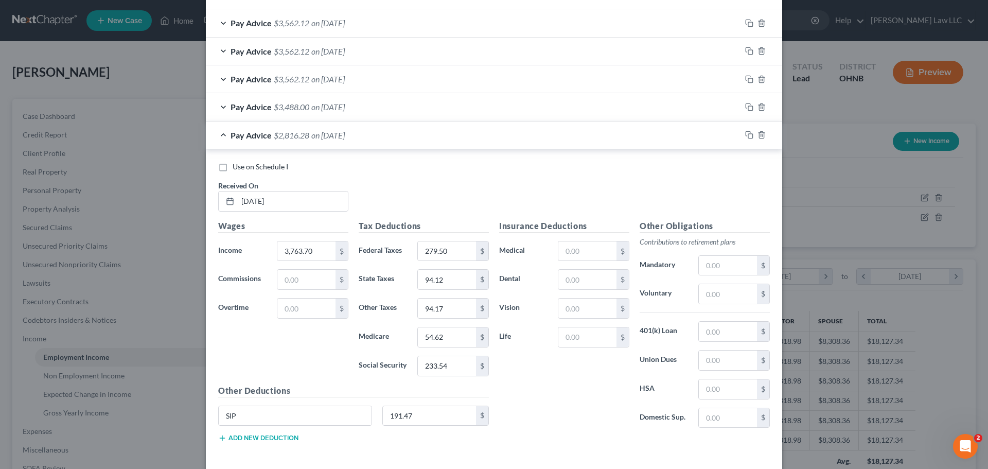
scroll to position [375, 0]
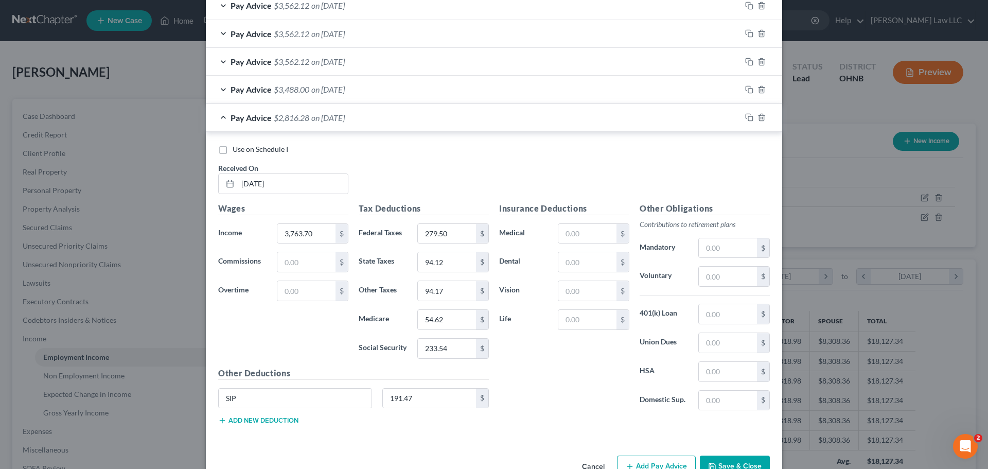
click at [575, 406] on div "Insurance Deductions Medical $ Dental $ Vision $ Life $" at bounding box center [564, 310] width 141 height 217
click at [417, 408] on div "SIP 191.47 $" at bounding box center [353, 402] width 281 height 29
click at [420, 398] on input "191.47" at bounding box center [430, 399] width 94 height 20
type input "150.55"
click at [290, 326] on div "Wages Income * 3,763.70 $ Commissions $ Overtime $" at bounding box center [283, 284] width 141 height 165
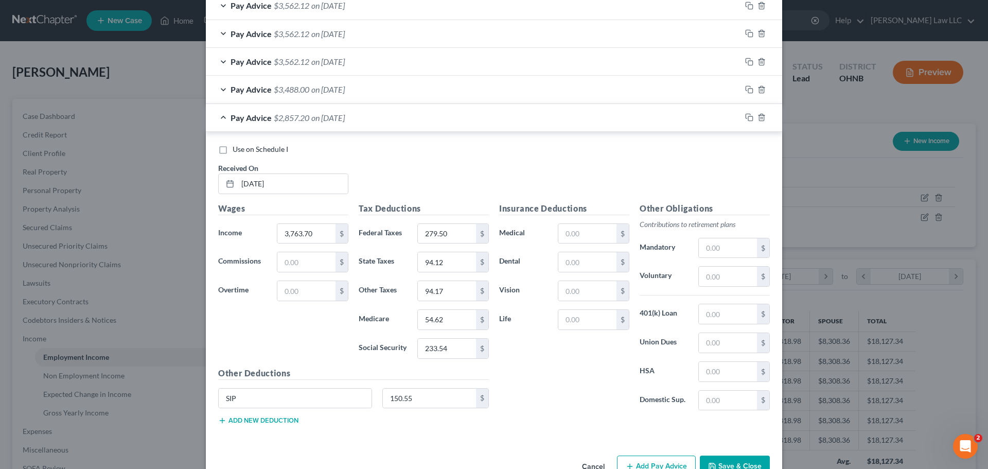
click at [220, 117] on div "Pay Advice $2,857.20 on [DATE]" at bounding box center [473, 117] width 535 height 27
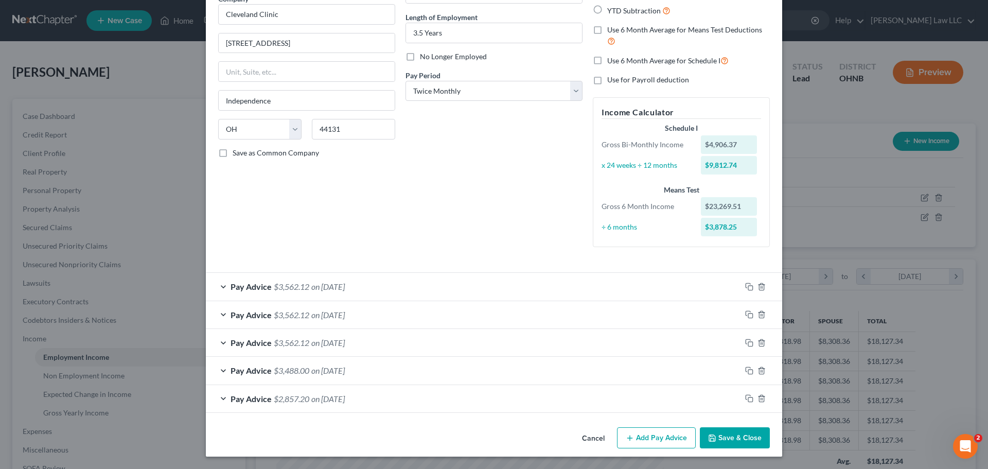
scroll to position [94, 0]
click at [748, 398] on rect "button" at bounding box center [750, 399] width 5 height 5
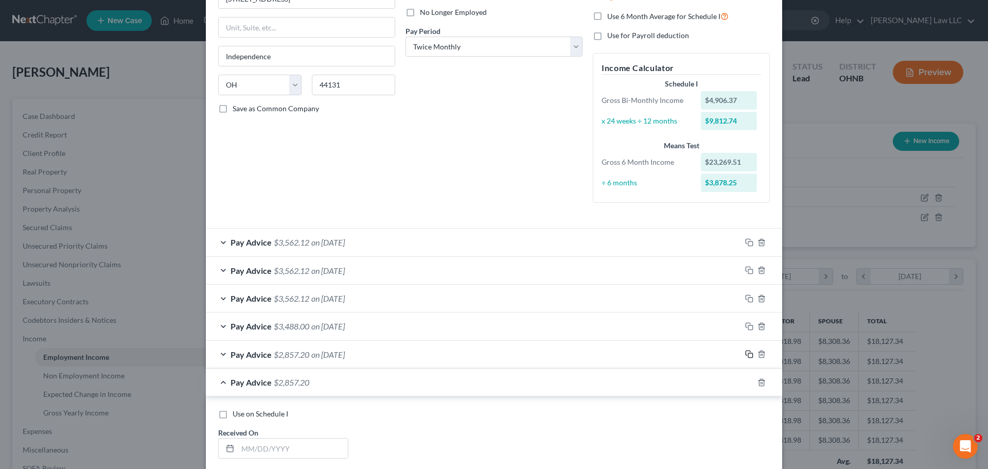
scroll to position [197, 0]
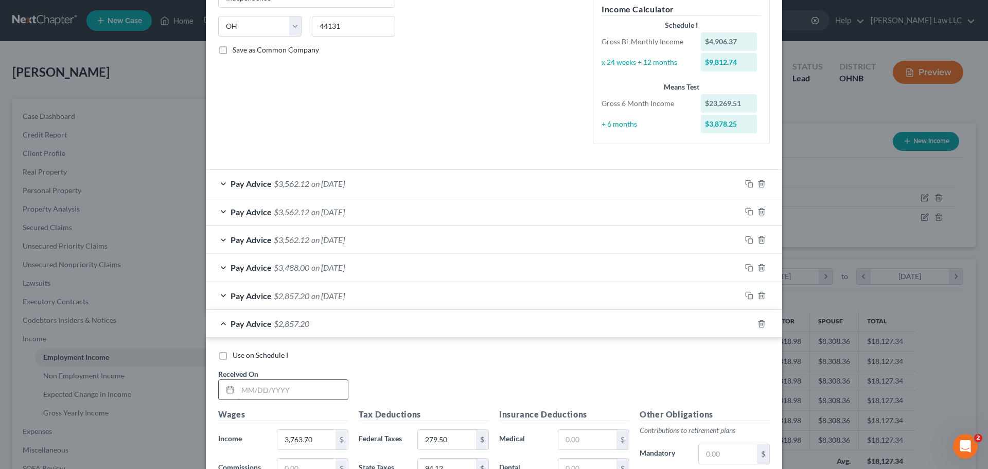
click at [313, 389] on input "text" at bounding box center [293, 390] width 110 height 20
type input "[DATE]"
click at [405, 371] on div "Use on Schedule I Received On * [DATE]" at bounding box center [494, 379] width 562 height 58
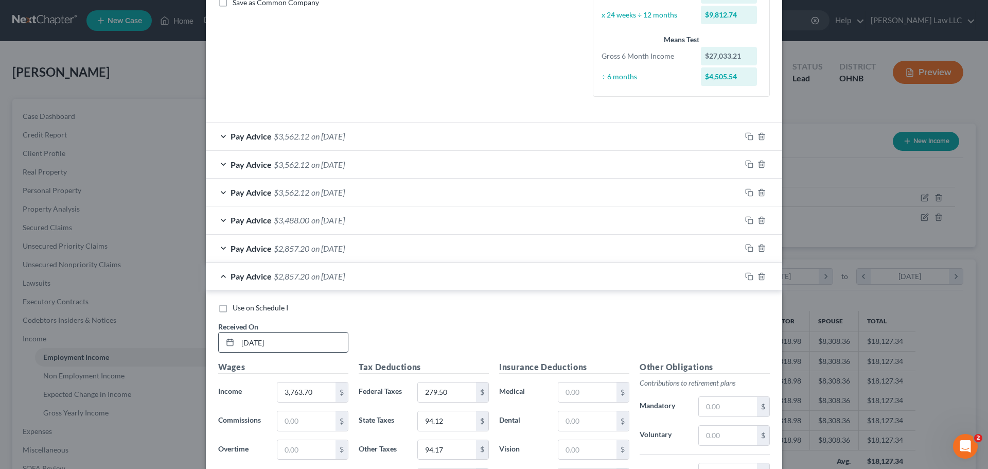
scroll to position [300, 0]
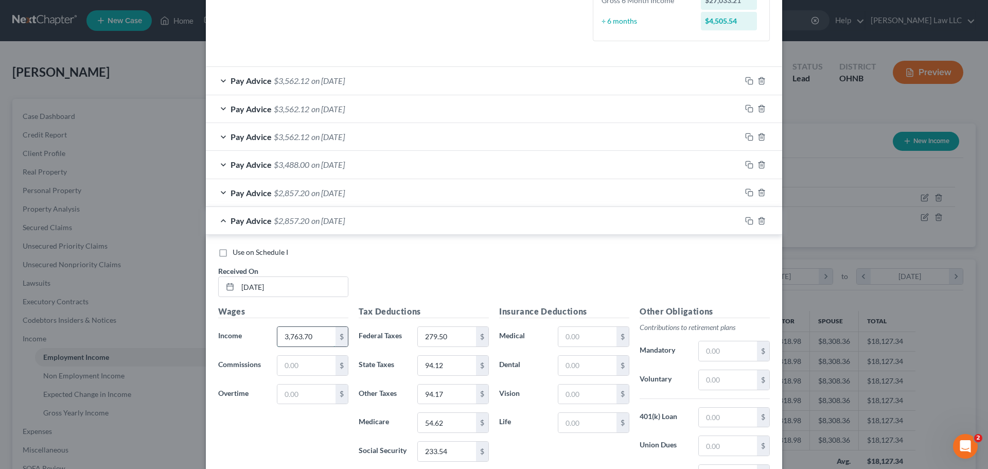
click at [314, 337] on input "3,763.70" at bounding box center [306, 337] width 58 height 20
type input "5,318.77"
click at [434, 268] on div "Use on Schedule I Received On * [DATE]" at bounding box center [494, 276] width 562 height 58
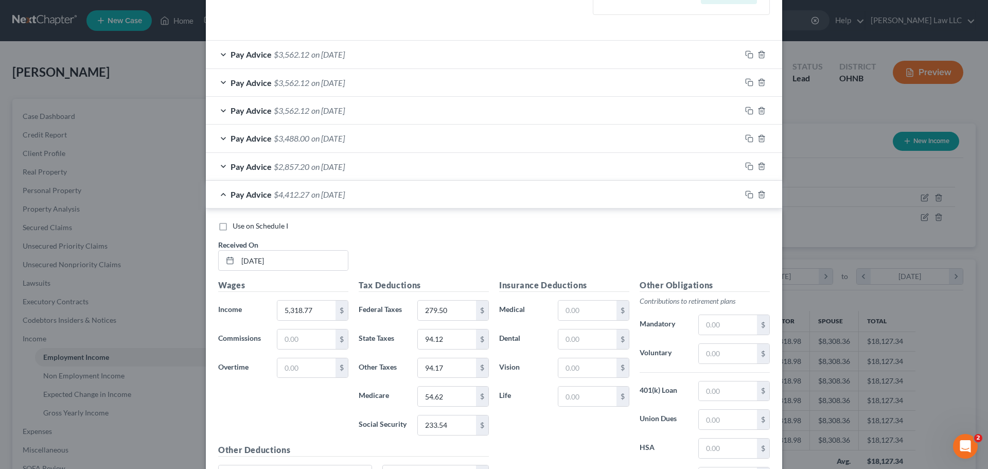
scroll to position [351, 0]
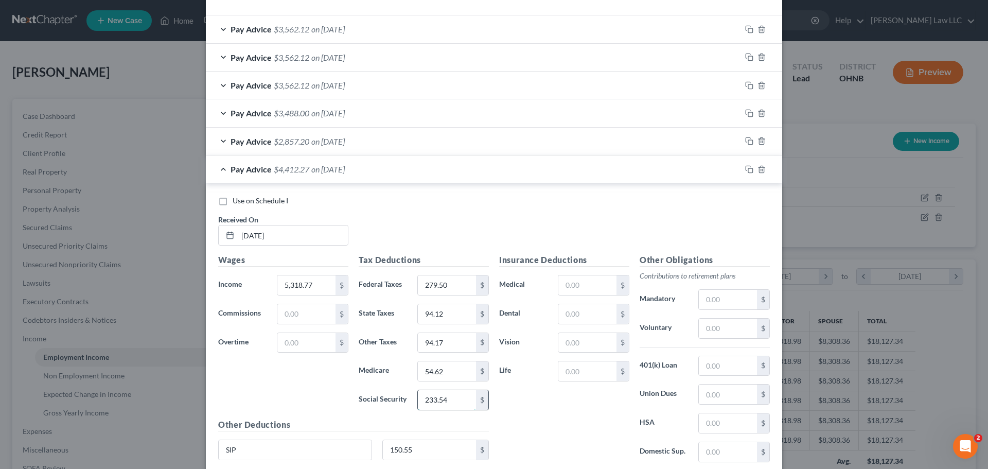
click at [463, 402] on input "233.54" at bounding box center [447, 400] width 58 height 20
type input "329.96"
click at [448, 373] on input "54.62" at bounding box center [447, 371] width 58 height 20
type input "77.17"
click at [449, 279] on input "279.50" at bounding box center [447, 285] width 58 height 20
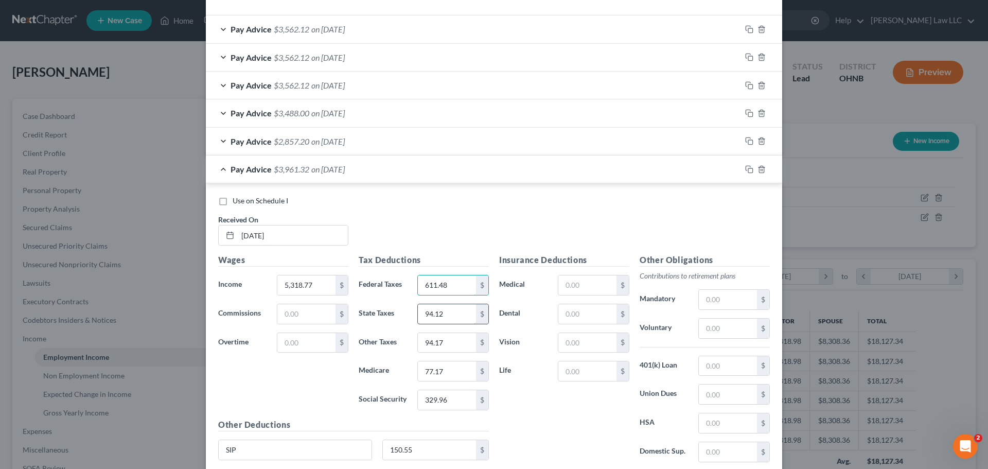
type input "611.48"
click at [455, 317] on input "94.12" at bounding box center [447, 314] width 58 height 20
type input "145.95"
click at [451, 342] on input "94.17" at bounding box center [447, 343] width 58 height 20
type input "133.05"
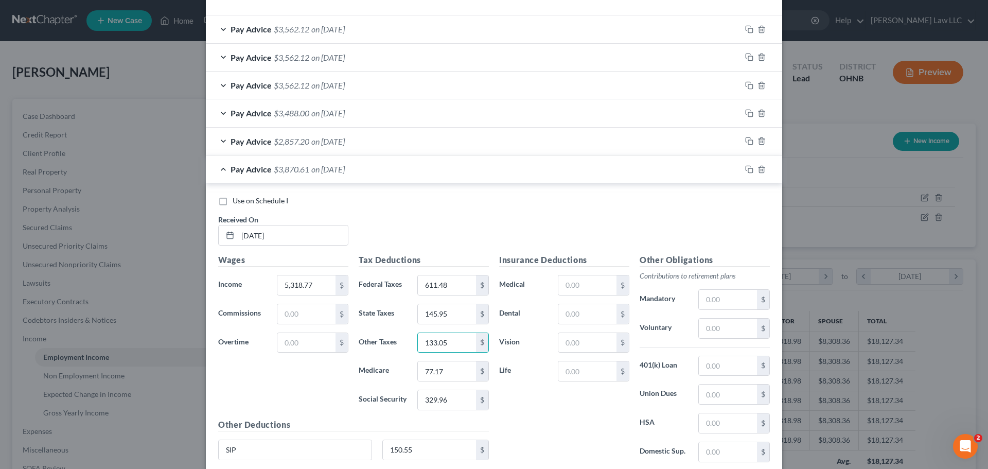
click at [303, 382] on div "Wages Income * 5,318.77 $ Commissions $ Overtime $" at bounding box center [283, 336] width 141 height 165
click at [427, 449] on input "150.55" at bounding box center [430, 450] width 94 height 20
type input "212.76"
click at [304, 392] on div "Wages Income * 5,318.77 $ Commissions $ Overtime $" at bounding box center [283, 336] width 141 height 165
click at [217, 169] on div "Pay Advice $3,808.40 on [DATE]" at bounding box center [473, 168] width 535 height 27
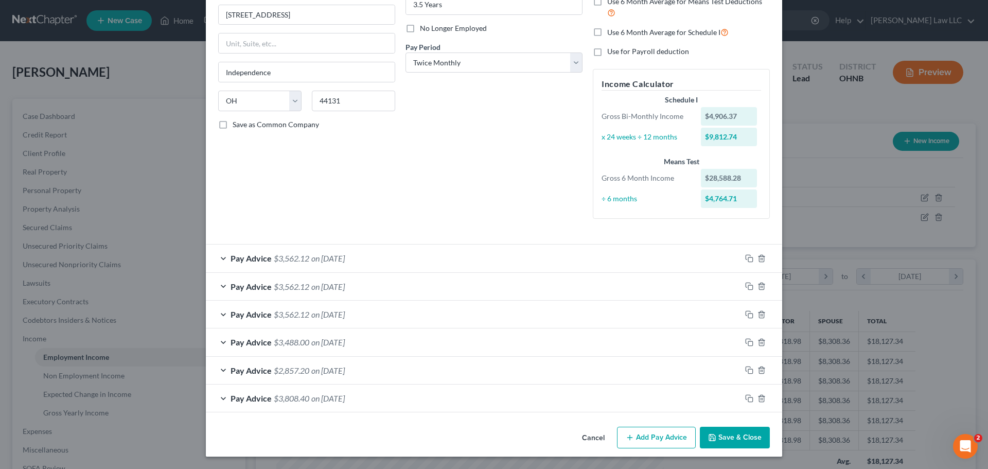
scroll to position [122, 0]
click at [749, 398] on rect "button" at bounding box center [750, 399] width 5 height 5
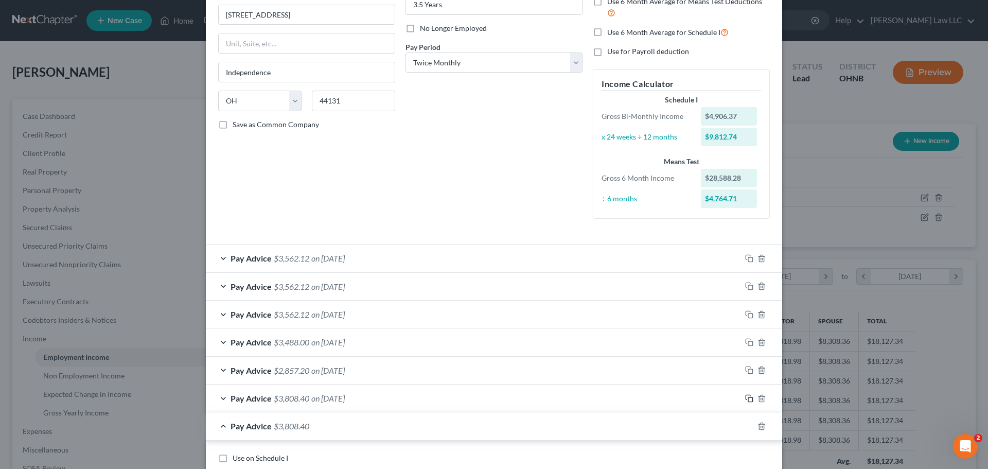
scroll to position [276, 0]
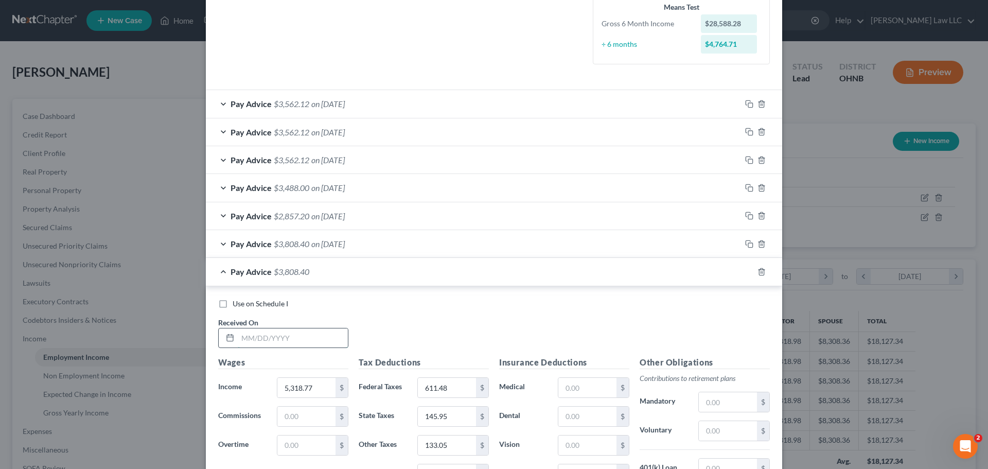
click at [308, 336] on input "text" at bounding box center [293, 338] width 110 height 20
type input "[DATE]"
click at [420, 310] on div "Use on Schedule I Received On * [DATE]" at bounding box center [494, 328] width 562 height 58
click at [312, 390] on input "5,318.77" at bounding box center [306, 388] width 58 height 20
click at [425, 349] on div "Use on Schedule I Received On * [DATE]" at bounding box center [494, 328] width 562 height 58
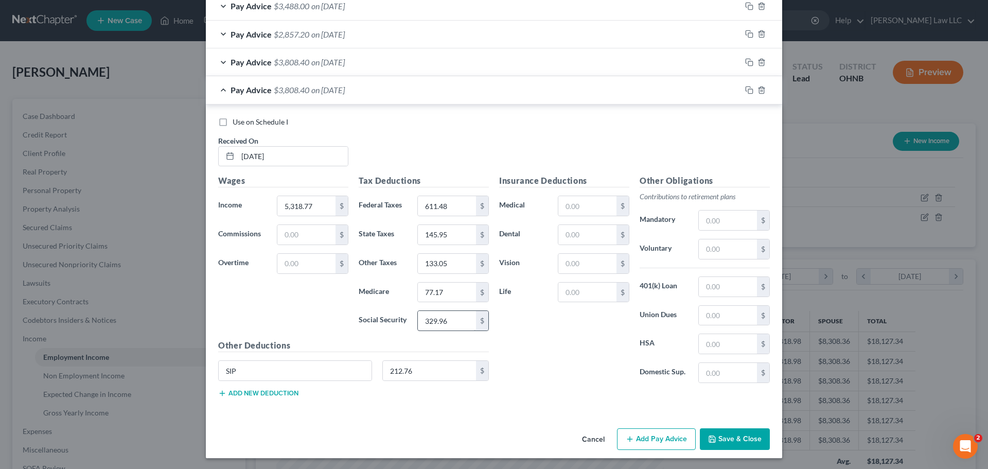
scroll to position [460, 0]
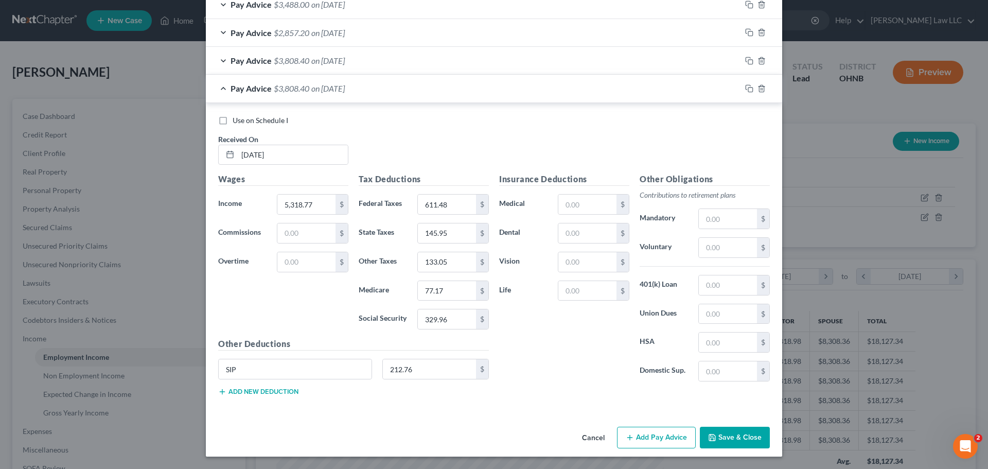
click at [555, 385] on div "Insurance Deductions Medical $ Dental $ Vision $ Life $" at bounding box center [564, 281] width 141 height 217
click at [546, 370] on div "Insurance Deductions Medical $ Dental $ Vision $ Life $" at bounding box center [564, 281] width 141 height 217
click at [527, 320] on div "Insurance Deductions Medical $ Dental $ Vision $ Life $" at bounding box center [564, 281] width 141 height 217
click at [450, 291] on input "77.17" at bounding box center [447, 291] width 58 height 20
click at [448, 208] on input "611.48" at bounding box center [447, 205] width 58 height 20
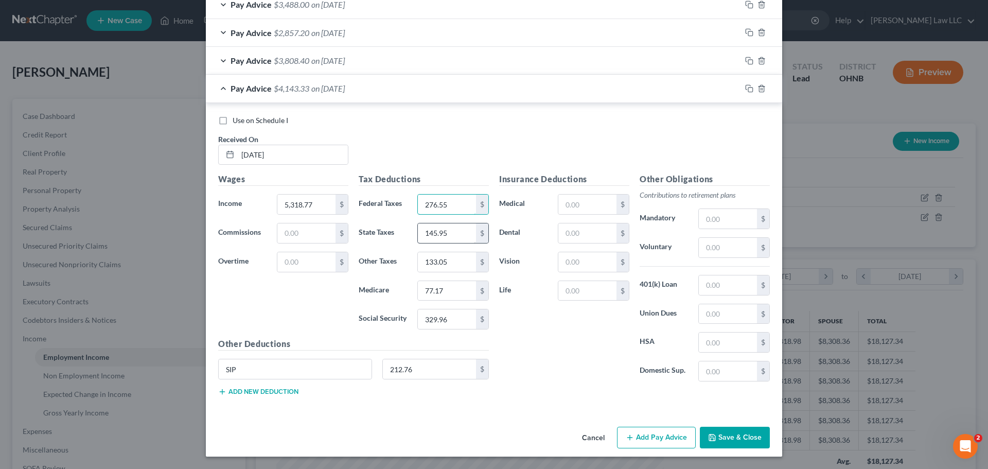
type input "276.55"
click at [459, 234] on input "145.95" at bounding box center [447, 233] width 58 height 20
type input "148.01"
click at [548, 340] on div "Insurance Deductions Medical $ Dental $ Vision $ Life $" at bounding box center [564, 281] width 141 height 217
click at [219, 89] on div "Pay Advice $4,141.27 on [DATE]" at bounding box center [473, 88] width 535 height 27
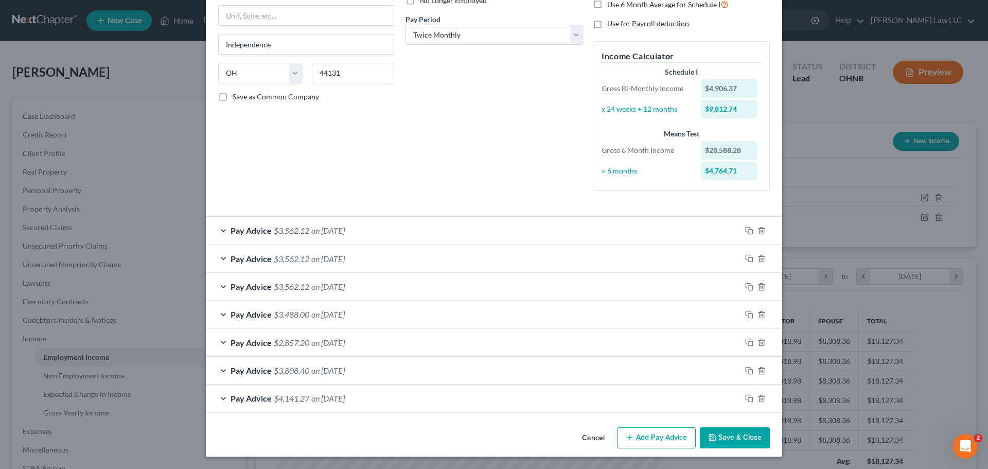
scroll to position [150, 0]
click at [745, 401] on icon "button" at bounding box center [749, 398] width 8 height 8
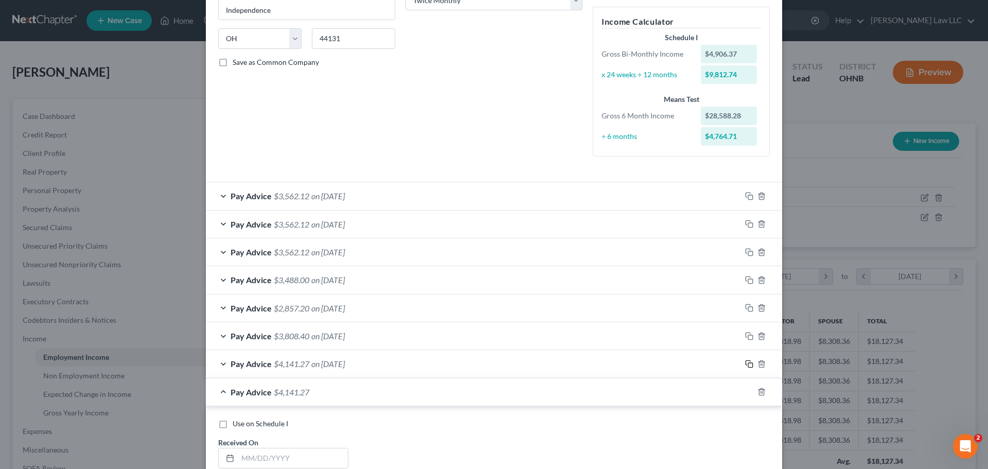
scroll to position [201, 0]
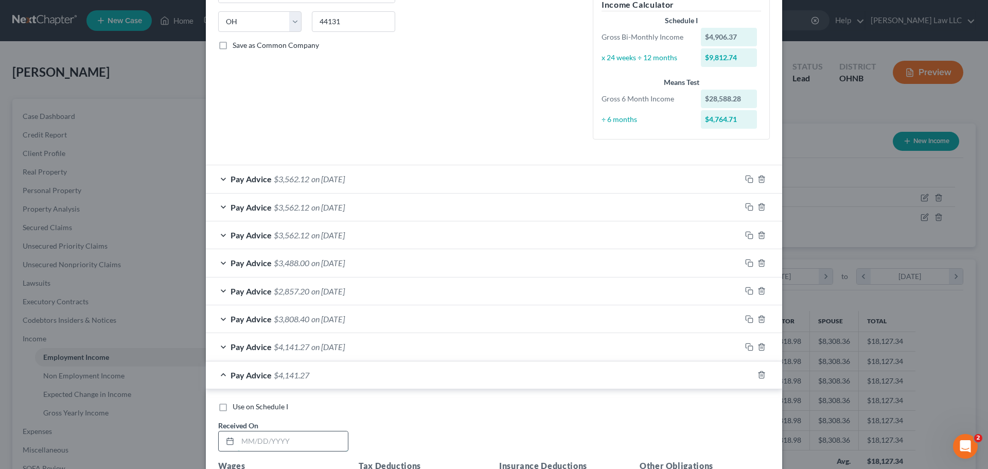
click at [291, 442] on input "text" at bounding box center [293, 441] width 110 height 20
type input "[DATE]"
click at [457, 440] on div "Use on Schedule I Received On * [DATE]" at bounding box center [494, 430] width 562 height 58
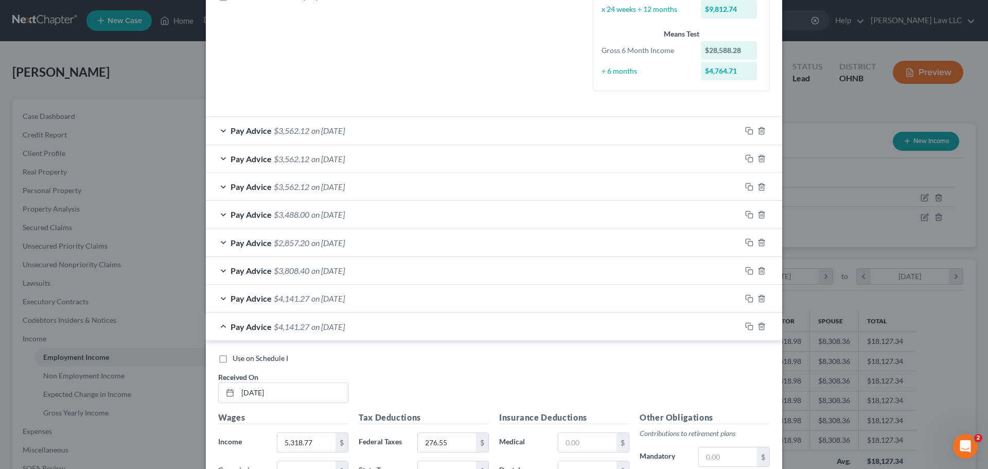
scroll to position [304, 0]
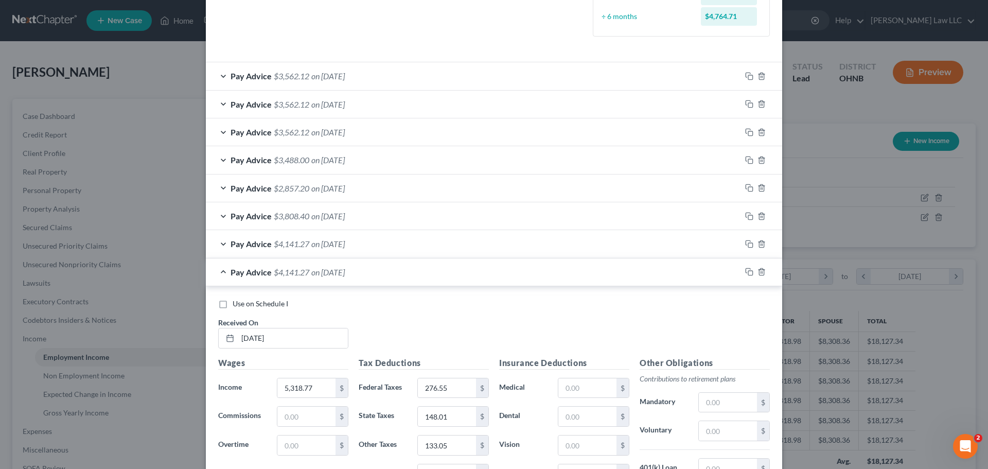
click at [398, 327] on div "Use on Schedule I Received On * [DATE]" at bounding box center [494, 328] width 562 height 58
click at [321, 395] on input "5,318.77" at bounding box center [306, 388] width 58 height 20
click at [317, 391] on input "5,318.77" at bounding box center [306, 388] width 58 height 20
type input "5,318.76"
click at [450, 321] on div "Use on Schedule I Received On * [DATE]" at bounding box center [494, 328] width 562 height 58
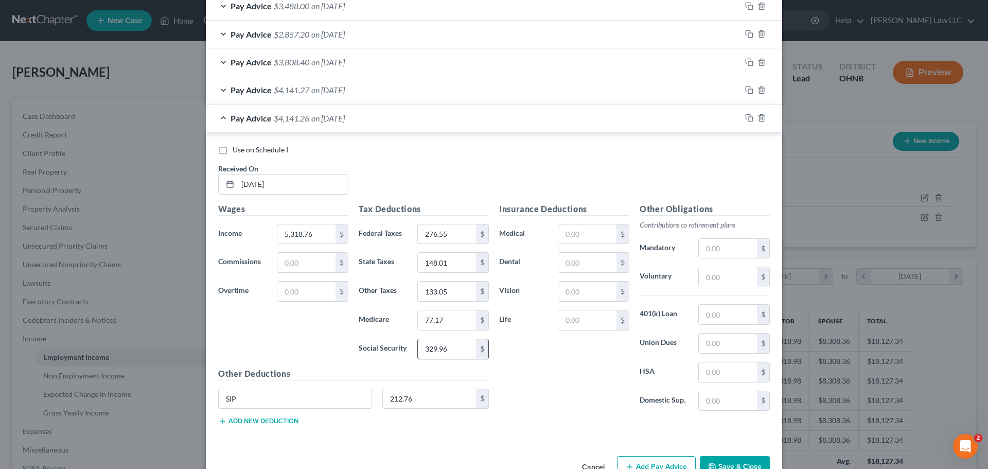
scroll to position [459, 0]
click at [451, 319] on input "77.17" at bounding box center [447, 320] width 58 height 20
click at [448, 320] on input "77.17" at bounding box center [447, 320] width 58 height 20
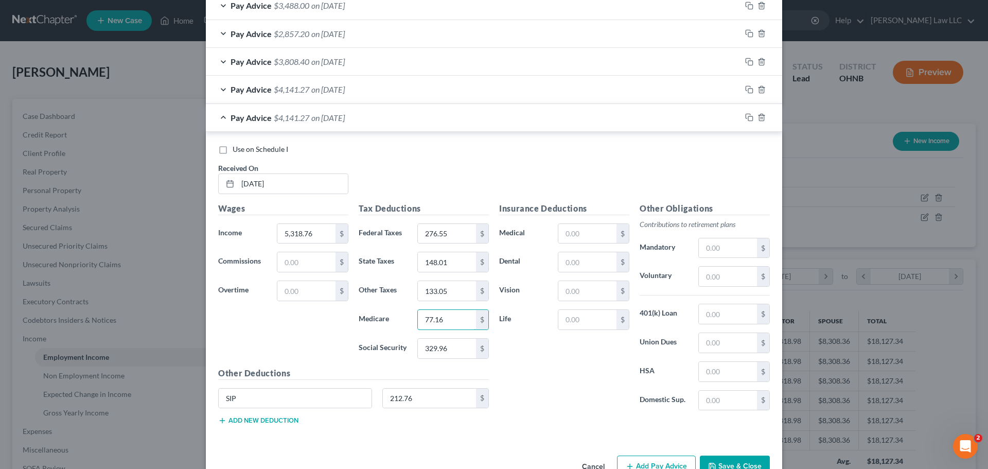
type input "77.16"
click at [597, 406] on div "Insurance Deductions Medical $ Dental $ Vision $ Life $" at bounding box center [564, 310] width 141 height 217
click at [218, 118] on div "Pay Advice $4,141.27 on [DATE]" at bounding box center [473, 117] width 535 height 27
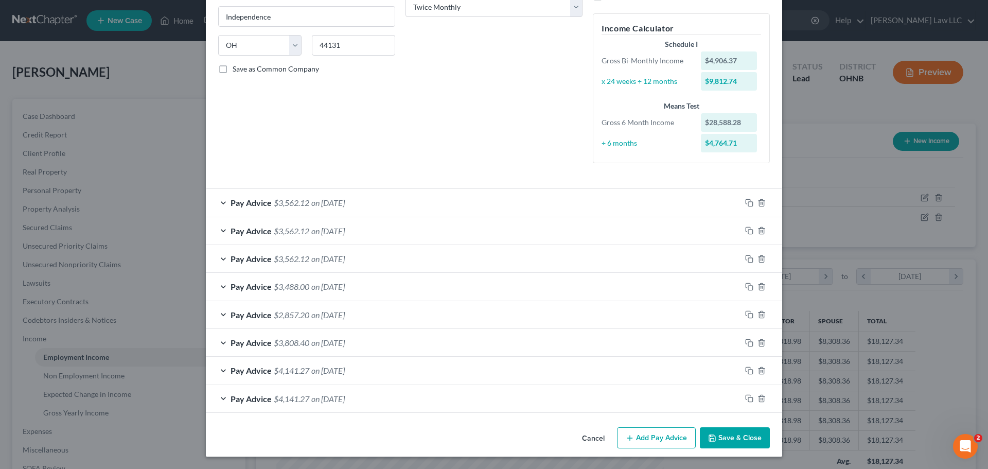
scroll to position [178, 0]
click at [747, 399] on icon "button" at bounding box center [749, 398] width 8 height 8
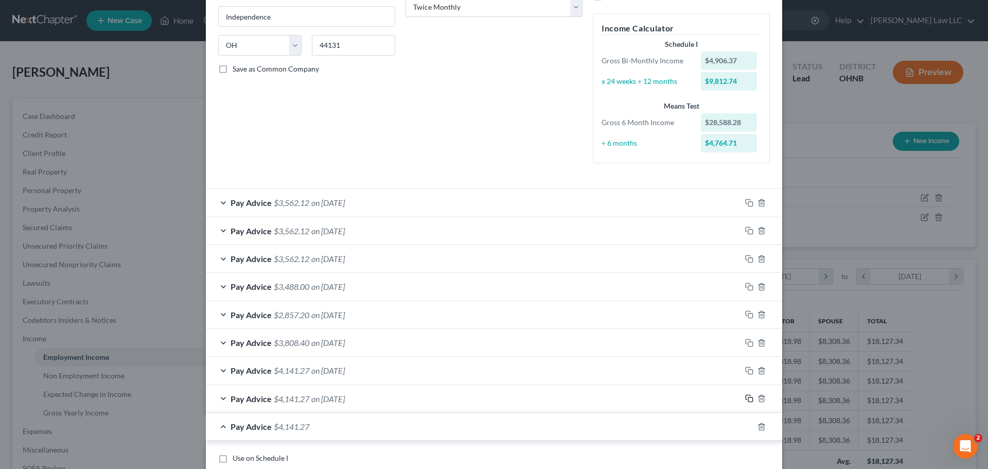
scroll to position [280, 0]
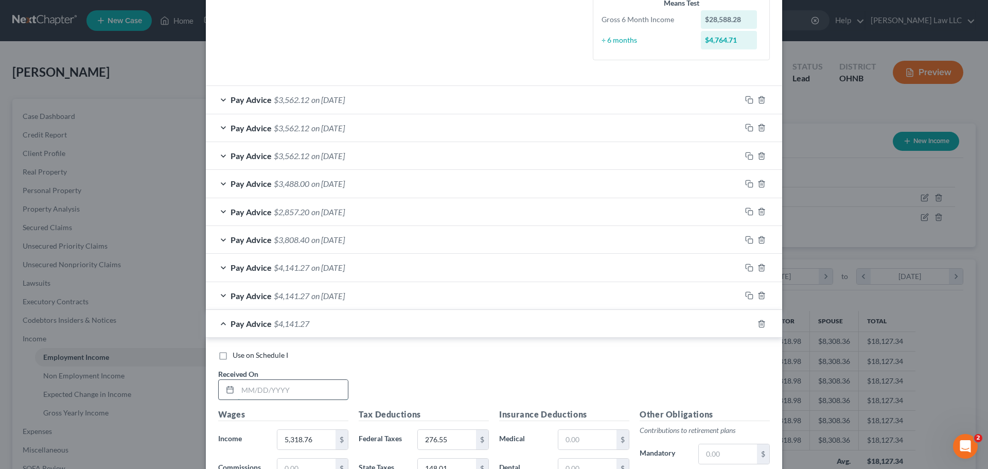
click at [293, 391] on input "text" at bounding box center [293, 390] width 110 height 20
type input "[DATE]"
click at [418, 365] on div "Use on Schedule I Received On * [DATE]" at bounding box center [494, 379] width 562 height 58
click at [220, 325] on div "Pay Advice $4,141.27 on [DATE]" at bounding box center [473, 323] width 535 height 27
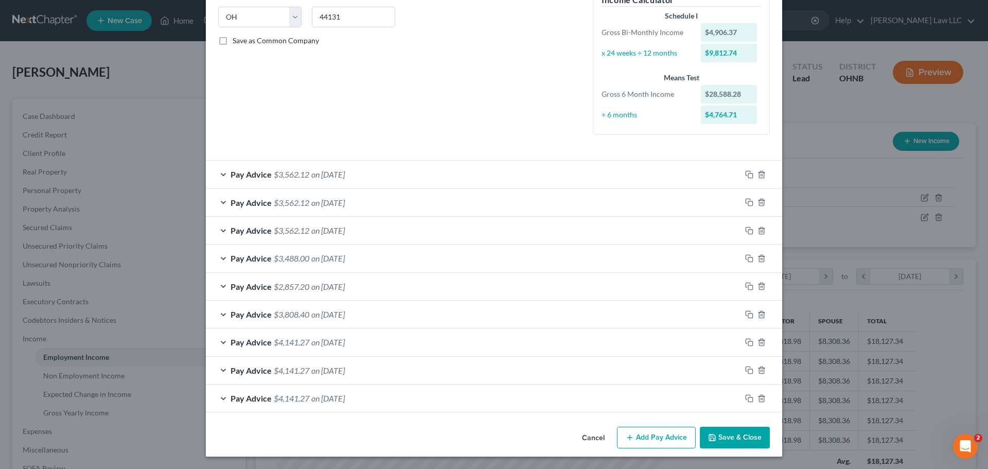
scroll to position [206, 0]
click at [748, 401] on rect "button" at bounding box center [750, 399] width 5 height 5
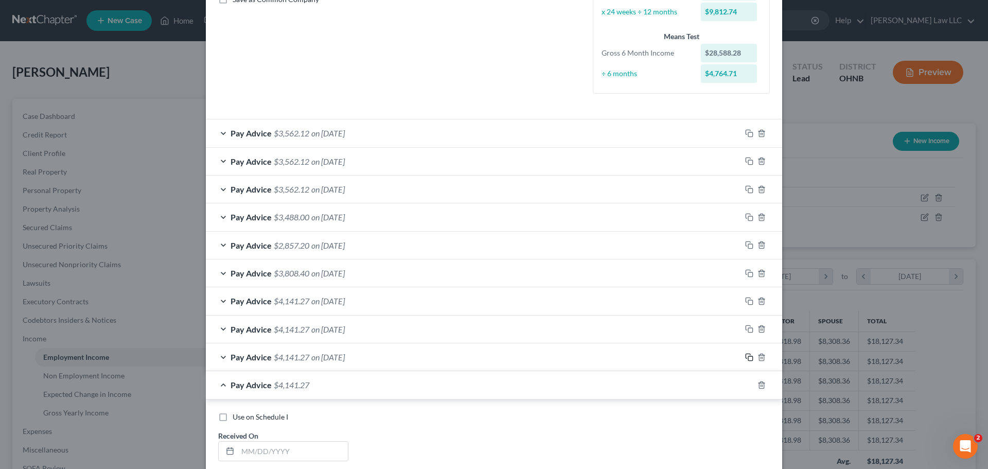
scroll to position [306, 0]
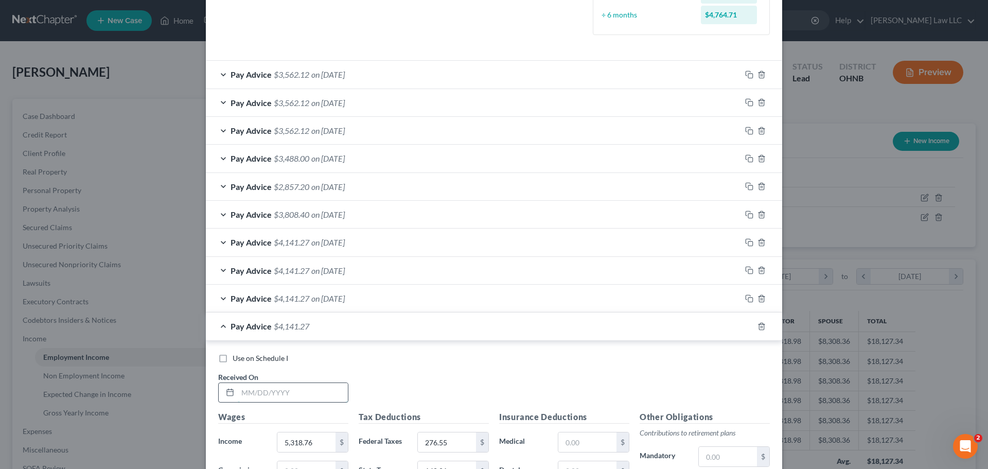
click at [264, 393] on input "text" at bounding box center [293, 393] width 110 height 20
type input "[DATE]"
click at [393, 373] on div "Use on Schedule I Received On * [DATE]" at bounding box center [494, 382] width 562 height 58
click at [220, 325] on div "Pay Advice $4,141.27 on [DATE]" at bounding box center [473, 325] width 535 height 27
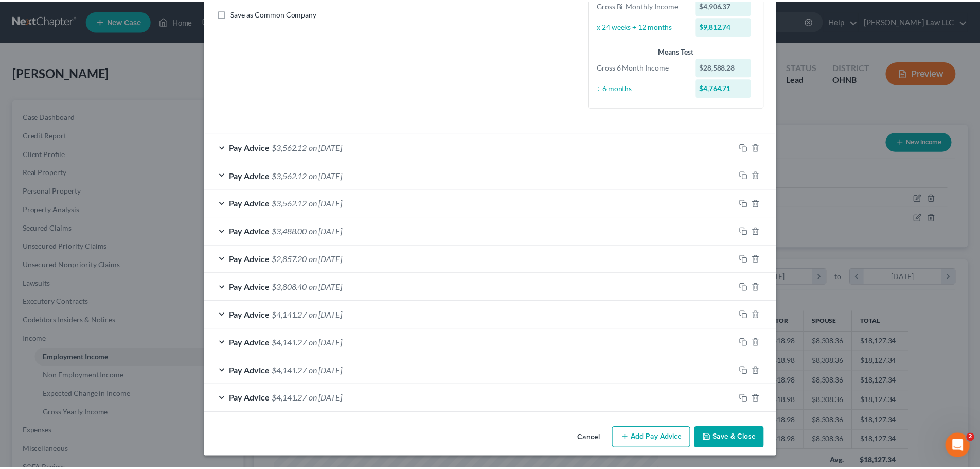
scroll to position [234, 0]
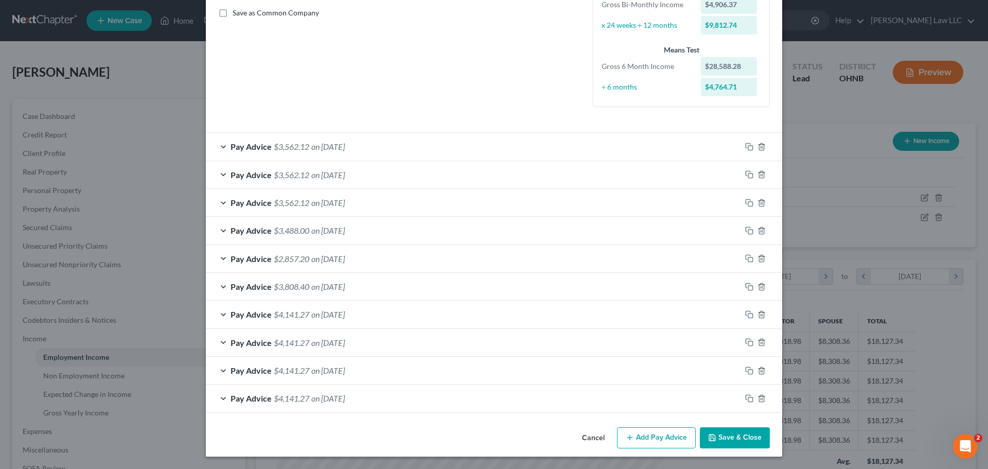
click at [724, 438] on button "Save & Close" at bounding box center [735, 438] width 70 height 22
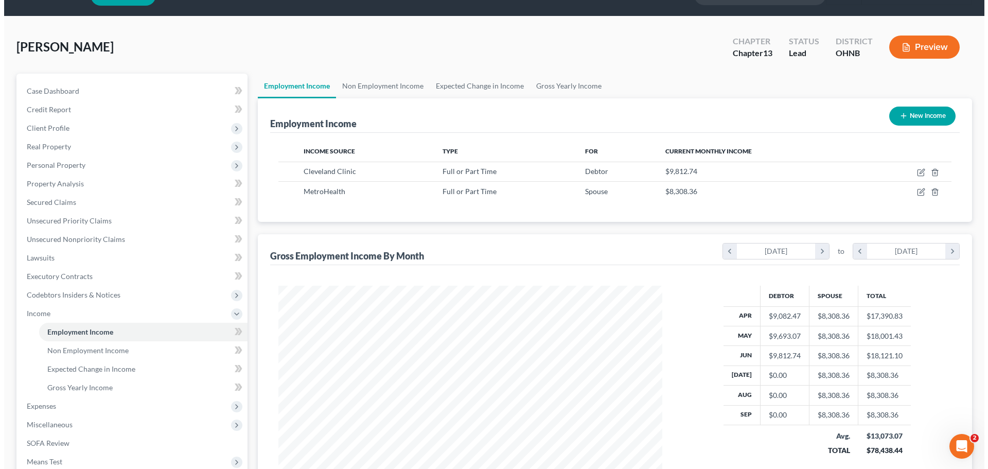
scroll to position [0, 0]
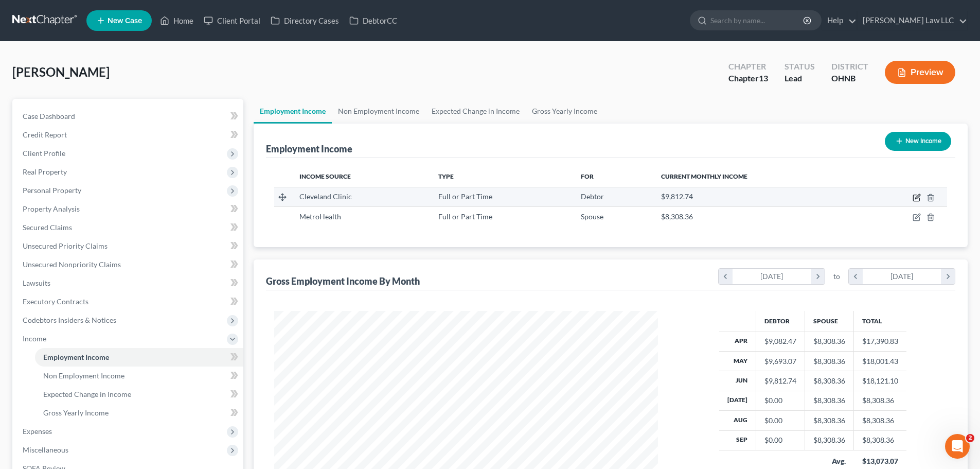
click at [915, 199] on icon "button" at bounding box center [917, 198] width 8 height 8
select select "0"
select select "36"
select select "1"
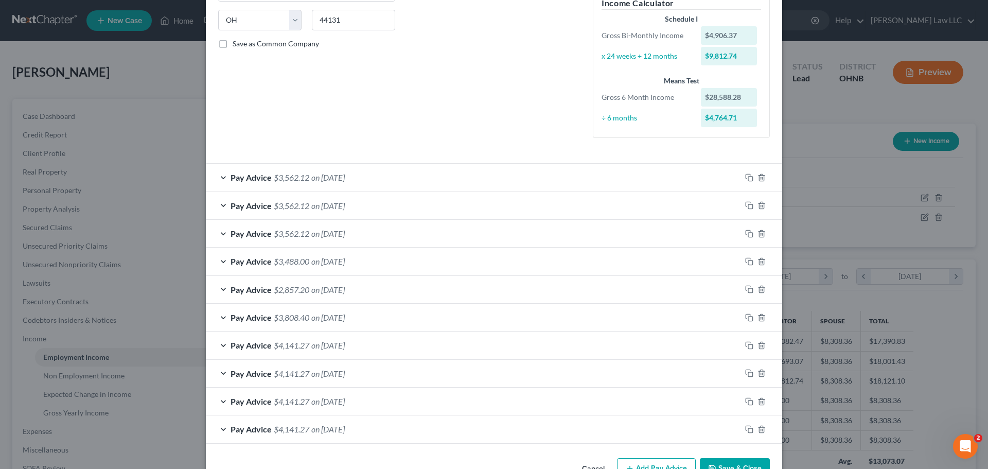
scroll to position [234, 0]
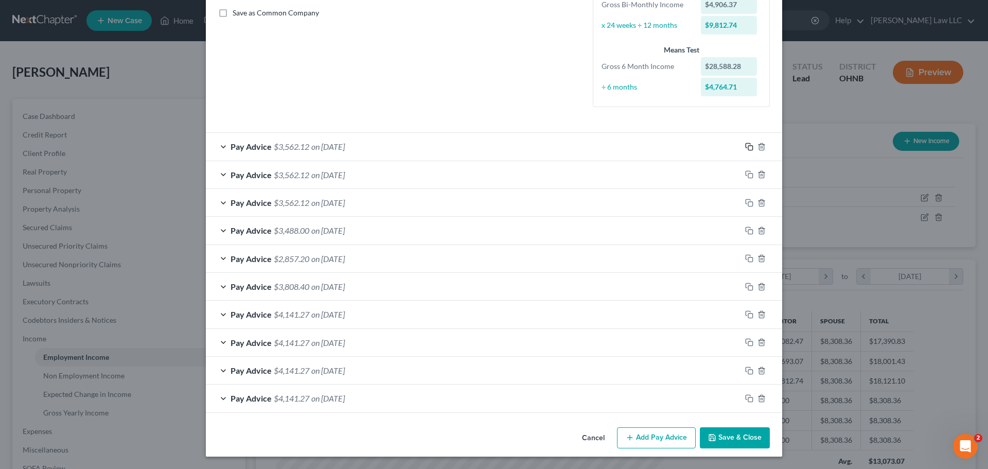
click at [746, 147] on icon "button" at bounding box center [749, 147] width 8 height 8
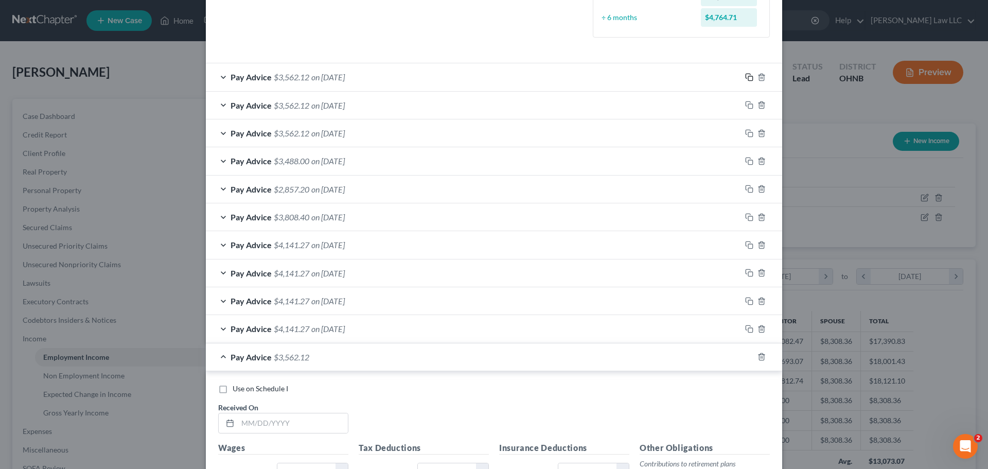
scroll to position [388, 0]
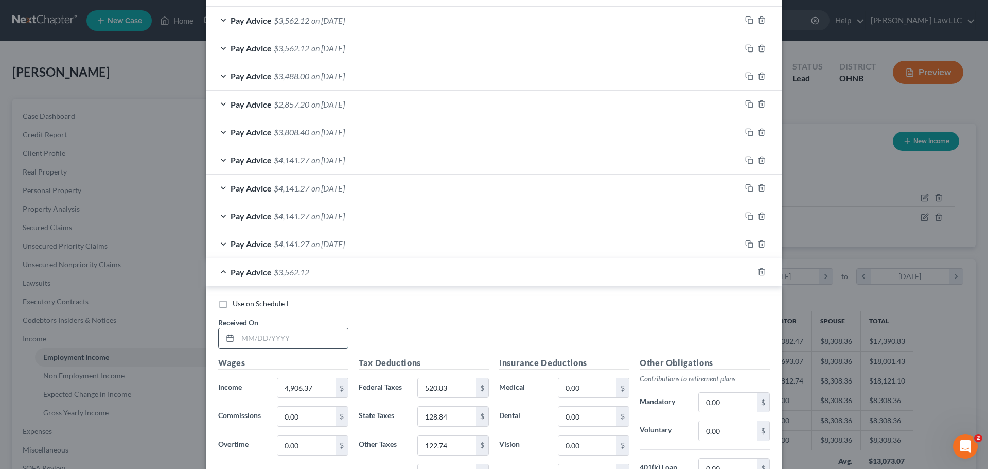
click at [269, 340] on input "text" at bounding box center [293, 338] width 110 height 20
type input "[DATE]"
click at [375, 338] on div "Use on Schedule I Received On * [DATE]" at bounding box center [494, 328] width 562 height 58
click at [324, 391] on input "4,906.37" at bounding box center [306, 388] width 58 height 20
click at [319, 388] on input "4,906.37" at bounding box center [306, 388] width 58 height 20
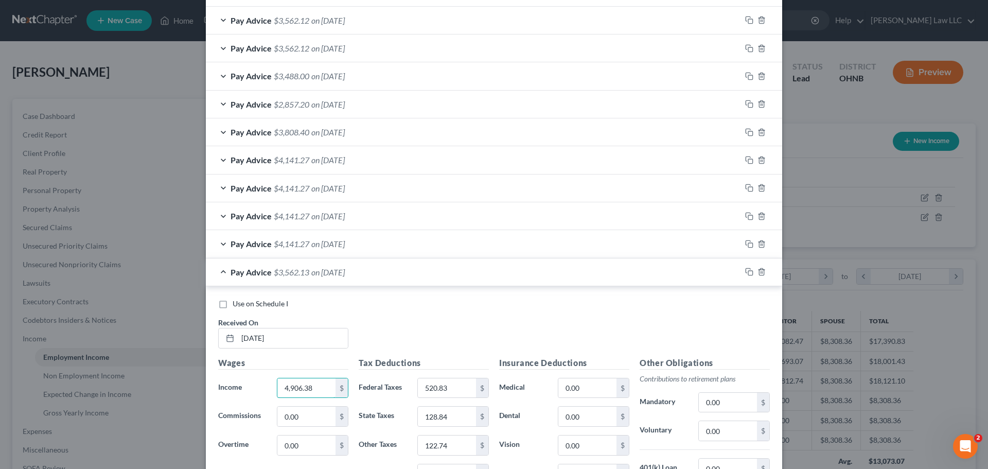
type input "4,906.38"
click at [437, 313] on div "Use on Schedule I Received On * [DATE]" at bounding box center [494, 328] width 562 height 58
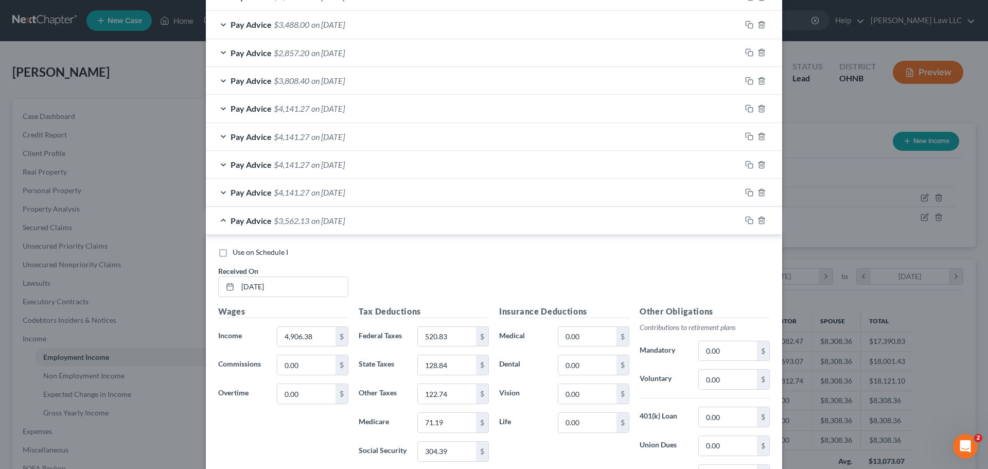
scroll to position [491, 0]
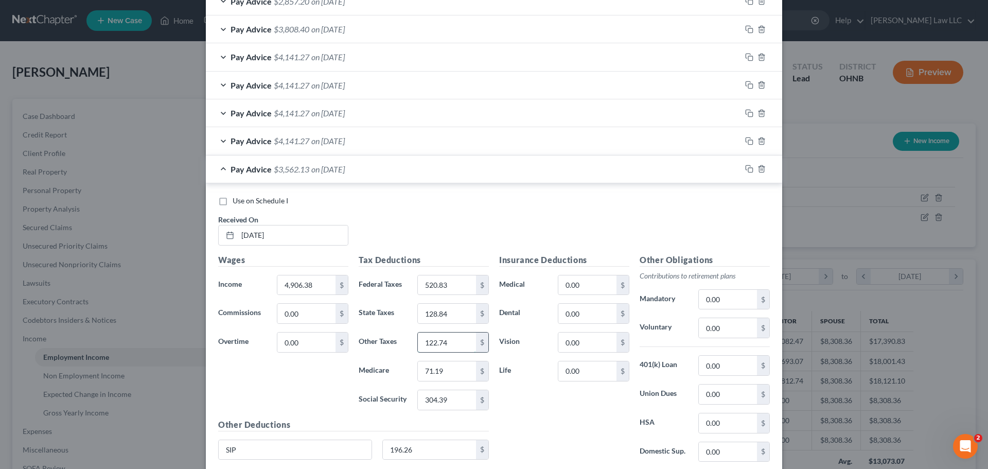
click at [451, 344] on input "122.74" at bounding box center [447, 342] width 58 height 20
click at [451, 343] on input "text" at bounding box center [447, 342] width 58 height 20
drag, startPoint x: 534, startPoint y: 416, endPoint x: 458, endPoint y: 407, distance: 76.2
click at [534, 416] on div "Insurance Deductions Medical 0.00 $ Dental 0.00 $ Vision 0.00 $ Life 0.00 $" at bounding box center [564, 362] width 141 height 217
drag, startPoint x: 445, startPoint y: 342, endPoint x: 438, endPoint y: 351, distance: 11.4
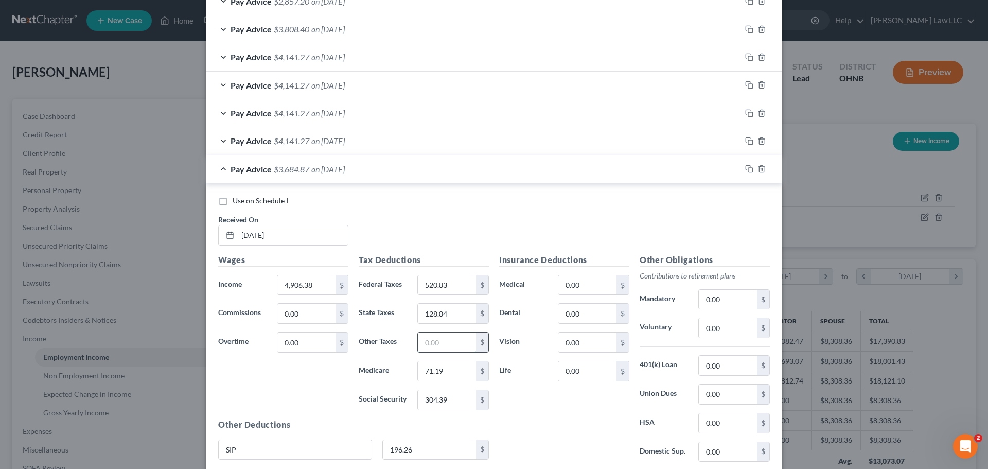
click at [445, 342] on input "text" at bounding box center [447, 342] width 58 height 20
type input "61.37"
click at [439, 220] on div "Use on Schedule I Received On * [DATE]" at bounding box center [494, 225] width 562 height 58
click at [438, 220] on div "Use on Schedule I Received On * [DATE]" at bounding box center [494, 225] width 562 height 58
click at [219, 169] on div "Pay Advice $3,623.50 on [DATE]" at bounding box center [473, 168] width 535 height 27
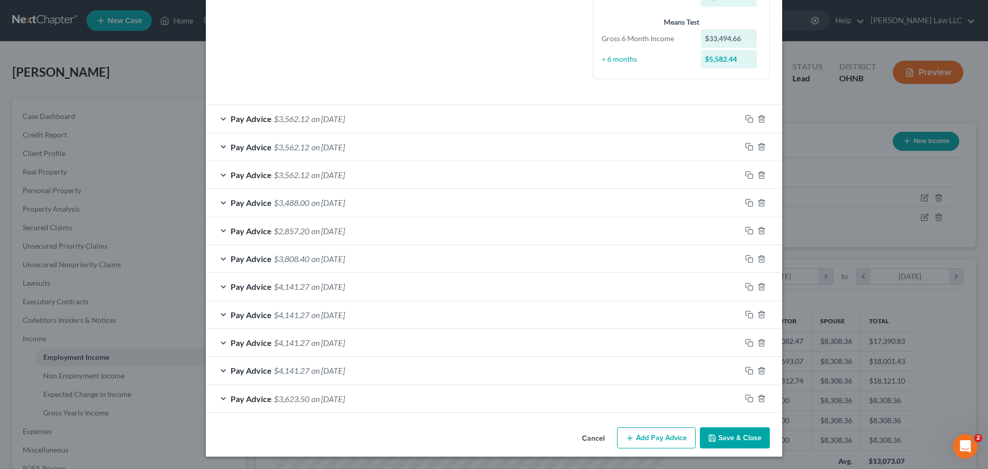
scroll to position [261, 0]
click at [746, 397] on icon "button" at bounding box center [749, 398] width 8 height 8
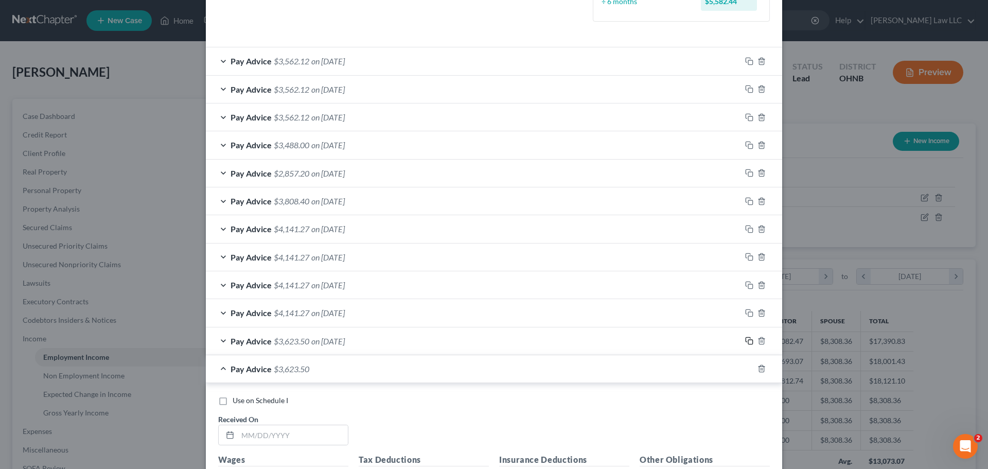
scroll to position [413, 0]
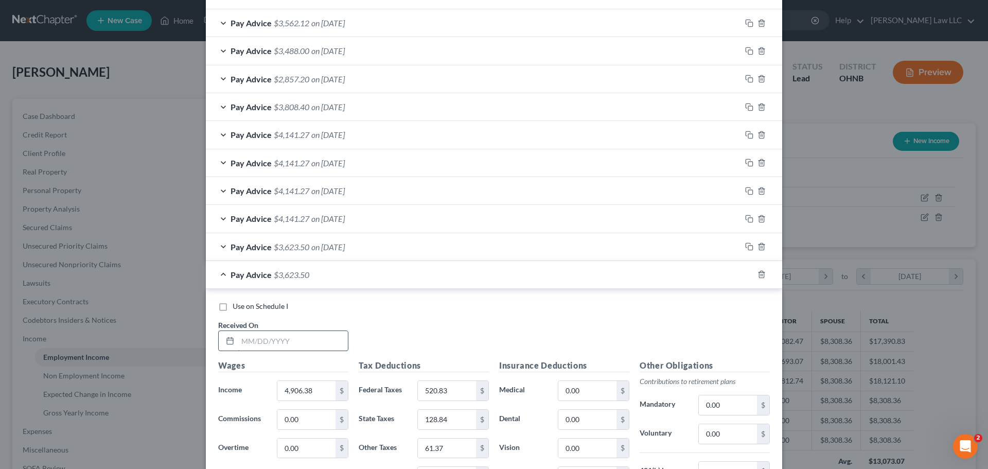
click at [297, 339] on input "text" at bounding box center [293, 341] width 110 height 20
type input "[DATE]"
click at [387, 300] on div "Use on Schedule I Received On * [DATE] Wages Income * 4,906.38 $ Commissions 0.…" at bounding box center [494, 443] width 576 height 309
click at [218, 275] on div "Pay Advice $3,623.50 on [DATE]" at bounding box center [473, 274] width 535 height 27
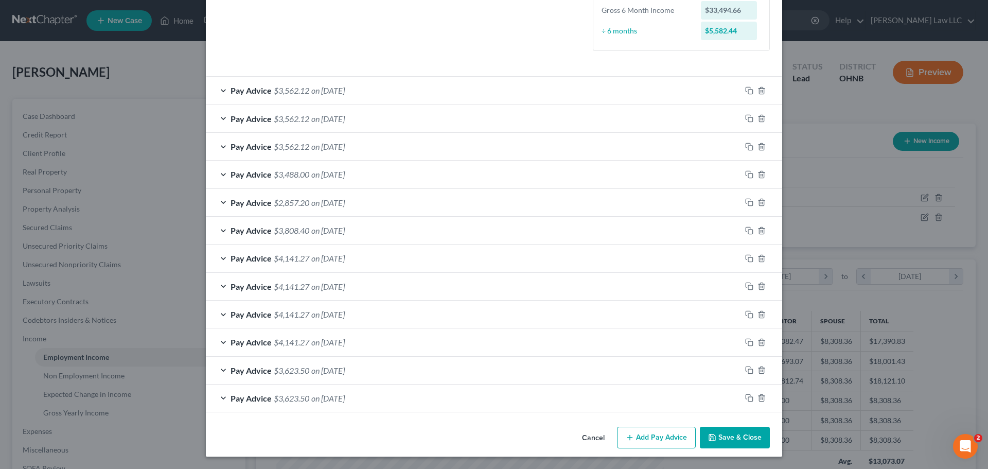
scroll to position [290, 0]
click at [745, 396] on icon "button" at bounding box center [749, 398] width 8 height 8
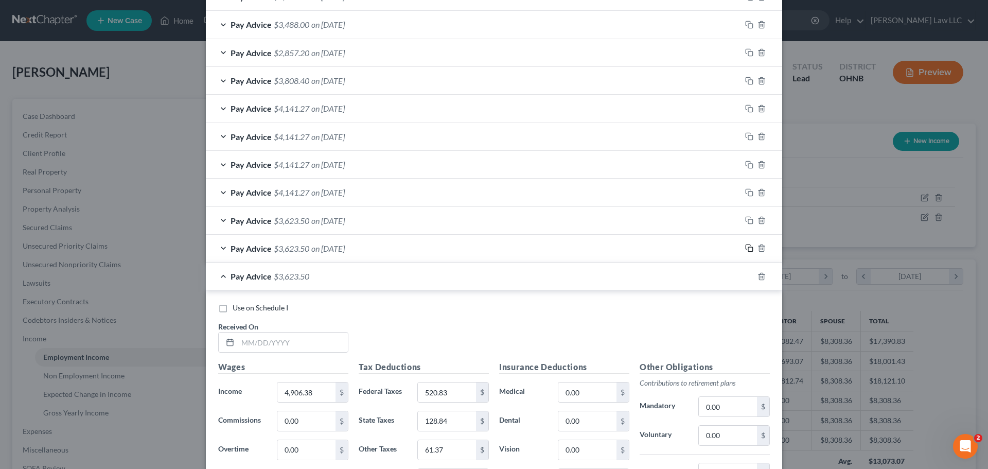
scroll to position [444, 0]
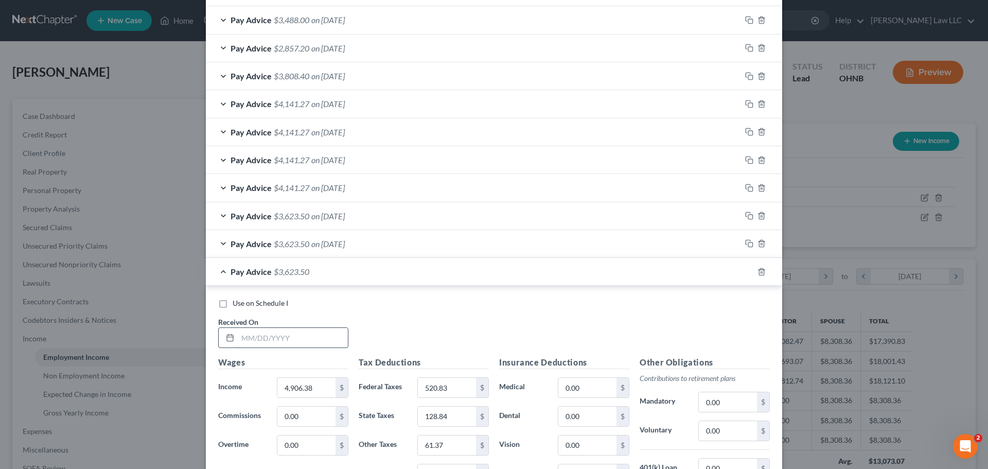
click at [286, 340] on input "text" at bounding box center [293, 338] width 110 height 20
type input "[DATE]"
click at [390, 321] on div "Use on Schedule I Received On * [DATE]" at bounding box center [494, 327] width 562 height 58
click at [221, 270] on div "Pay Advice $3,623.50 on [DATE]" at bounding box center [473, 271] width 535 height 27
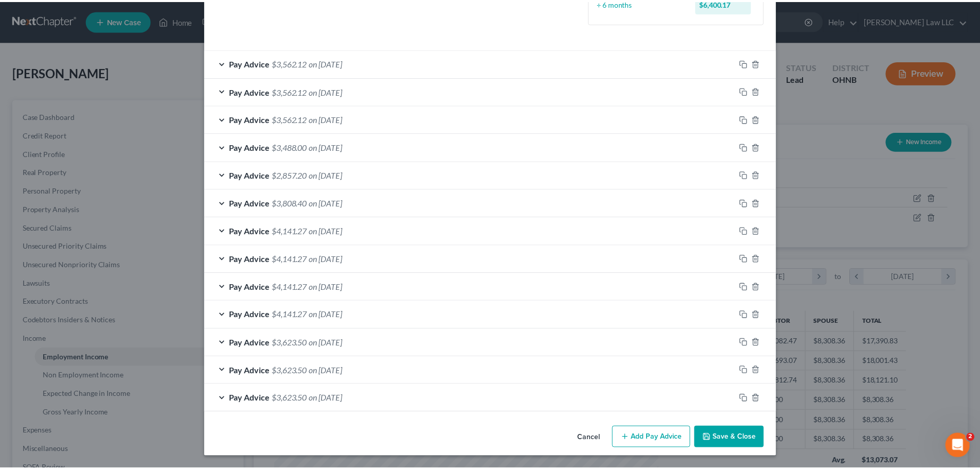
scroll to position [318, 0]
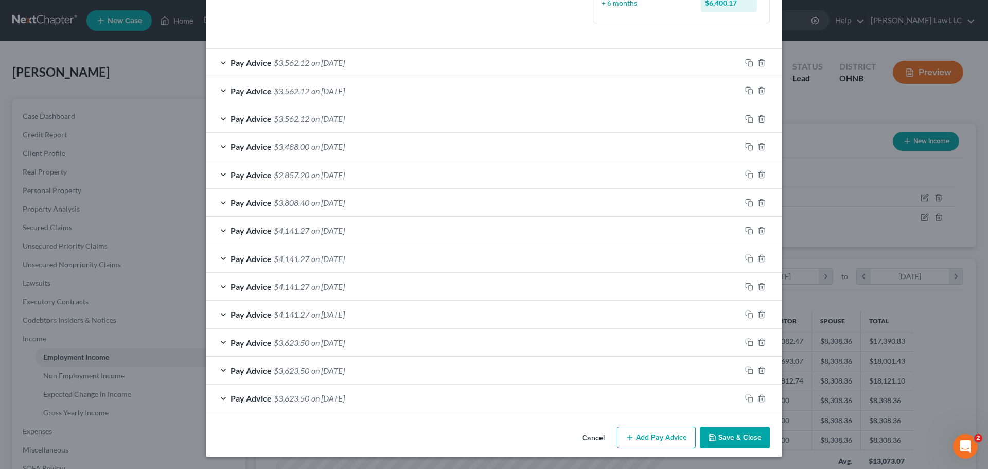
click at [744, 433] on button "Save & Close" at bounding box center [735, 438] width 70 height 22
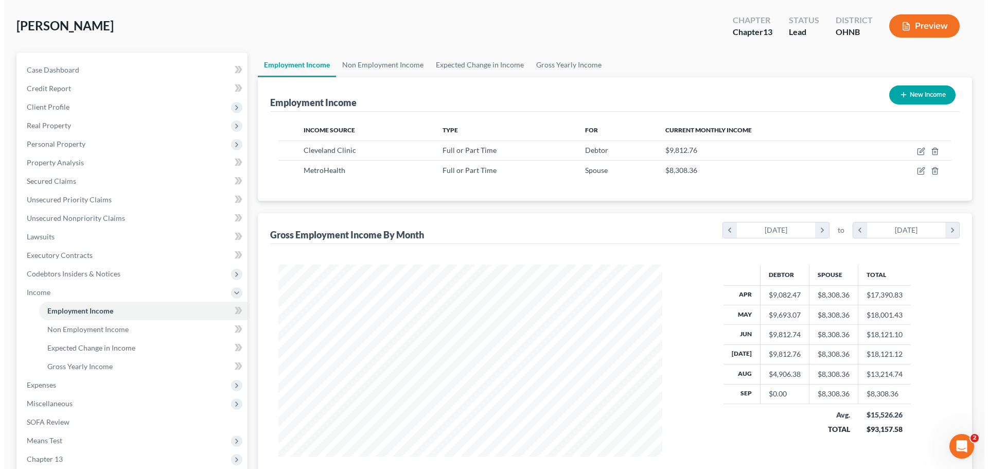
scroll to position [0, 0]
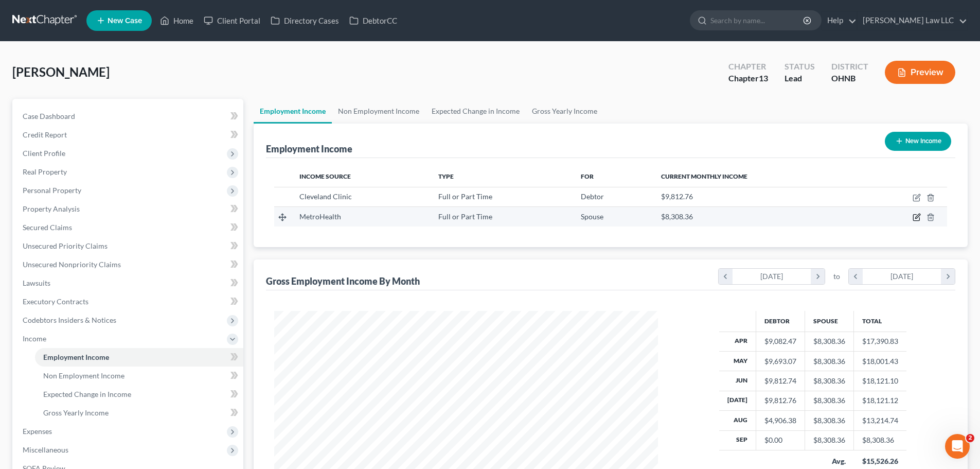
click at [920, 216] on icon "button" at bounding box center [917, 217] width 8 height 8
select select "0"
select select "36"
select select "1"
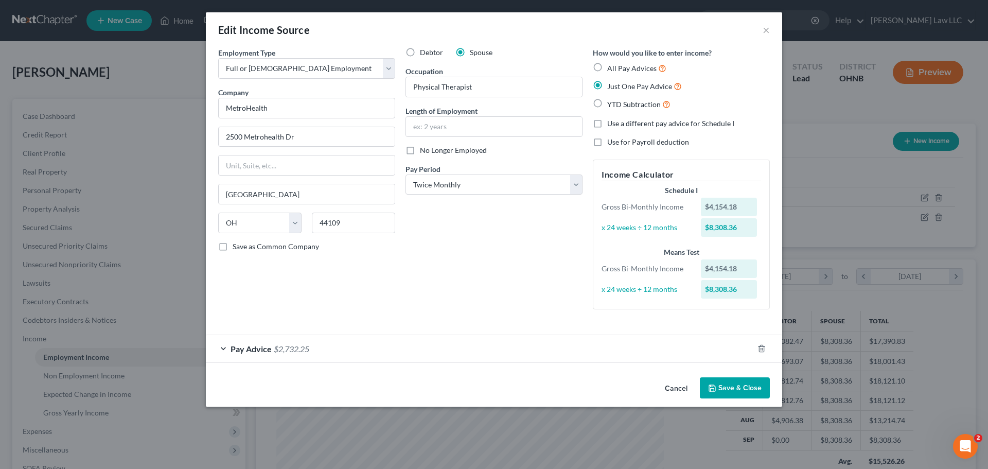
click at [493, 222] on div "Debtor Spouse Occupation Physical Therapist Length of Employment No Longer Empl…" at bounding box center [493, 182] width 187 height 270
click at [607, 65] on label "All Pay Advices" at bounding box center [636, 68] width 59 height 12
click at [611, 65] on input "All Pay Advices" at bounding box center [614, 65] width 7 height 7
radio input "true"
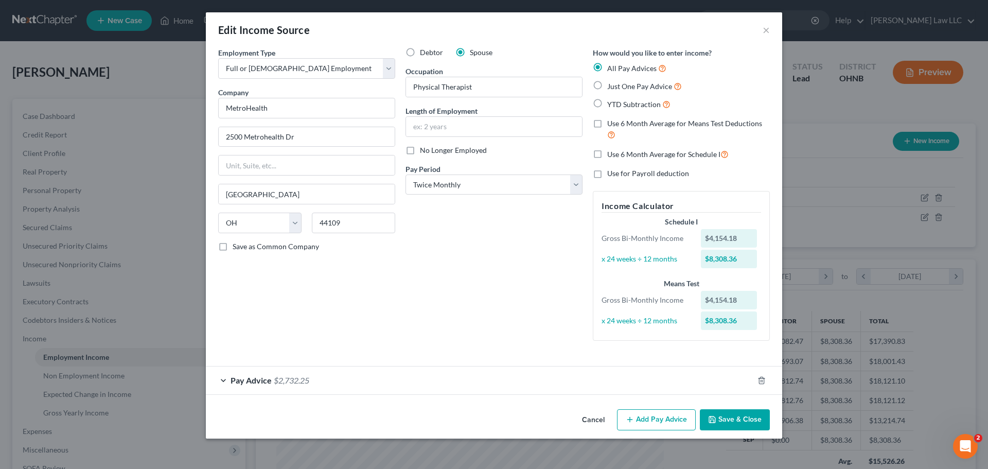
click at [269, 382] on span "Pay Advice" at bounding box center [251, 380] width 41 height 10
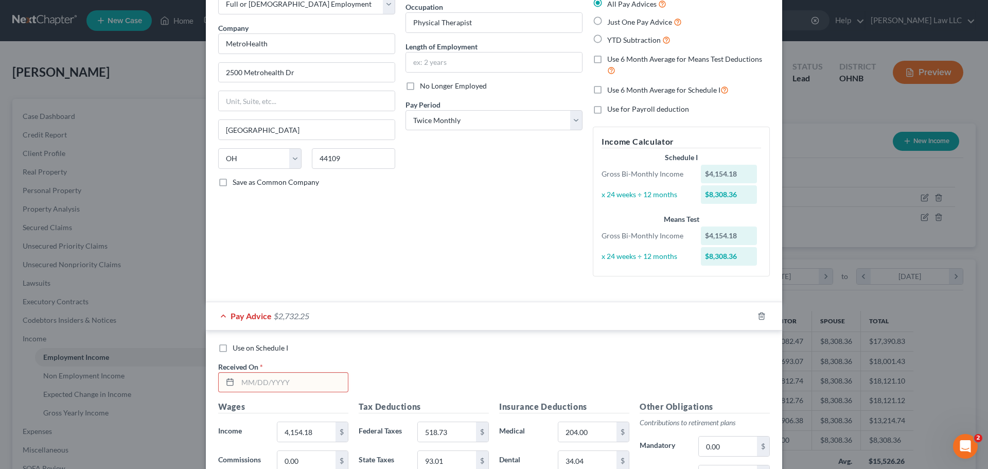
scroll to position [154, 0]
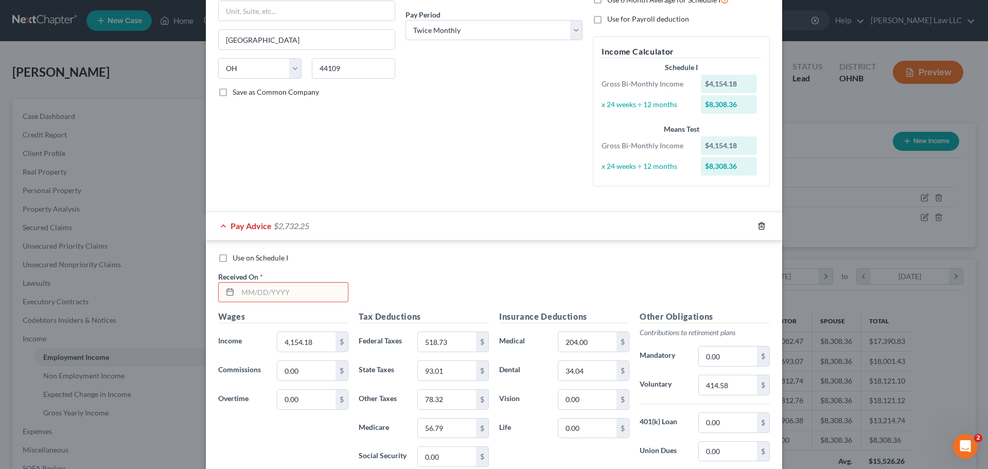
click at [762, 226] on line "button" at bounding box center [762, 226] width 0 height 2
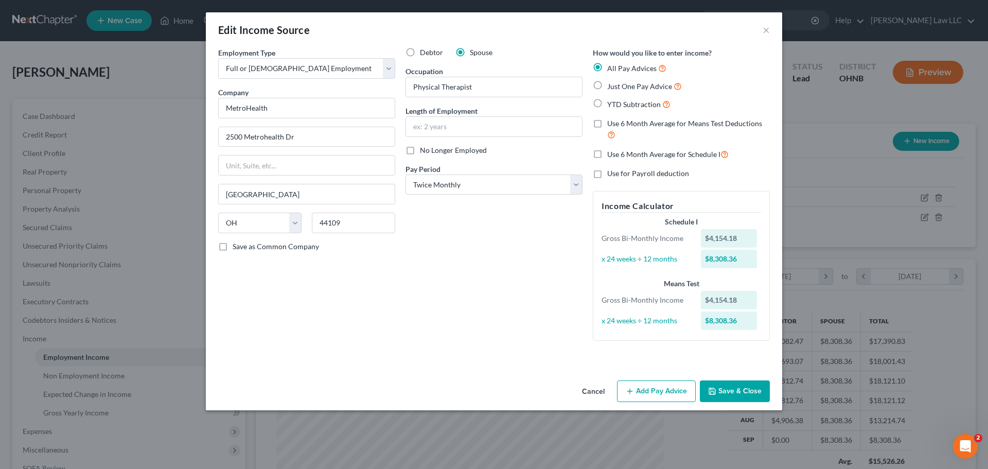
scroll to position [0, 0]
click at [661, 389] on button "Add Pay Advice" at bounding box center [656, 391] width 79 height 22
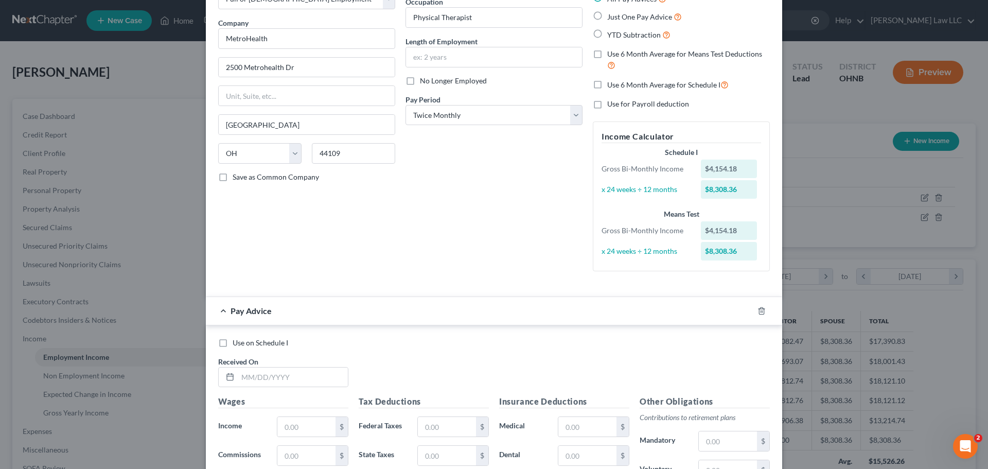
scroll to position [154, 0]
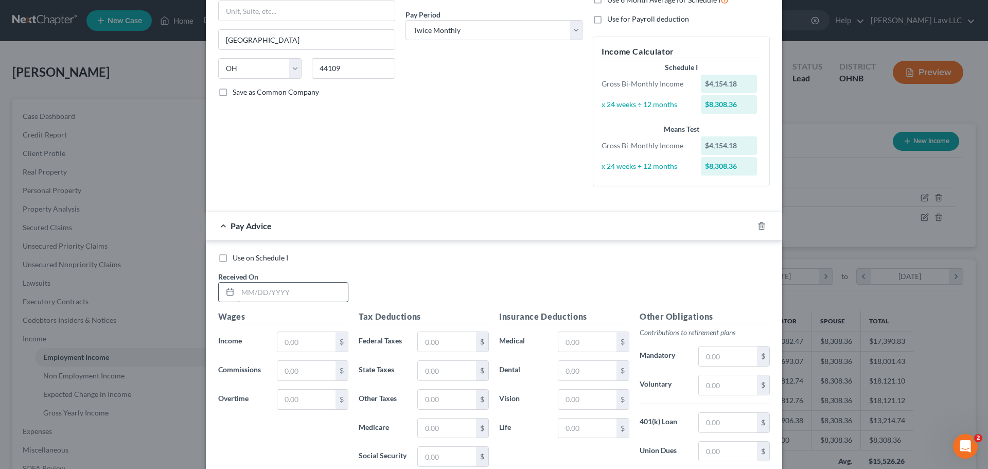
click at [261, 296] on input "text" at bounding box center [293, 293] width 110 height 20
type input "[DATE]"
click at [434, 312] on h5 "Tax Deductions" at bounding box center [424, 316] width 130 height 13
click at [435, 291] on div "Use on Schedule I Received On * [DATE]" at bounding box center [494, 282] width 562 height 58
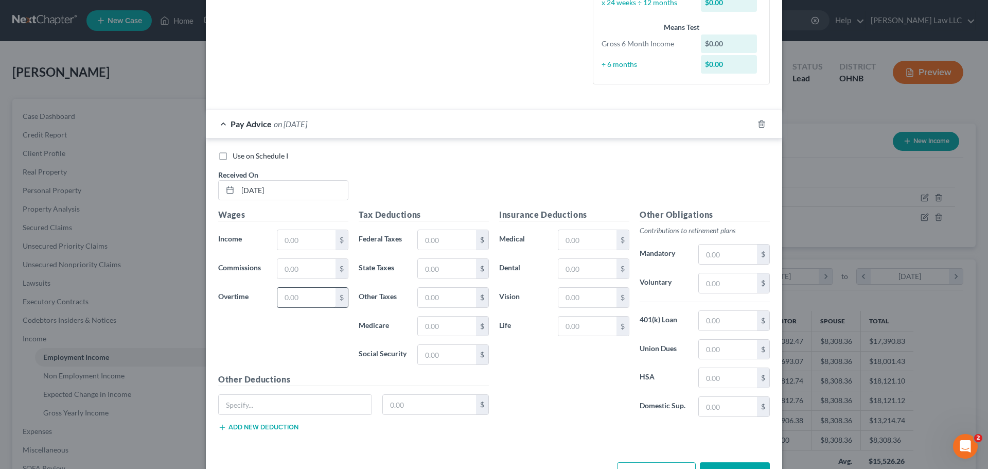
scroll to position [257, 0]
click at [312, 244] on input "text" at bounding box center [306, 239] width 58 height 20
type input "4,154.18"
click at [457, 299] on input "text" at bounding box center [447, 297] width 58 height 20
type input "78.32"
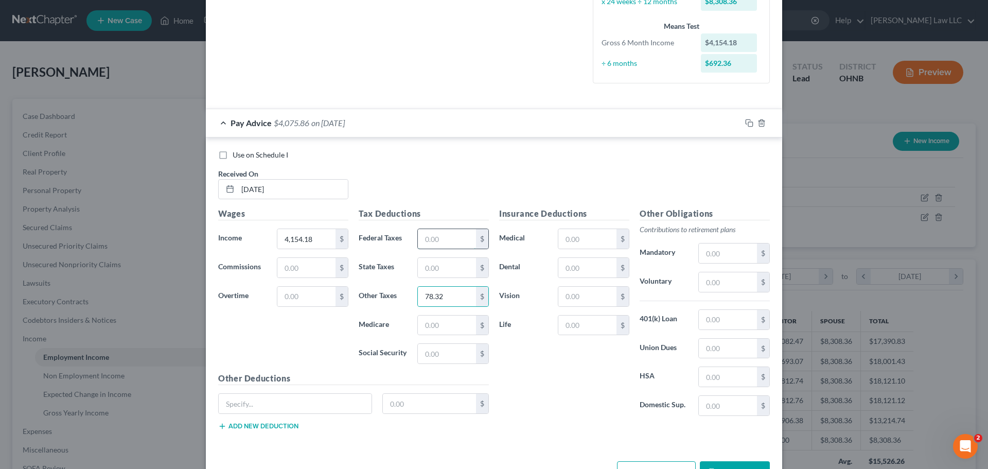
click at [452, 242] on input "text" at bounding box center [447, 239] width 58 height 20
type input "518.73"
click at [438, 325] on input "text" at bounding box center [447, 325] width 58 height 20
type input "56.79"
click at [445, 269] on input "text" at bounding box center [447, 268] width 58 height 20
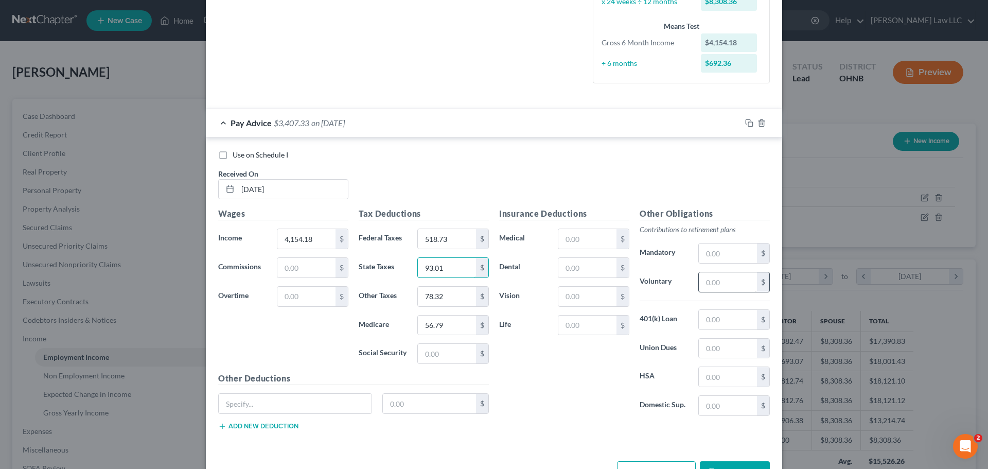
type input "93.01"
click at [708, 279] on input "text" at bounding box center [728, 282] width 58 height 20
type input "414.58"
click at [597, 403] on div "Insurance Deductions Medical $ Dental $ Vision $ Life $" at bounding box center [564, 315] width 141 height 217
click at [573, 240] on input "text" at bounding box center [587, 239] width 58 height 20
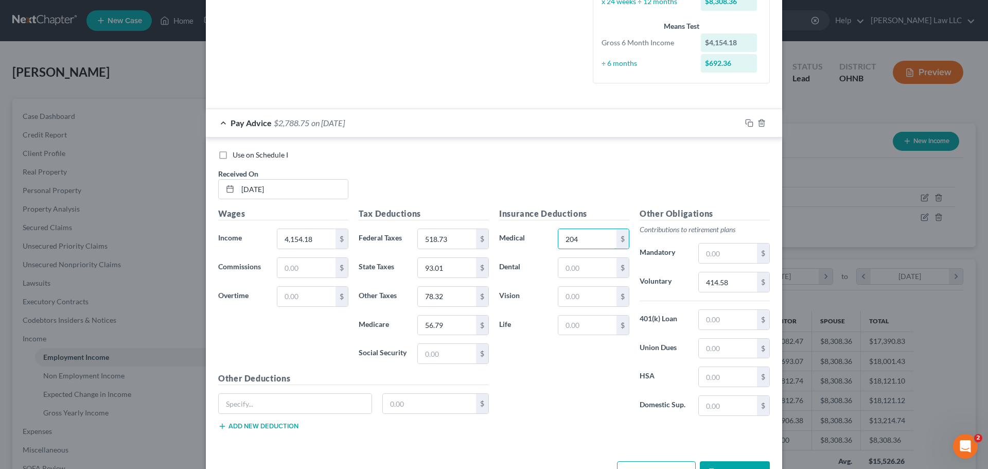
type input "204"
click at [538, 382] on div "Insurance Deductions Medical 204 $ Dental $ Vision $ Life $" at bounding box center [564, 315] width 141 height 217
click at [579, 273] on input "text" at bounding box center [587, 268] width 58 height 20
click at [579, 267] on input "text" at bounding box center [587, 268] width 58 height 20
type input "34.04"
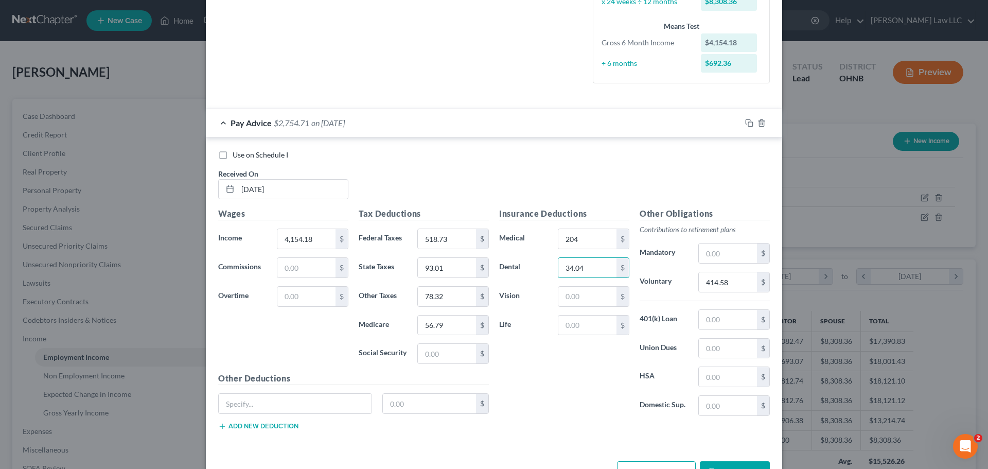
click at [528, 378] on div "Insurance Deductions Medical 204 $ Dental 34.04 $ Vision $ Life $" at bounding box center [564, 315] width 141 height 217
click at [258, 405] on input "text" at bounding box center [295, 404] width 153 height 20
type input "DL2-A"
type input "0.81"
click at [256, 428] on button "Add new deduction" at bounding box center [258, 426] width 80 height 8
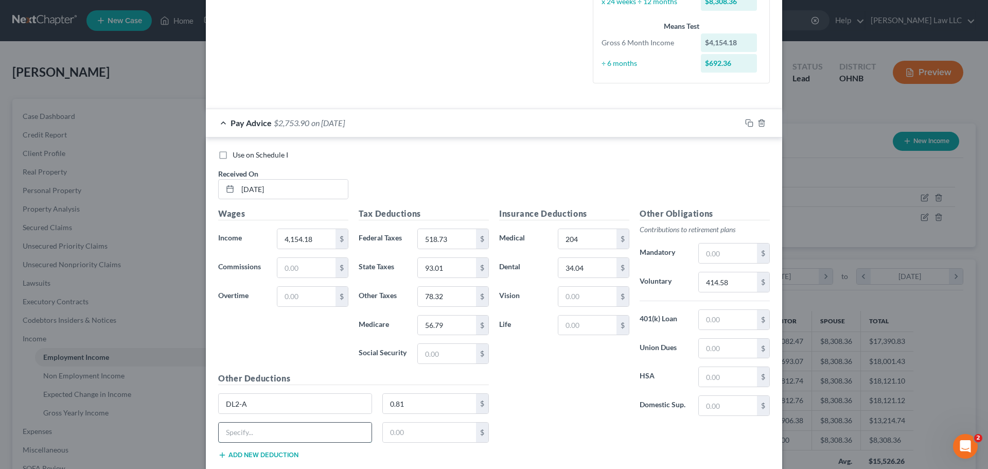
click at [247, 431] on input "text" at bounding box center [295, 433] width 153 height 20
type input "LTD 1-4"
click at [406, 441] on input "text" at bounding box center [430, 433] width 94 height 20
type input "21.65"
click at [534, 417] on div "Insurance Deductions Medical 204 $ Dental 34.04 $ Vision $ Life $" at bounding box center [564, 315] width 141 height 217
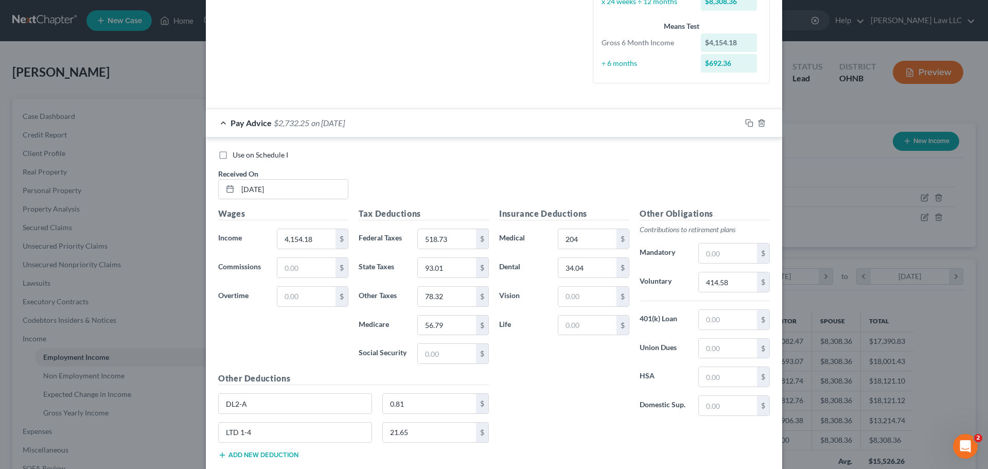
click at [534, 417] on div "Insurance Deductions Medical 204 $ Dental 34.04 $ Vision $ Life $" at bounding box center [564, 315] width 141 height 217
click at [218, 123] on div "Pay Advice $2,732.25 on [DATE]" at bounding box center [473, 122] width 535 height 27
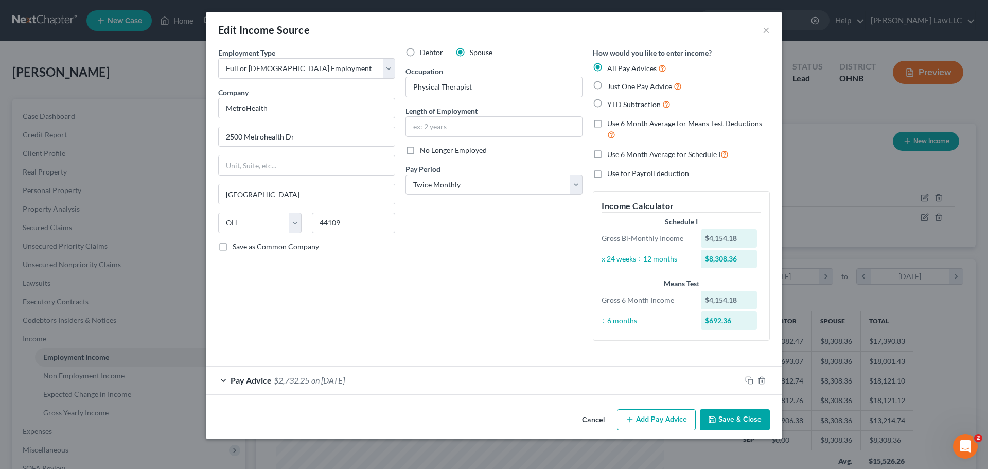
click at [221, 379] on div "Pay Advice $2,732.25 on [DATE]" at bounding box center [473, 379] width 535 height 27
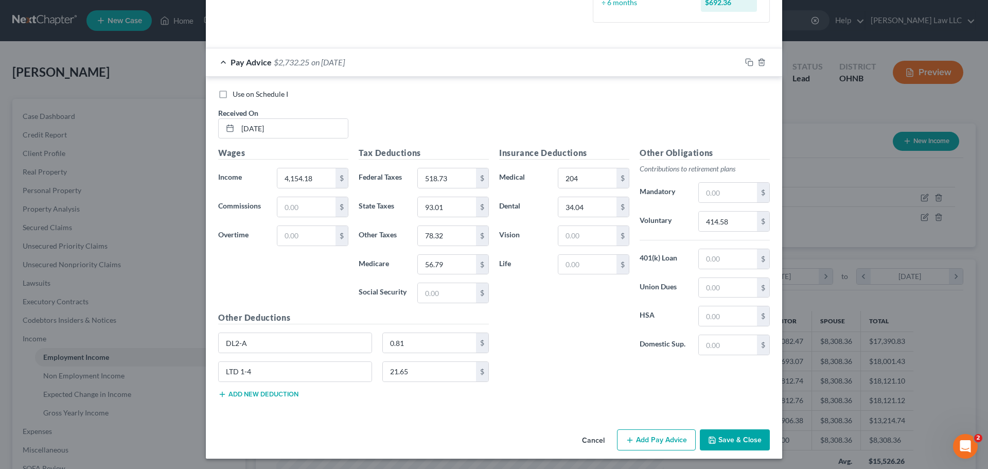
scroll to position [320, 0]
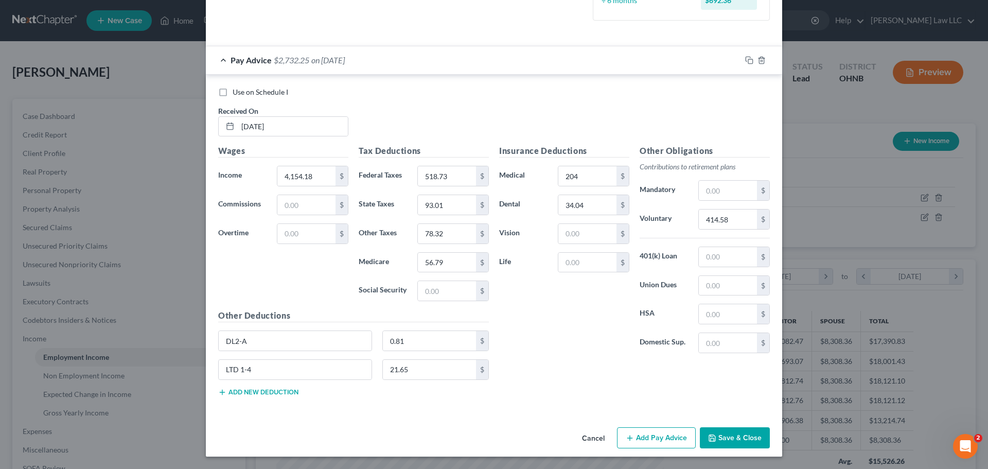
click at [582, 377] on div "Insurance Deductions Medical 204 $ Dental 34.04 $ Vision $ Life $ Other Obligat…" at bounding box center [634, 274] width 281 height 259
click at [566, 374] on div "Insurance Deductions Medical 204 $ Dental 34.04 $ Vision $ Life $ Other Obligat…" at bounding box center [634, 274] width 281 height 259
click at [563, 368] on div "Insurance Deductions Medical 204 $ Dental 34.04 $ Vision $ Life $ Other Obligat…" at bounding box center [634, 274] width 281 height 259
click at [557, 364] on div "Insurance Deductions Medical 204 $ Dental 34.04 $ Vision $ Life $ Other Obligat…" at bounding box center [634, 274] width 281 height 259
click at [555, 362] on div "Insurance Deductions Medical 204 $ Dental 34.04 $ Vision $ Life $ Other Obligat…" at bounding box center [634, 274] width 281 height 259
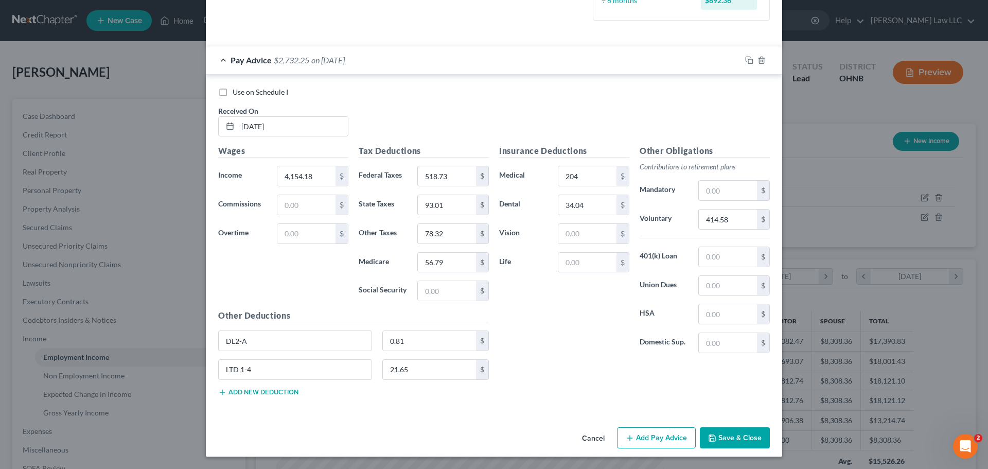
click at [553, 362] on div "Insurance Deductions Medical 204 $ Dental 34.04 $ Vision $ Life $ Other Obligat…" at bounding box center [634, 274] width 281 height 259
click at [272, 392] on button "Add new deduction" at bounding box center [258, 392] width 80 height 8
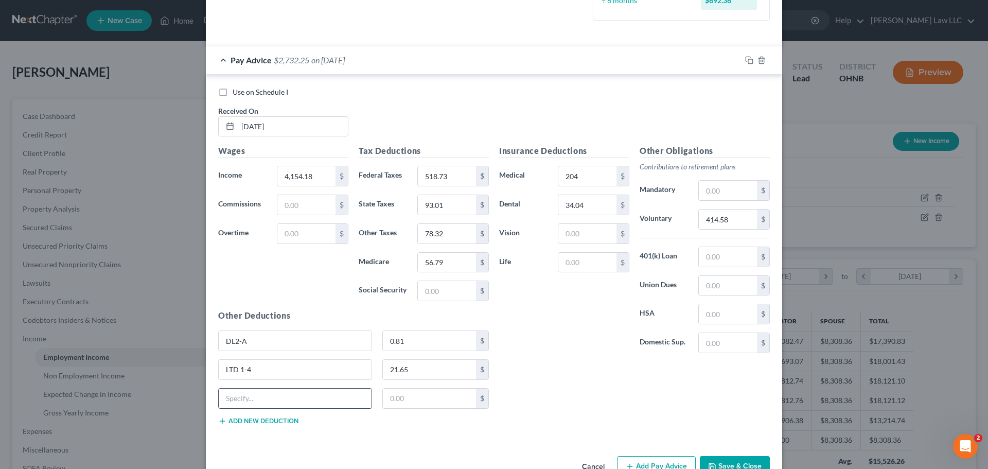
click at [260, 392] on input "text" at bounding box center [295, 399] width 153 height 20
type input "X GR LF"
click at [408, 396] on input "text" at bounding box center [430, 399] width 94 height 20
type input "8.40"
click at [633, 396] on div "Insurance Deductions Medical 204 $ Dental 34.04 $ Vision $ Life $ Other Obligat…" at bounding box center [634, 289] width 281 height 288
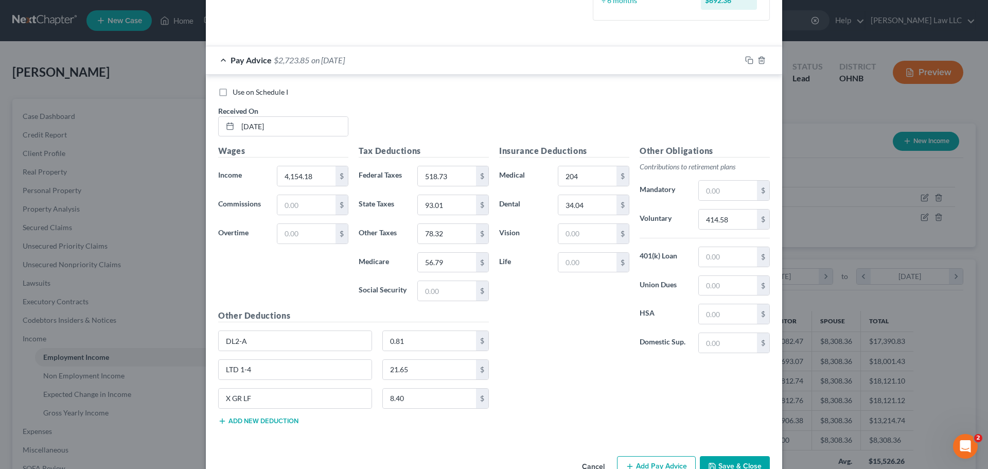
click at [582, 385] on div "Insurance Deductions Medical 204 $ Dental 34.04 $ Vision $ Life $ Other Obligat…" at bounding box center [634, 289] width 281 height 288
click at [220, 58] on div "Pay Advice $2,723.85 on [DATE]" at bounding box center [473, 59] width 535 height 27
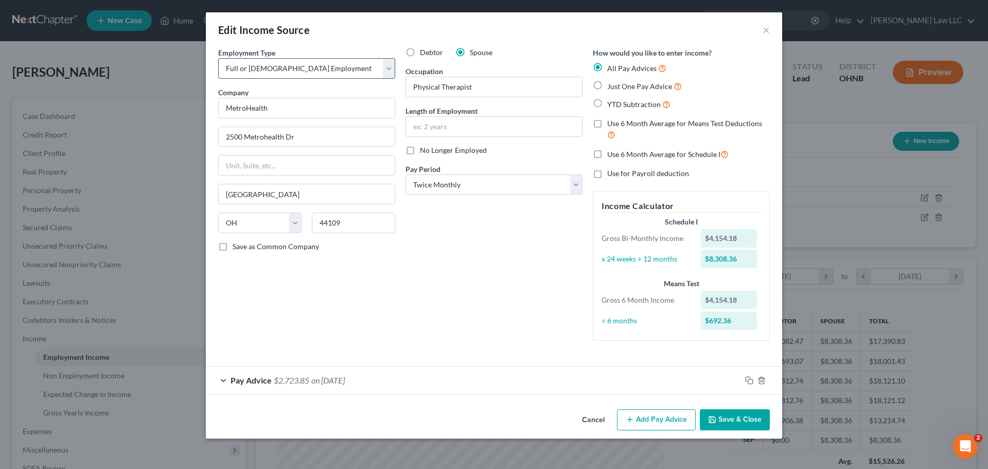
scroll to position [0, 0]
click at [749, 379] on icon "button" at bounding box center [749, 380] width 8 height 8
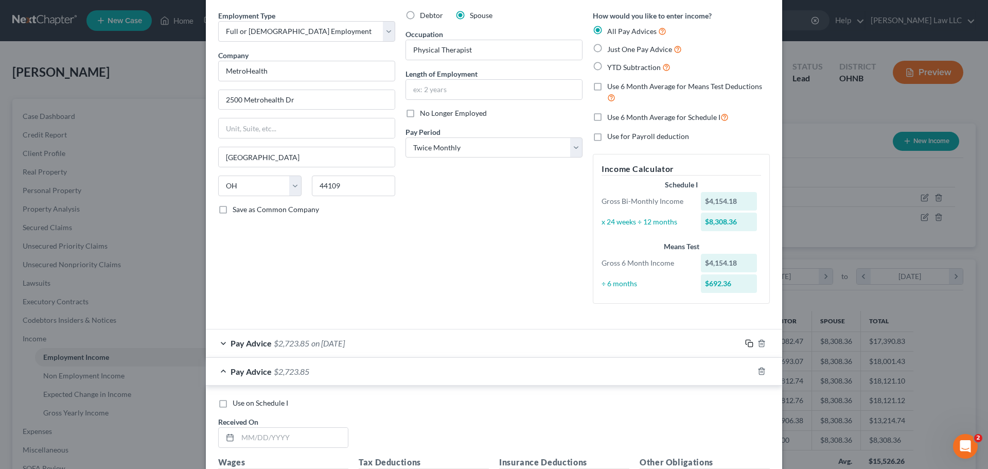
scroll to position [82, 0]
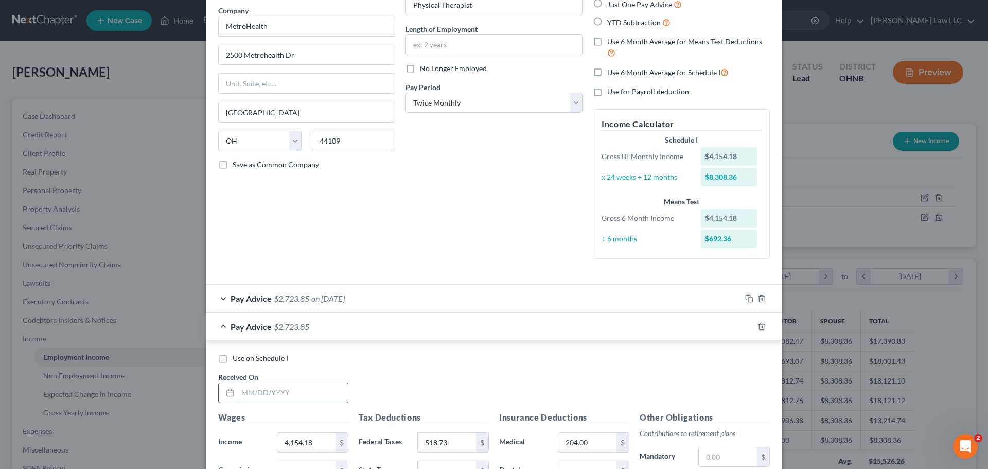
click at [266, 394] on input "text" at bounding box center [293, 393] width 110 height 20
type input "[DATE]"
click at [407, 393] on div "Use on Schedule I Received On * [DATE]" at bounding box center [494, 382] width 562 height 58
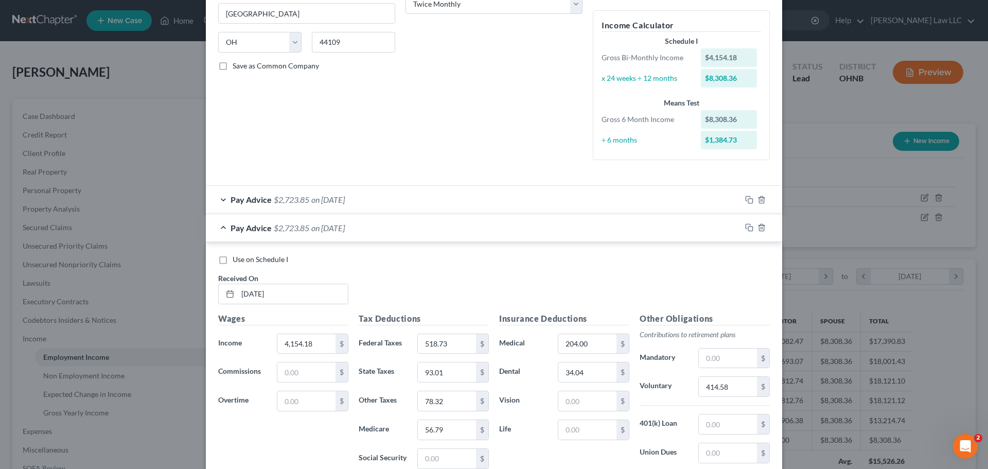
scroll to position [185, 0]
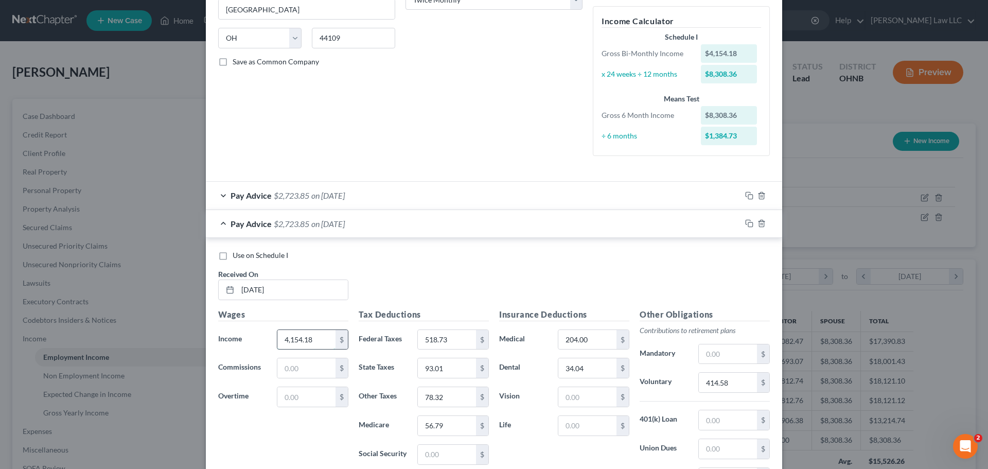
click at [310, 339] on input "4,154.18" at bounding box center [306, 340] width 58 height 20
type input "4,145.78"
click at [458, 262] on div "Use on Schedule I Received On * [DATE]" at bounding box center [494, 279] width 562 height 58
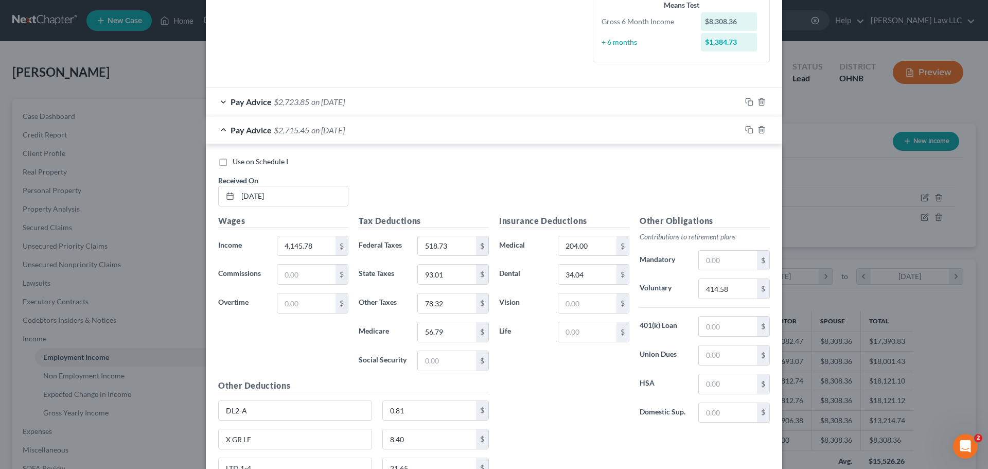
scroll to position [288, 0]
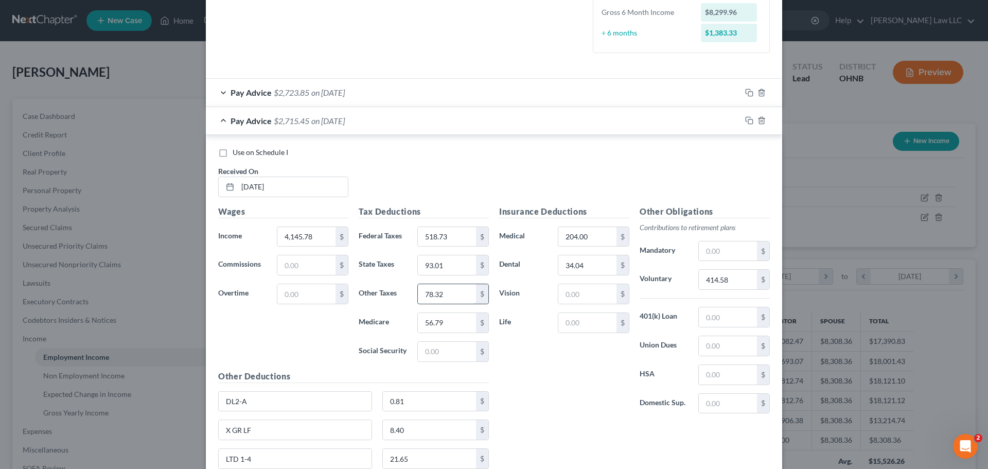
click at [451, 297] on input "78.32" at bounding box center [447, 294] width 58 height 20
type input "78.15"
click at [459, 240] on input "518.73" at bounding box center [447, 237] width 58 height 20
click at [463, 237] on input "518.73" at bounding box center [447, 237] width 58 height 20
click at [454, 322] on input "56.79" at bounding box center [447, 323] width 58 height 20
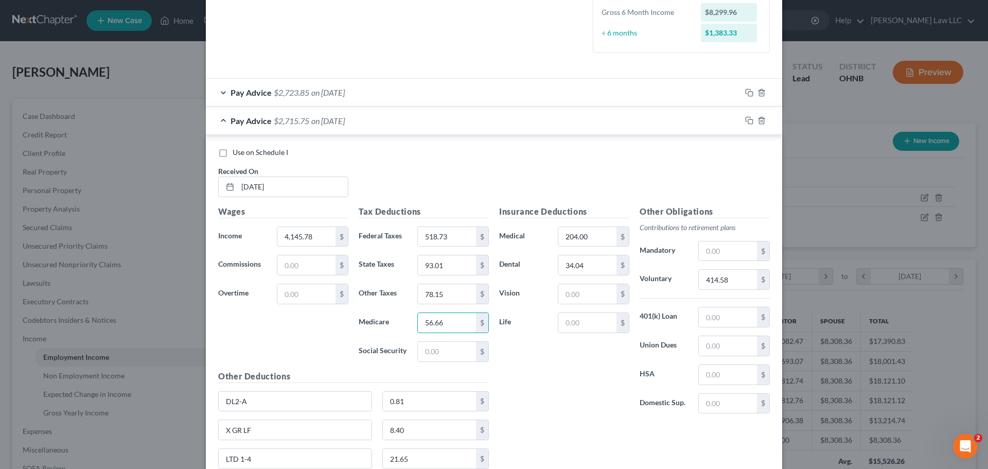
type input "56.66"
click at [569, 383] on div "Insurance Deductions Medical 204.00 $ Dental 34.04 $ Vision $ Life $" at bounding box center [564, 313] width 141 height 217
click at [568, 392] on div "Insurance Deductions Medical 204.00 $ Dental 34.04 $ Vision $ Life $" at bounding box center [564, 313] width 141 height 217
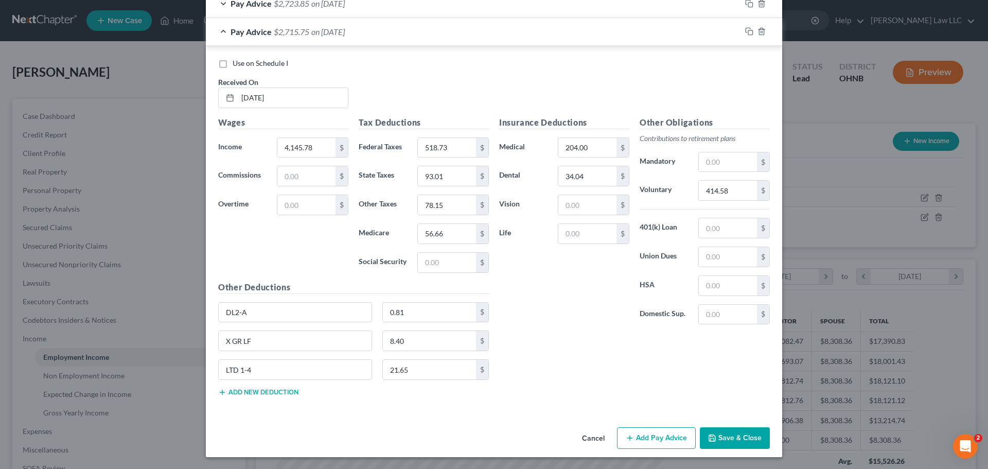
scroll to position [377, 0]
click at [538, 356] on div "Insurance Deductions Medical 204.00 $ Dental 34.04 $ Vision $ Life $ Other Obli…" at bounding box center [634, 260] width 281 height 288
click at [302, 253] on div "Wages Income * 4,145.78 $ Commissions $ Overtime $" at bounding box center [283, 198] width 141 height 165
click at [415, 346] on input "8.40" at bounding box center [430, 340] width 94 height 20
click at [265, 251] on div "Wages Income * 4,145.78 $ Commissions $ Overtime $" at bounding box center [283, 198] width 141 height 165
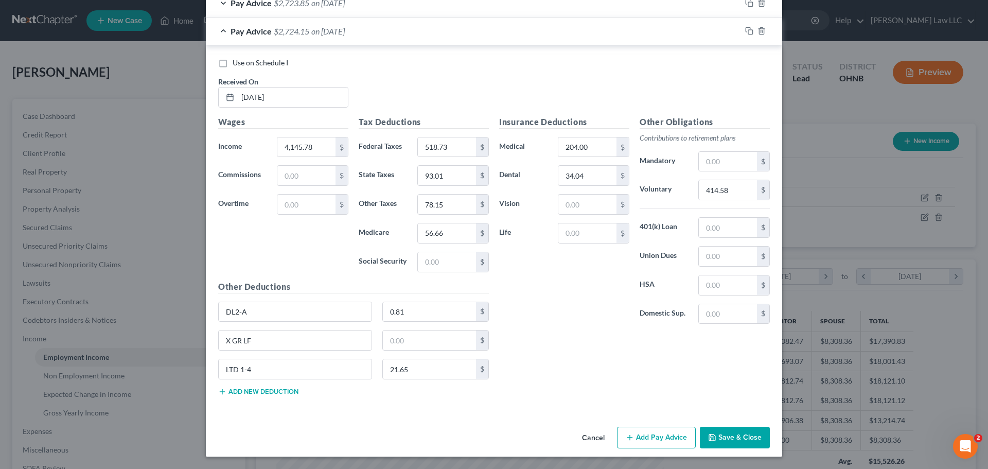
click at [220, 31] on div "Pay Advice $2,724.15 on [DATE]" at bounding box center [473, 30] width 535 height 27
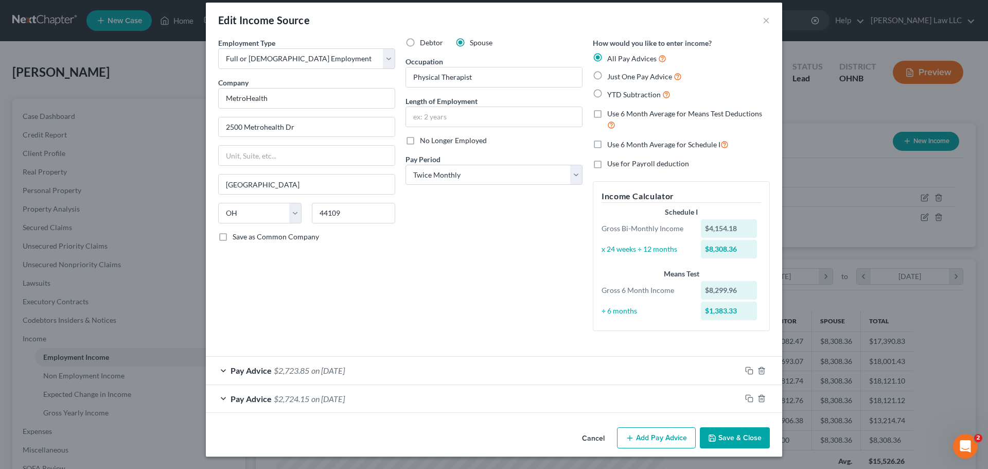
scroll to position [10, 0]
click at [748, 397] on rect "button" at bounding box center [750, 399] width 5 height 5
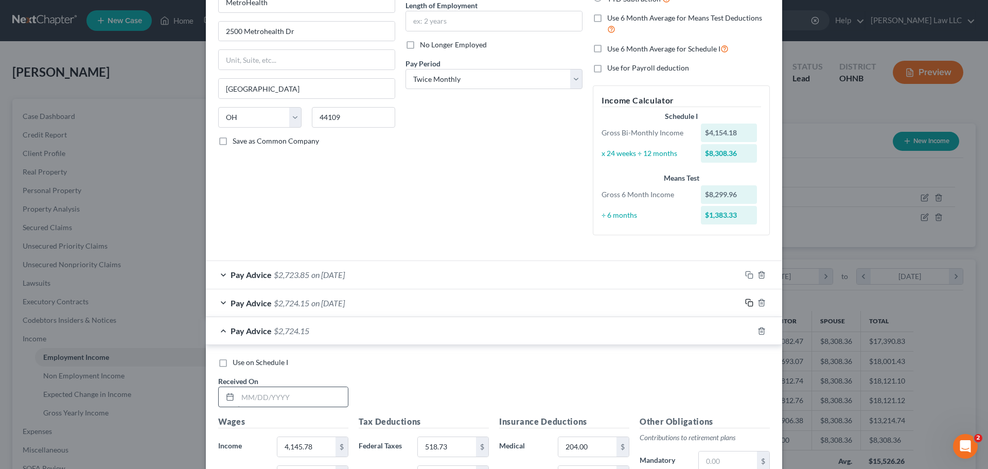
scroll to position [110, 0]
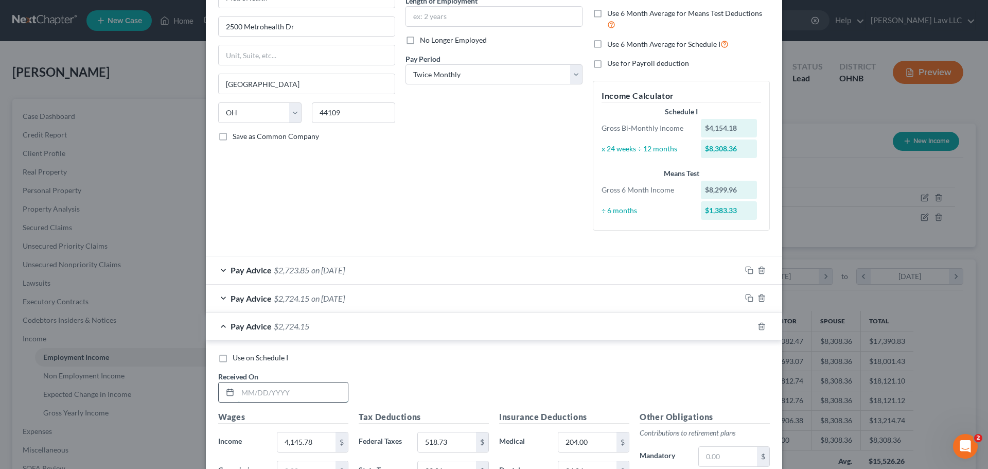
click at [322, 397] on input "text" at bounding box center [293, 392] width 110 height 20
type input "[DATE]"
click at [403, 370] on div "Use on Schedule I Received On * [DATE]" at bounding box center [494, 382] width 562 height 58
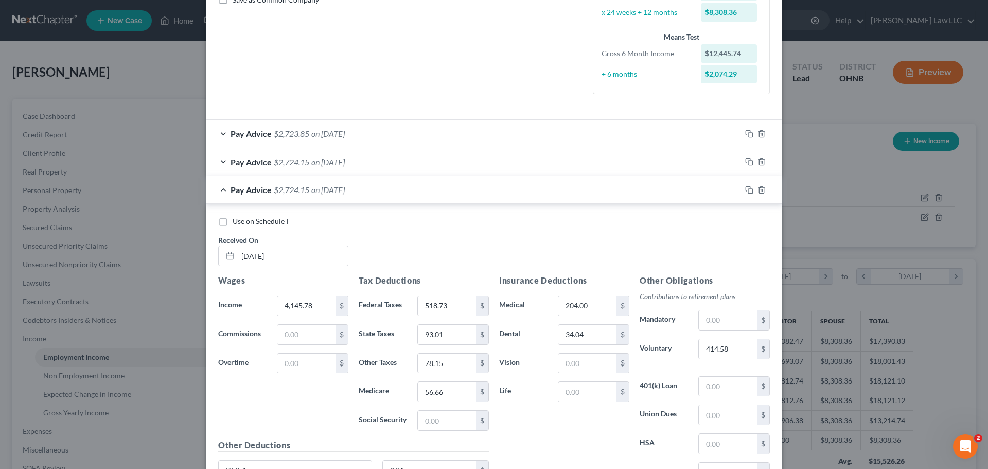
scroll to position [265, 0]
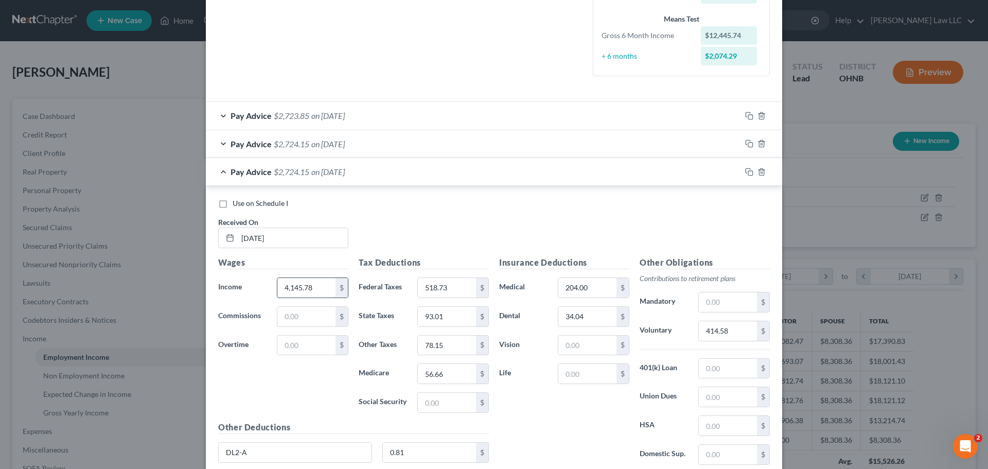
click at [315, 287] on input "4,145.78" at bounding box center [306, 288] width 58 height 20
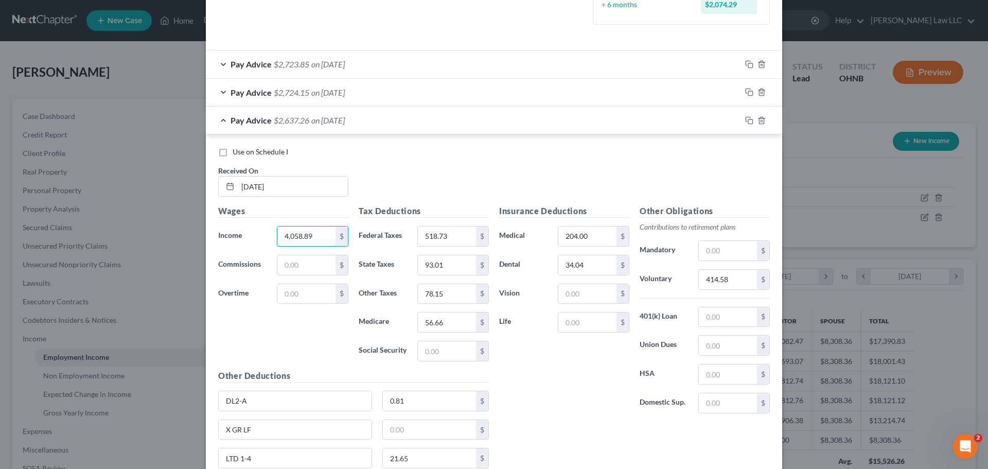
type input "4,058.89"
click at [410, 173] on div "Use on Schedule I Received On * [DATE]" at bounding box center [494, 176] width 562 height 58
click at [450, 299] on input "78.15" at bounding box center [447, 294] width 58 height 20
type input "76.42"
click at [456, 237] on input "518.73" at bounding box center [447, 236] width 58 height 20
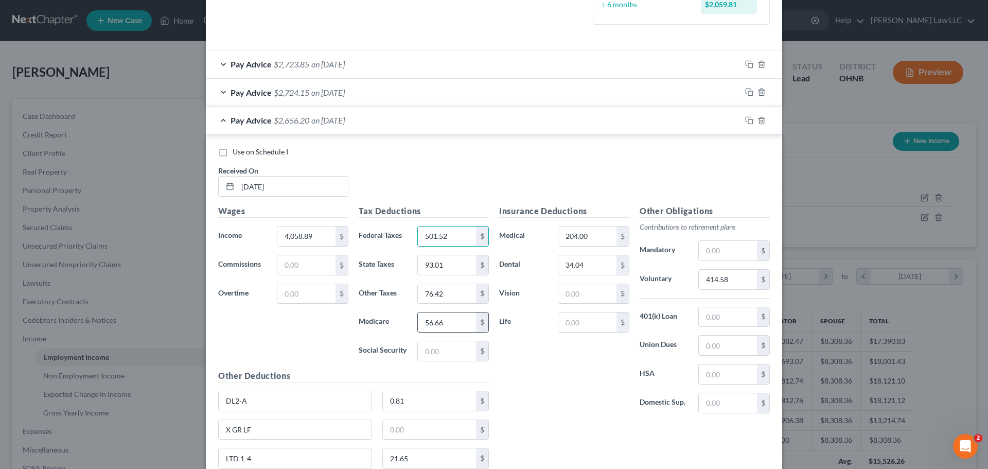
type input "501.52"
click at [444, 314] on input "56.66" at bounding box center [447, 322] width 58 height 20
type input "55.40"
click at [452, 269] on input "93.01" at bounding box center [447, 265] width 58 height 20
type input "90.67"
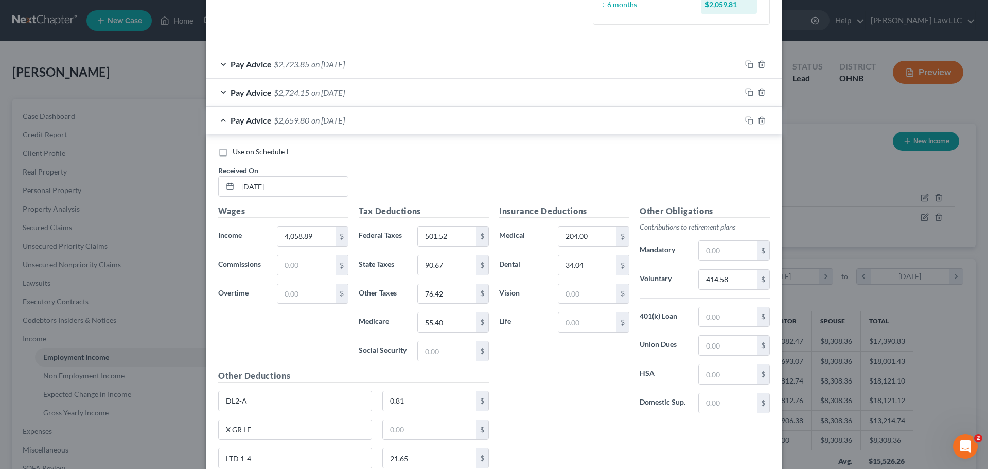
click at [540, 364] on div "Insurance Deductions Medical 204.00 $ Dental 34.04 $ Vision $ Life $" at bounding box center [564, 313] width 141 height 217
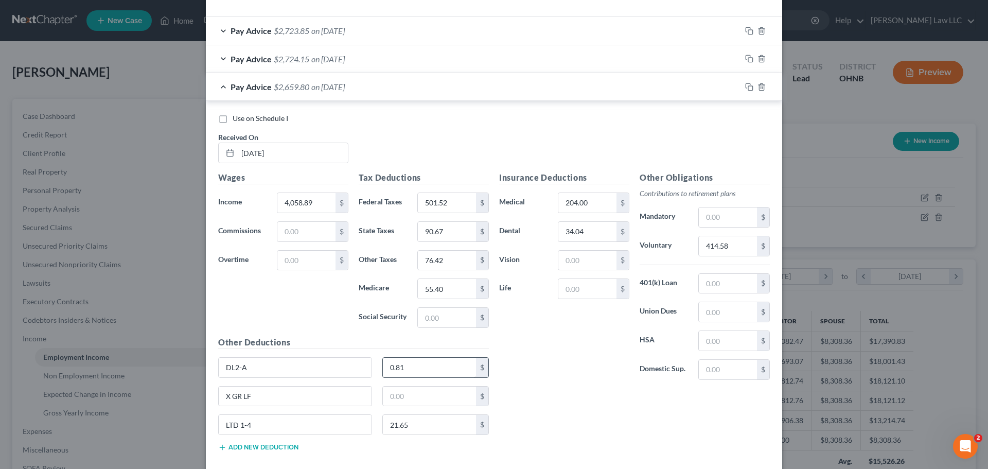
scroll to position [367, 0]
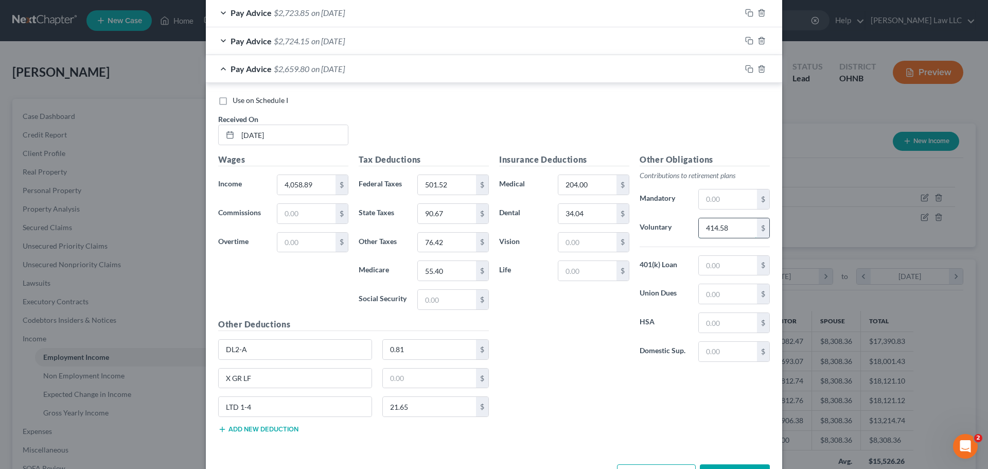
click at [732, 226] on input "414.58" at bounding box center [728, 228] width 58 height 20
type input "405.89"
click at [219, 71] on div "Pay Advice $2,668.49 on [DATE]" at bounding box center [473, 68] width 535 height 27
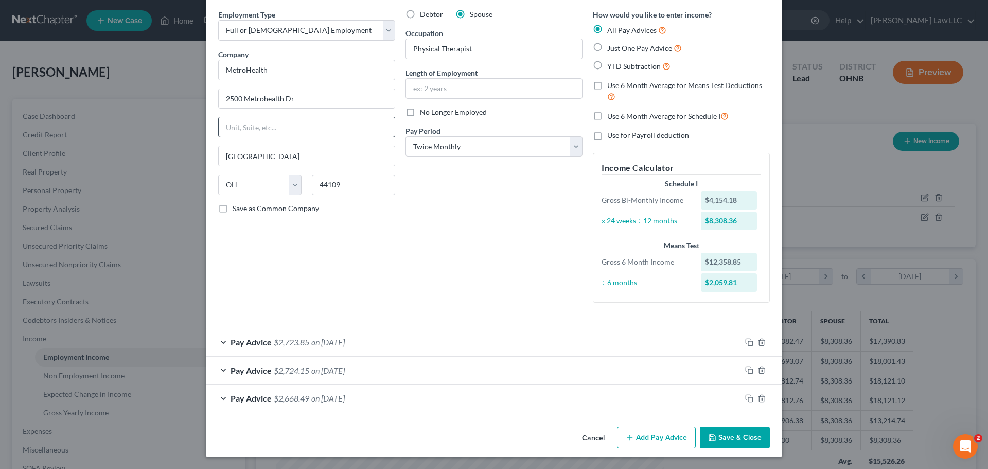
scroll to position [38, 0]
click at [749, 398] on icon "button" at bounding box center [749, 398] width 8 height 8
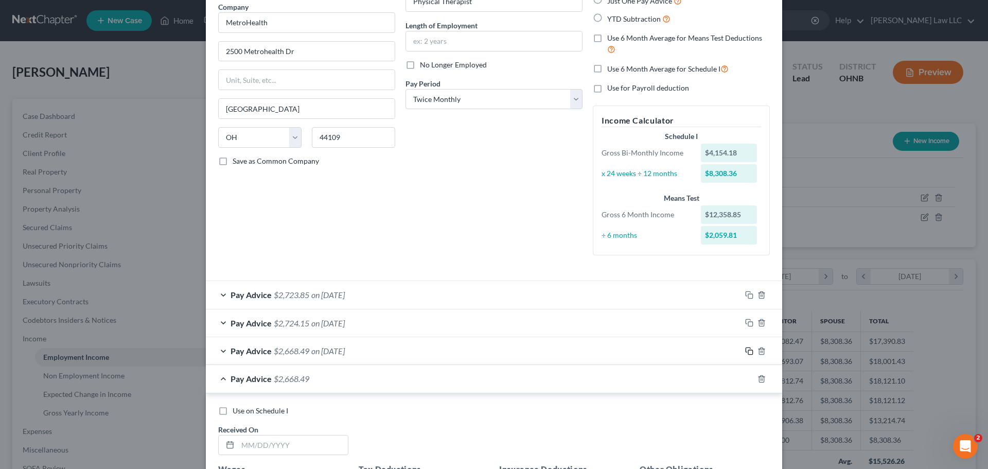
scroll to position [192, 0]
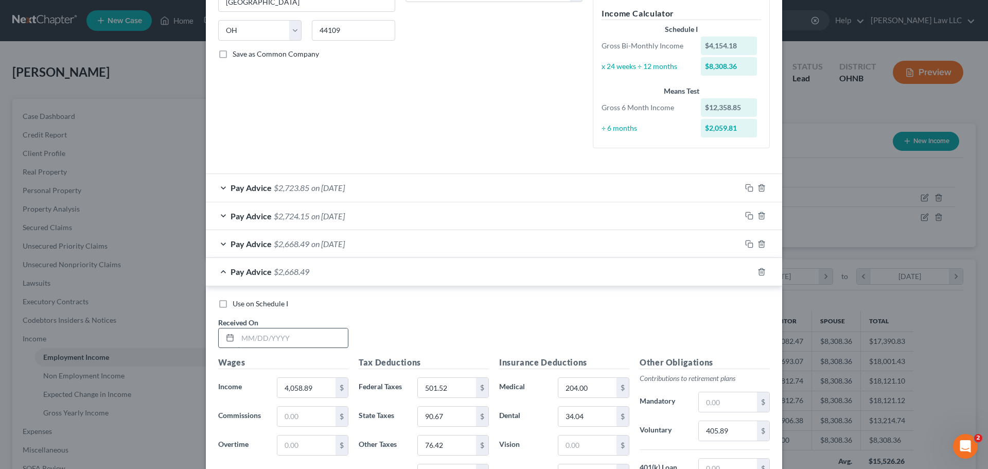
click at [276, 333] on input "text" at bounding box center [293, 338] width 110 height 20
type input "[DATE]"
click at [401, 337] on div "Use on Schedule I Received On * [DATE]" at bounding box center [494, 328] width 562 height 58
click at [310, 390] on input "4,058.89" at bounding box center [306, 388] width 58 height 20
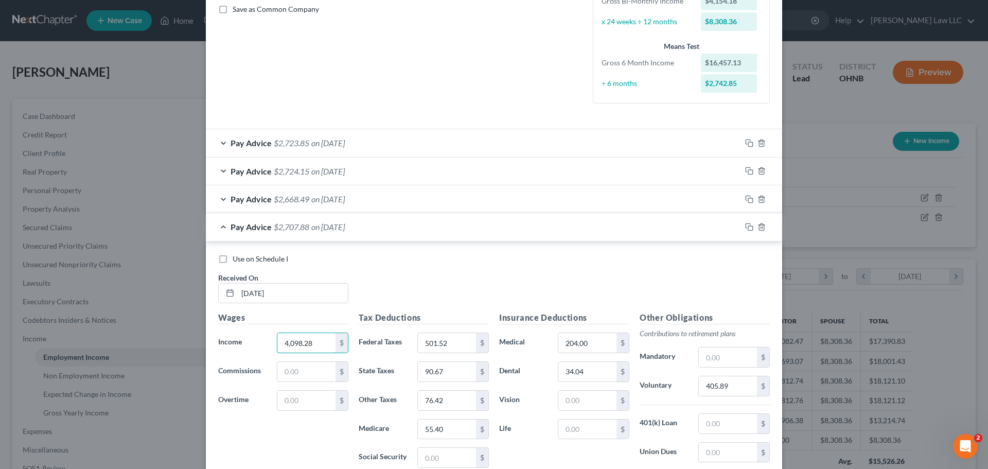
scroll to position [295, 0]
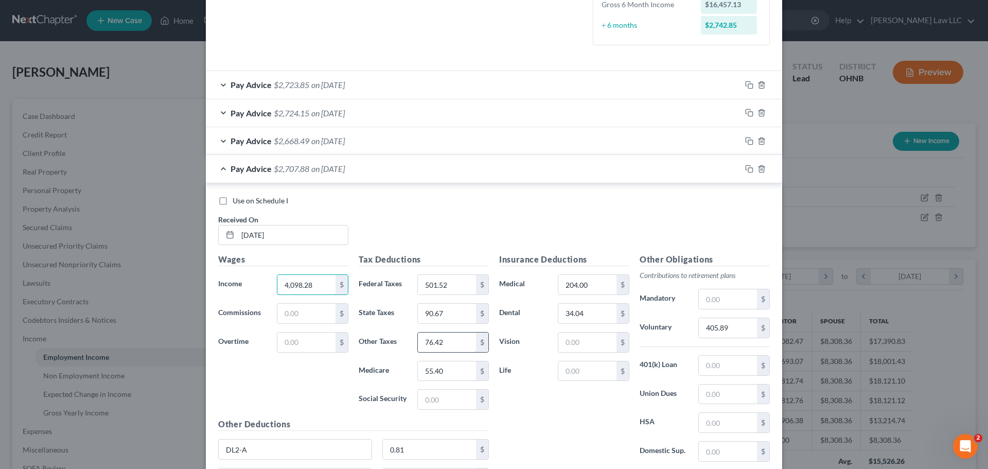
type input "4,098.28"
click at [455, 341] on input "76.42" at bounding box center [447, 342] width 58 height 20
type input "77.20"
click at [453, 284] on input "501.52" at bounding box center [447, 285] width 58 height 20
type input "508.34"
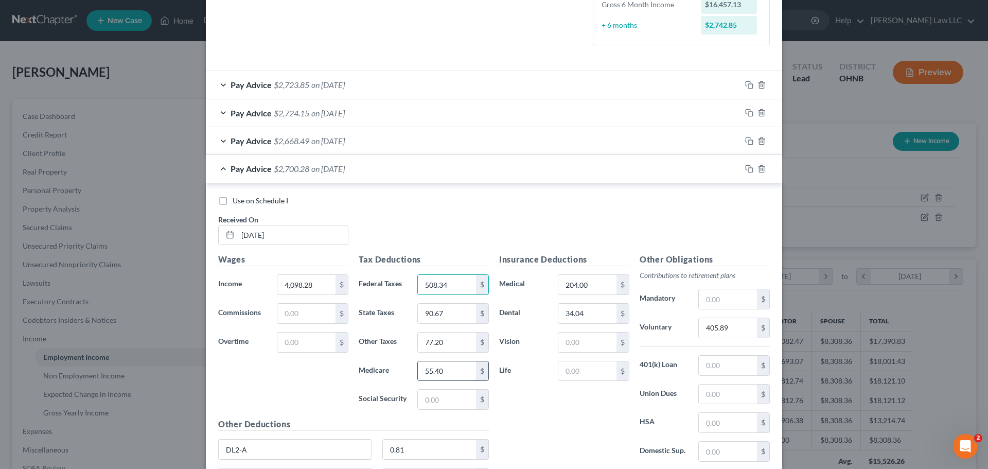
click at [461, 373] on input "55.40" at bounding box center [447, 371] width 58 height 20
type input "55.97"
click at [451, 318] on input "90.67" at bounding box center [447, 314] width 58 height 20
type input "91.74"
click at [451, 229] on div "Use on Schedule I Received On * [DATE]" at bounding box center [494, 225] width 562 height 58
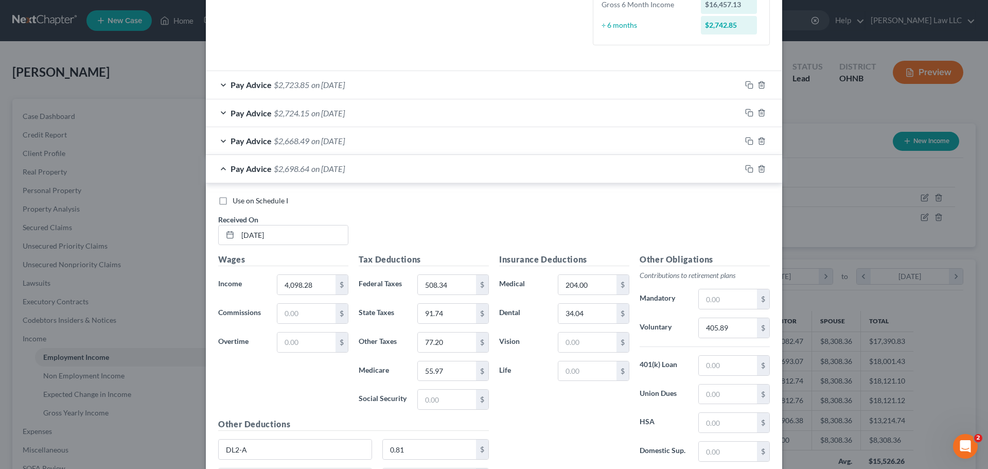
click at [536, 425] on div "Insurance Deductions Medical 204.00 $ Dental 34.04 $ Vision $ Life $" at bounding box center [564, 361] width 141 height 217
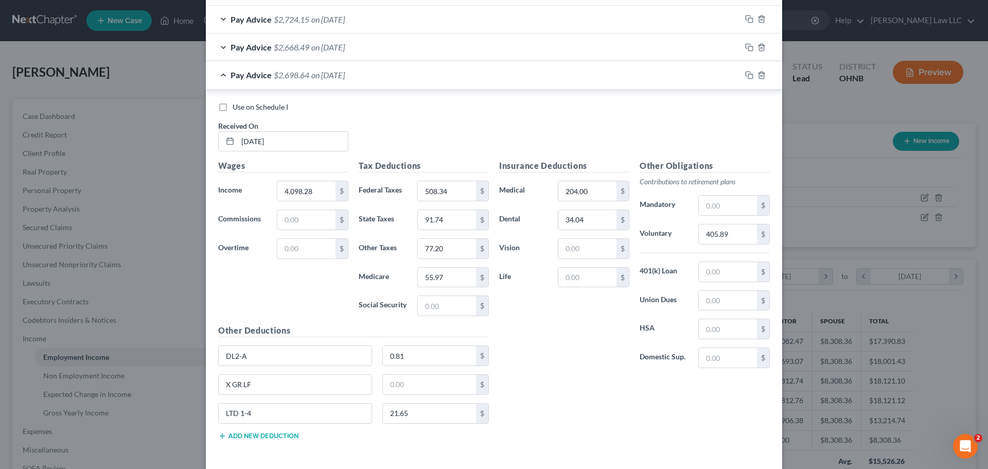
scroll to position [398, 0]
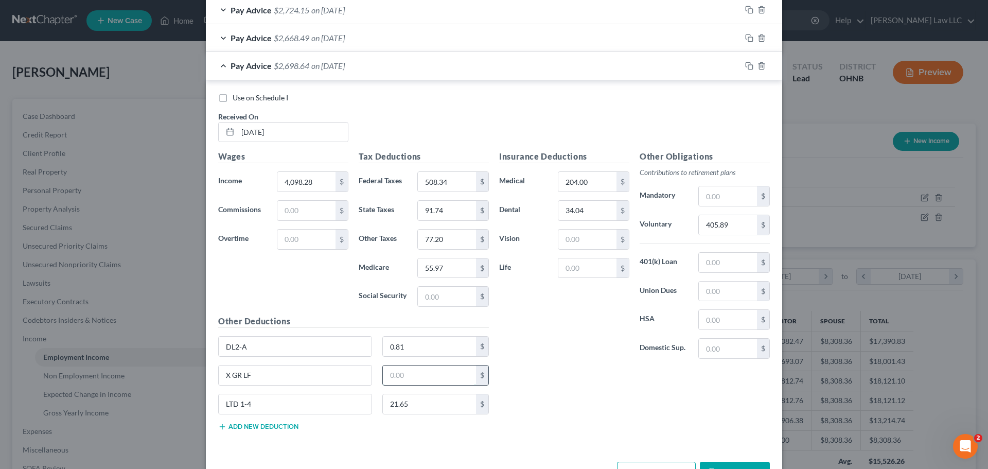
click at [424, 378] on input "text" at bounding box center [430, 375] width 94 height 20
click at [231, 261] on div "Wages Income * 4,098.28 $ Commissions $ Overtime $" at bounding box center [283, 232] width 141 height 165
click at [238, 268] on div "Wages Income * 4,098.28 $ Commissions $ Overtime $" at bounding box center [283, 232] width 141 height 165
click at [574, 323] on div "Insurance Deductions Medical 204.00 $ Dental 34.04 $ Vision $ Life $" at bounding box center [564, 258] width 141 height 217
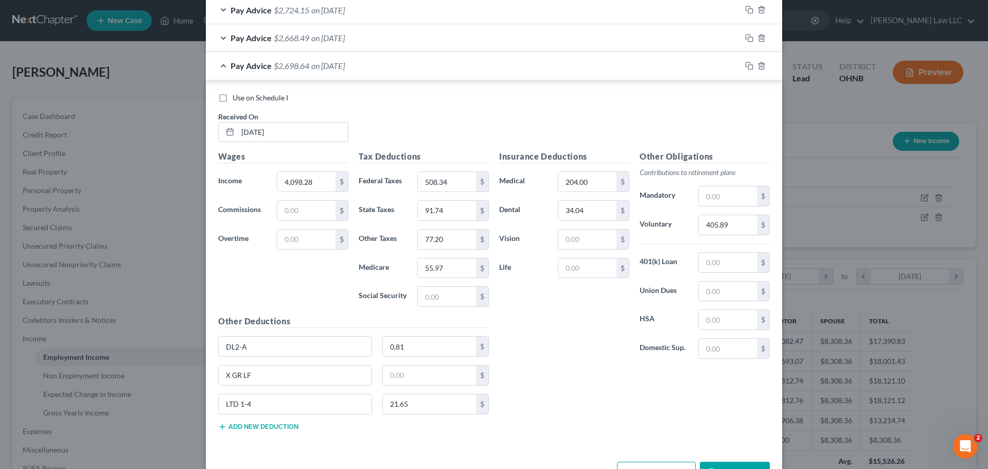
click at [555, 339] on div "Insurance Deductions Medical 204.00 $ Dental 34.04 $ Vision $ Life $" at bounding box center [564, 258] width 141 height 217
click at [452, 211] on input "91.74" at bounding box center [447, 211] width 58 height 20
click at [447, 273] on input "55.97" at bounding box center [447, 268] width 58 height 20
click at [452, 185] on input "508.34" at bounding box center [447, 182] width 58 height 20
click at [450, 241] on input "77.20" at bounding box center [447, 240] width 58 height 20
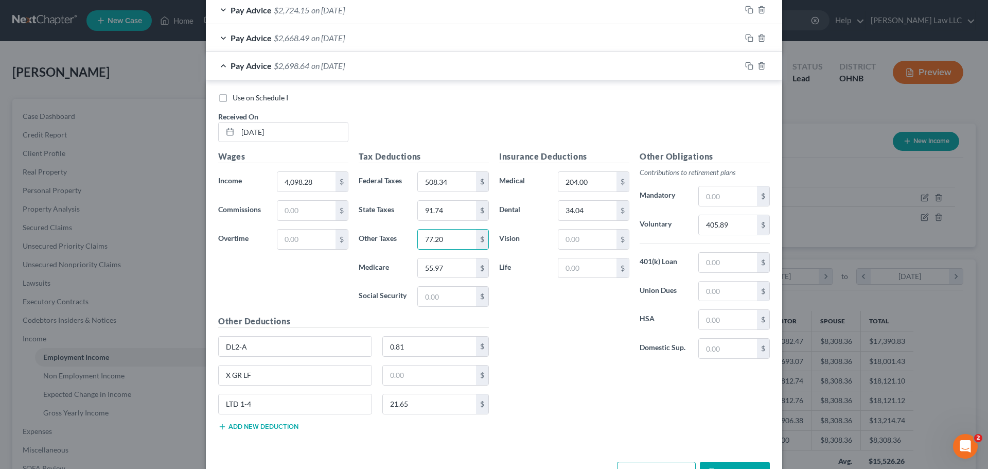
click at [600, 375] on div "Insurance Deductions Medical 204.00 $ Dental 34.04 $ Vision $ Life $ Other Obli…" at bounding box center [634, 294] width 281 height 288
click at [594, 434] on div "Insurance Deductions Medical 204.00 $ Dental 34.04 $ Vision $ Life $ Other Obli…" at bounding box center [634, 294] width 281 height 288
click at [421, 374] on input "text" at bounding box center [430, 375] width 94 height 20
type input "8.40"
click at [289, 291] on div "Wages Income * 4,098.28 $ Commissions $ Overtime $" at bounding box center [283, 232] width 141 height 165
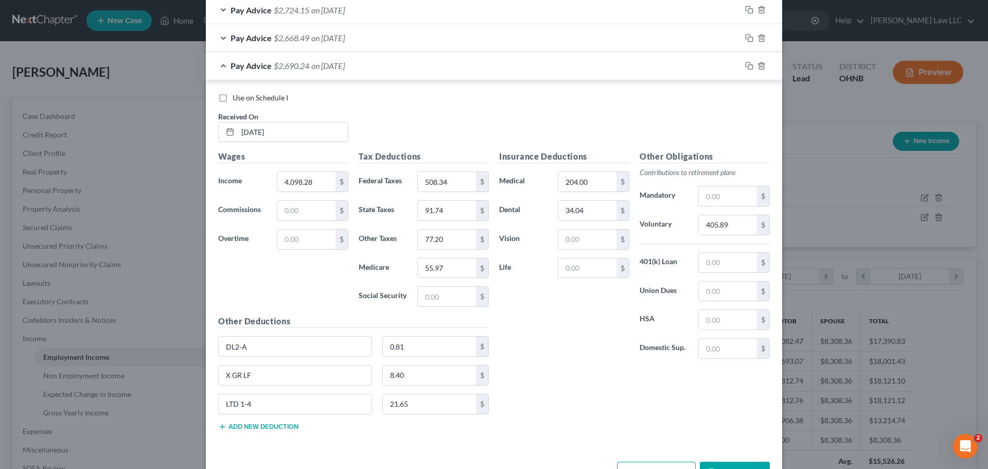
click at [294, 286] on div "Wages Income * 4,098.28 $ Commissions $ Overtime $" at bounding box center [283, 232] width 141 height 165
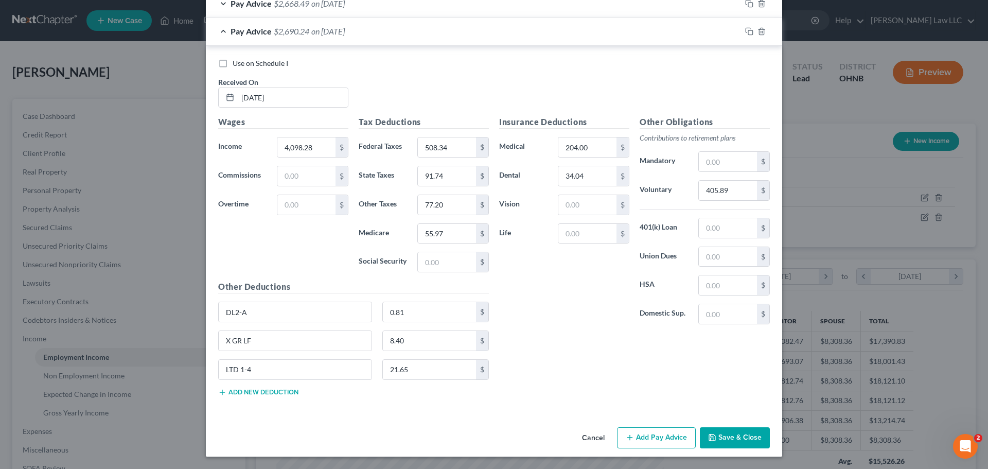
click at [289, 261] on div "Wages Income * 4,098.28 $ Commissions $ Overtime $" at bounding box center [283, 198] width 141 height 165
click at [456, 139] on input "508.34" at bounding box center [447, 147] width 58 height 20
click at [328, 261] on div "Wages Income * 4,098.28 $ Commissions $ Overtime $" at bounding box center [283, 198] width 141 height 165
click at [734, 192] on input "405.89" at bounding box center [728, 191] width 58 height 20
click at [592, 147] on input "204.00" at bounding box center [587, 147] width 58 height 20
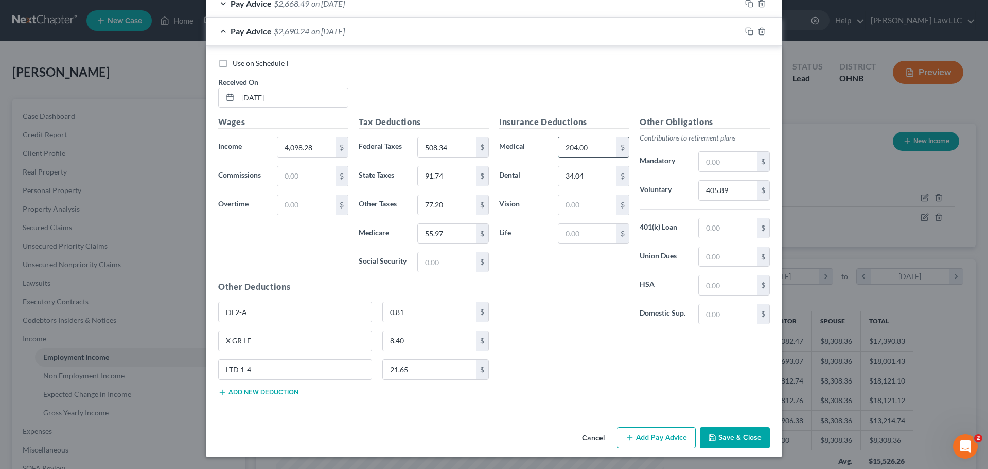
click at [592, 147] on input "204.00" at bounding box center [587, 147] width 58 height 20
click at [319, 145] on input "4,098.28" at bounding box center [306, 147] width 58 height 20
drag, startPoint x: 306, startPoint y: 154, endPoint x: 266, endPoint y: 148, distance: 41.1
click at [266, 148] on div "Income * 3,276 $" at bounding box center [283, 147] width 141 height 21
type input "4,098.28"
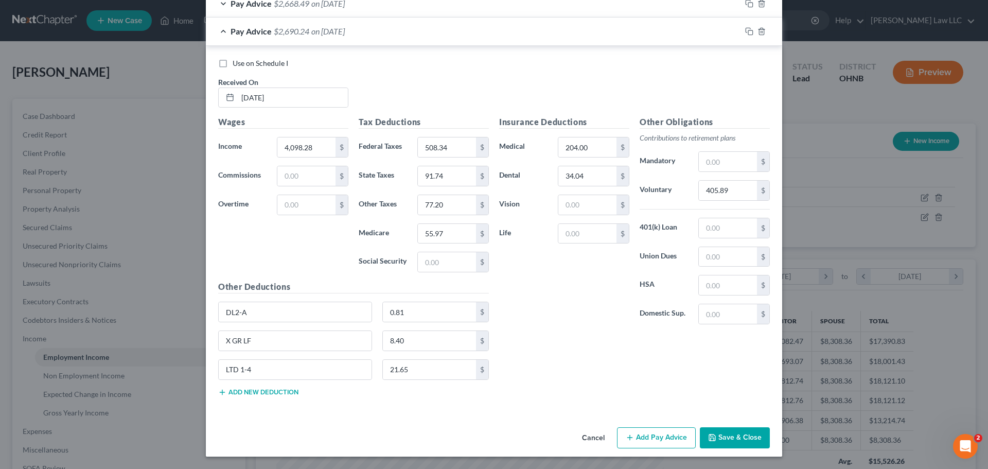
click at [244, 232] on div "Wages Income * 4,098.28 $ Commissions $ Overtime $" at bounding box center [283, 198] width 141 height 165
click at [220, 32] on div "Pay Advice $2,690.24 on [DATE]" at bounding box center [473, 30] width 535 height 27
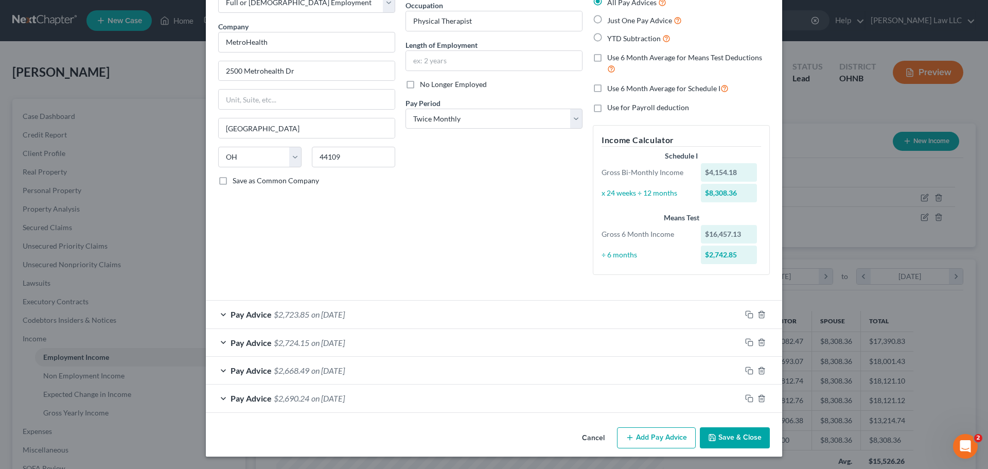
scroll to position [66, 0]
click at [746, 401] on icon "button" at bounding box center [749, 398] width 8 height 8
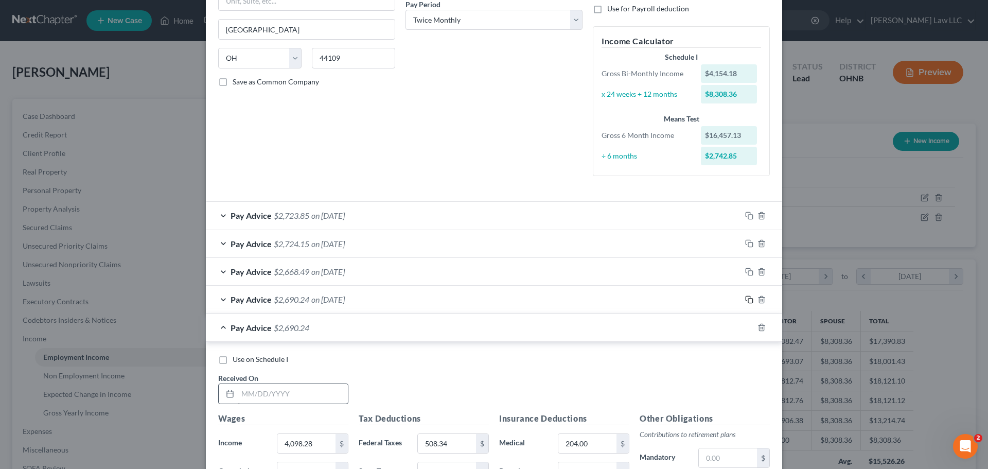
scroll to position [166, 0]
click at [277, 398] on input "text" at bounding box center [293, 393] width 110 height 20
type input "[DATE]"
click at [416, 381] on div "Use on Schedule I Received On * [DATE]" at bounding box center [494, 382] width 562 height 58
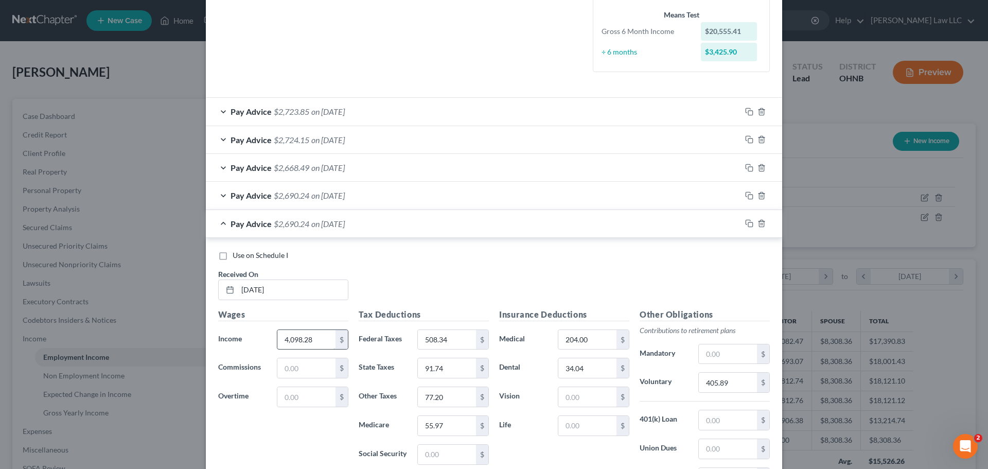
scroll to position [320, 0]
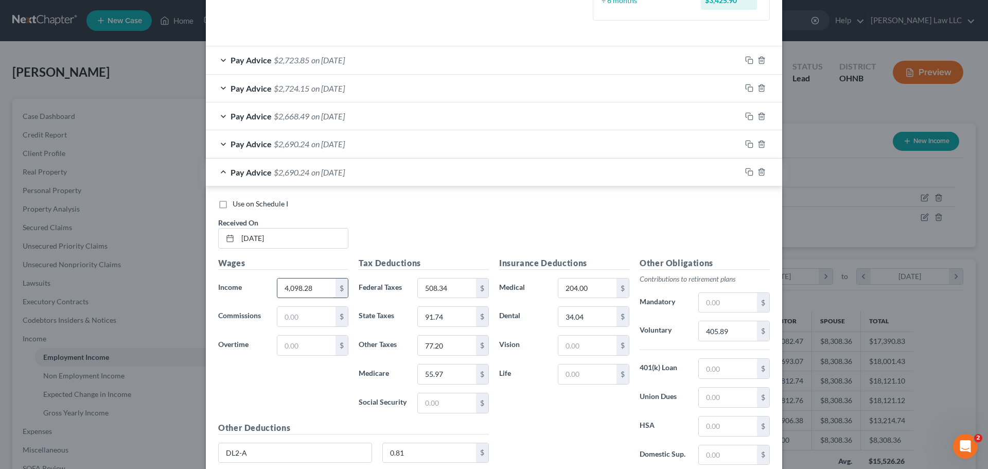
click at [317, 290] on input "4,098.28" at bounding box center [306, 288] width 58 height 20
click at [311, 173] on span "on [DATE]" at bounding box center [327, 172] width 33 height 10
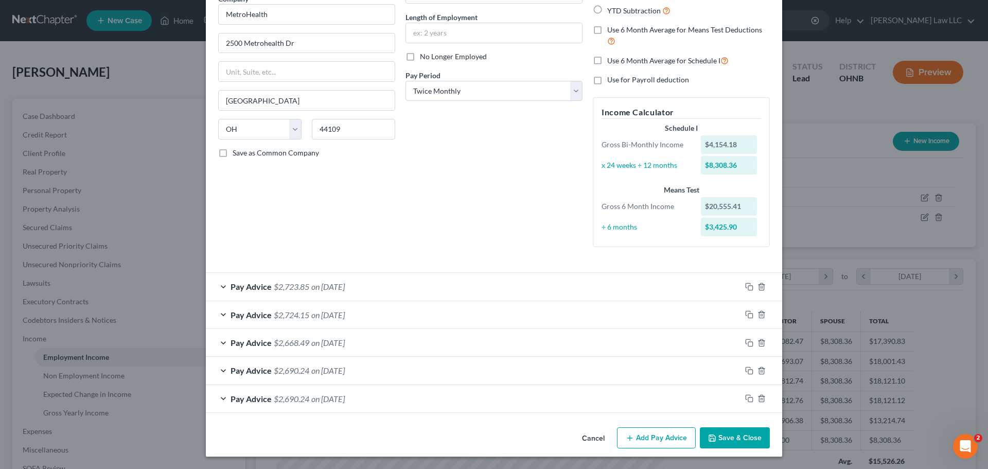
scroll to position [94, 0]
click at [305, 399] on span "$2,690.24" at bounding box center [292, 399] width 36 height 10
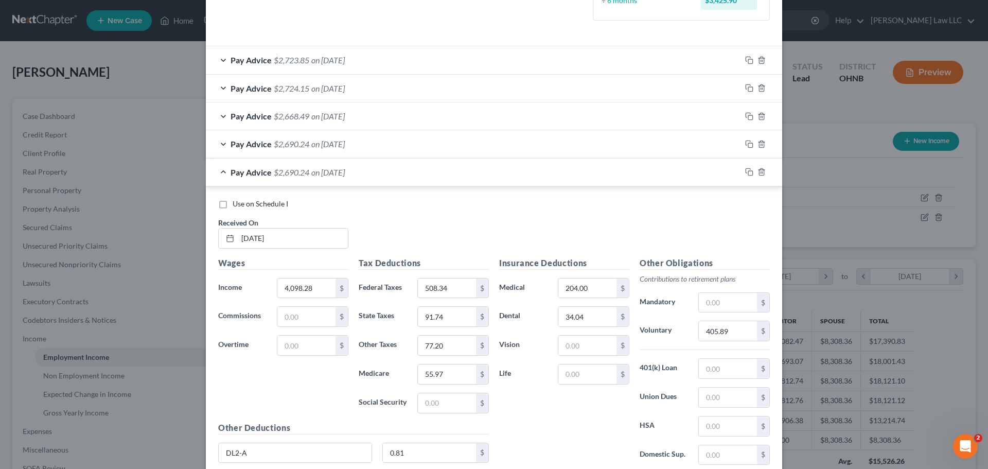
scroll to position [372, 0]
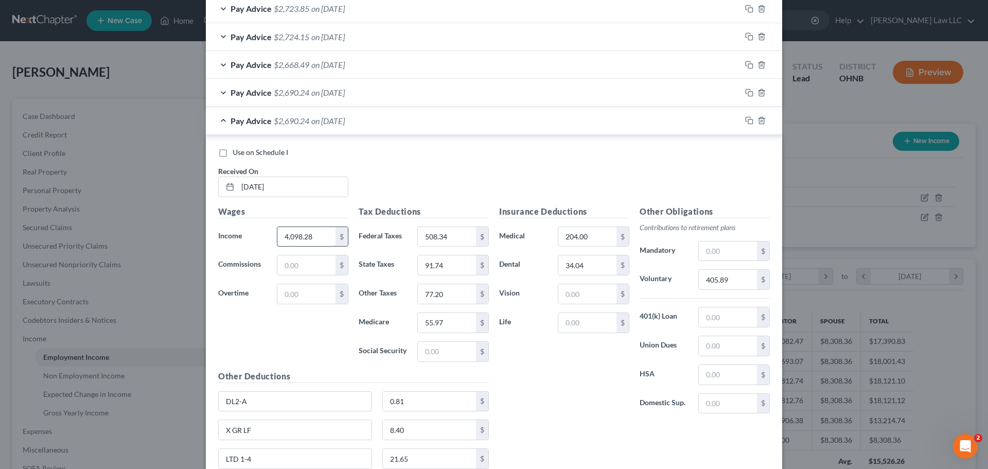
click at [299, 242] on input "4,098.28" at bounding box center [306, 237] width 58 height 20
click at [296, 237] on input "4,098.28" at bounding box center [306, 237] width 58 height 20
click at [216, 119] on div "Pay Advice $2,650.24 on [DATE]" at bounding box center [473, 120] width 535 height 27
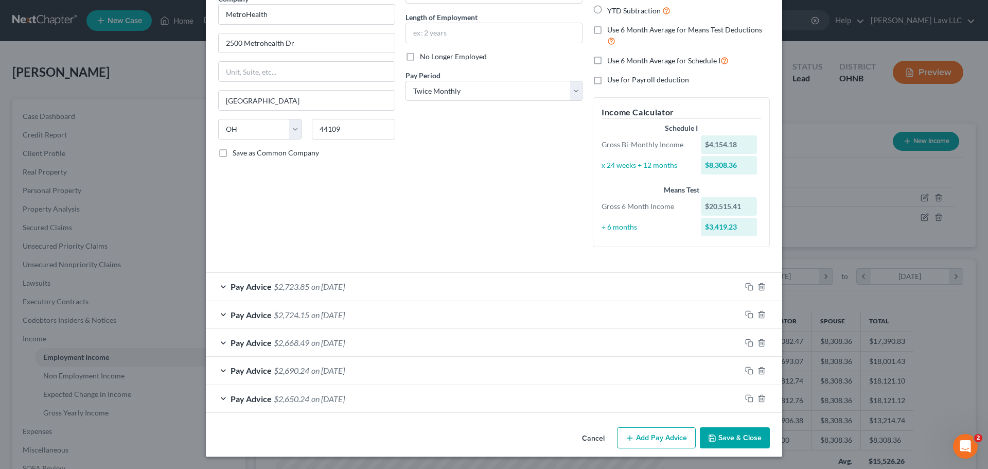
scroll to position [94, 0]
click at [218, 400] on div "Pay Advice $2,650.24 on [DATE]" at bounding box center [473, 398] width 535 height 27
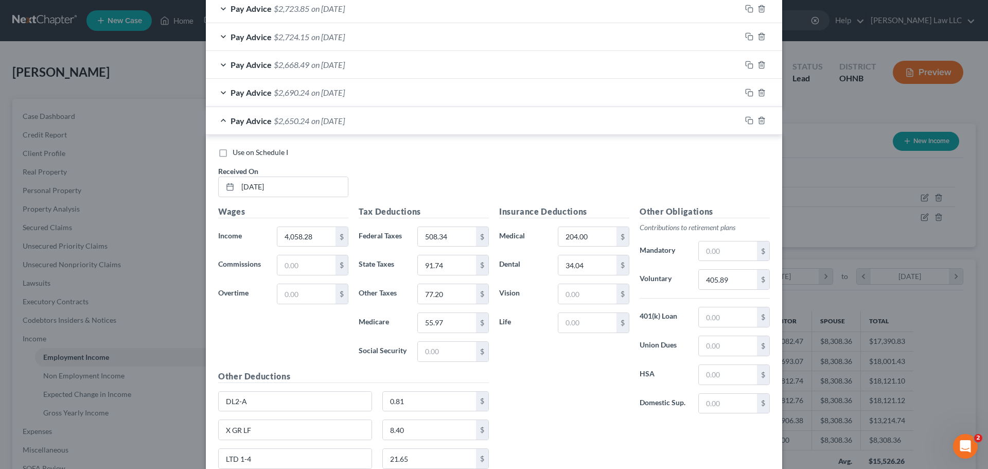
scroll to position [461, 0]
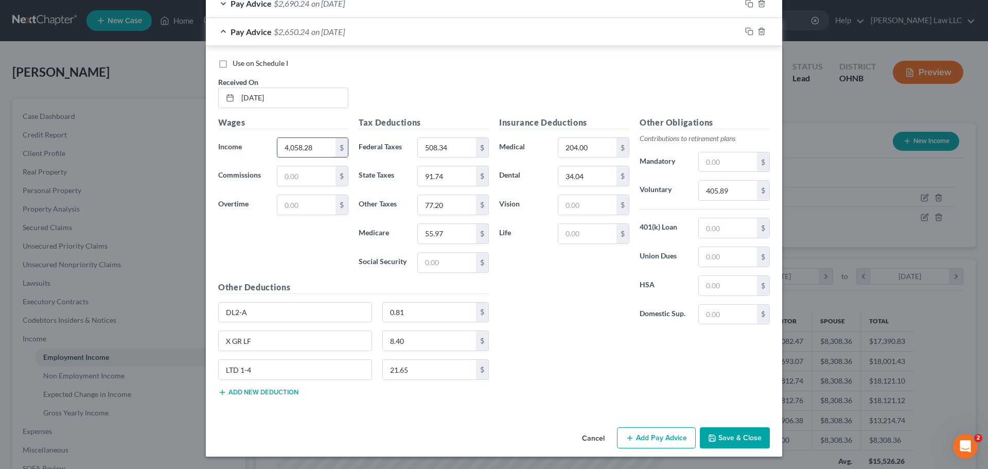
click at [317, 148] on input "4,058.28" at bounding box center [306, 148] width 58 height 20
click at [314, 149] on input "4,058.28" at bounding box center [306, 148] width 58 height 20
type input "4,058.90"
click at [454, 148] on input "508.34" at bounding box center [447, 148] width 58 height 20
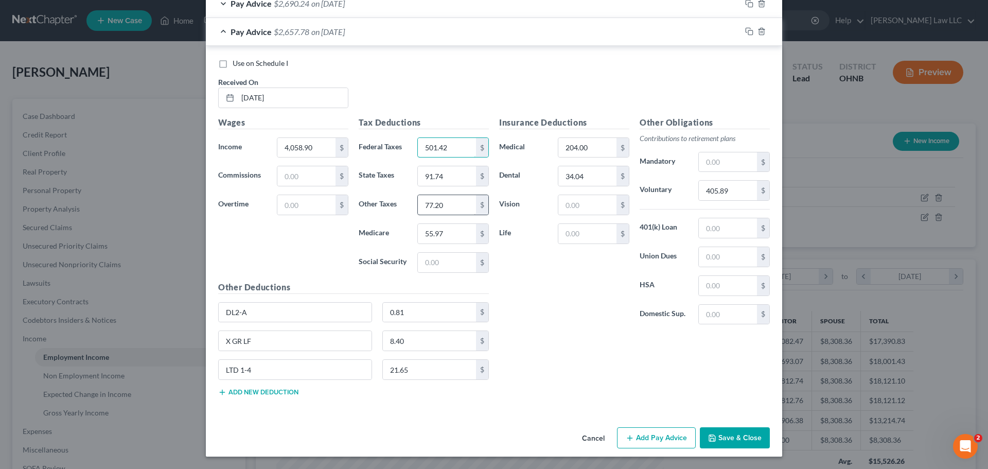
type input "501.42"
click at [455, 206] on input "77.20" at bounding box center [447, 205] width 58 height 20
type input "76.42"
click at [447, 237] on input "55.97" at bounding box center [447, 234] width 58 height 20
type input "4"
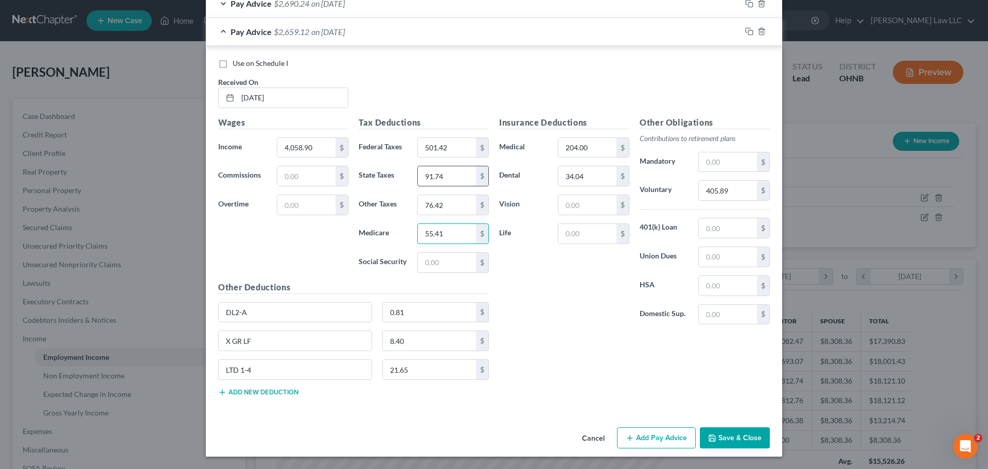
type input "55.41"
click at [456, 173] on input "91.74" at bounding box center [447, 176] width 58 height 20
type input "90.67"
click at [580, 326] on div "Insurance Deductions Medical 204.00 $ Dental 34.04 $ Vision $ Life $" at bounding box center [564, 224] width 141 height 217
click at [424, 350] on input "8.40" at bounding box center [430, 341] width 94 height 20
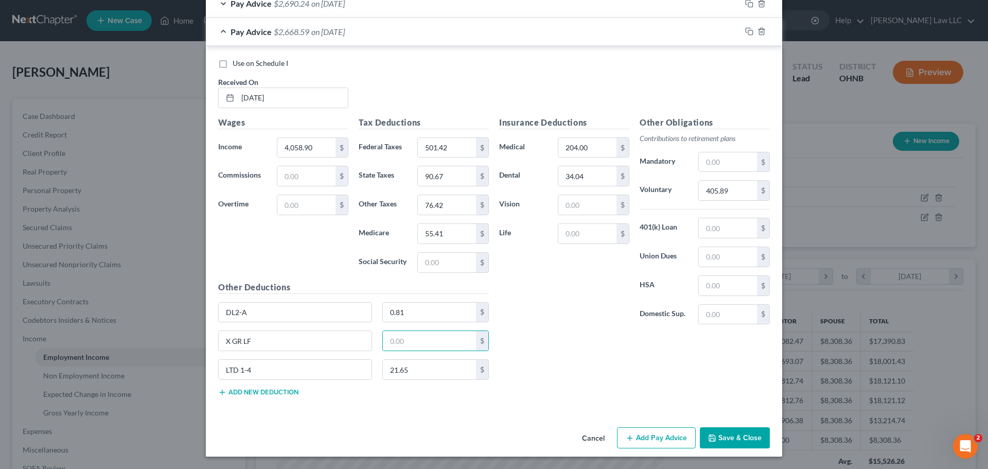
click at [564, 310] on div "Insurance Deductions Medical 204.00 $ Dental 34.04 $ Vision $ Life $" at bounding box center [564, 224] width 141 height 217
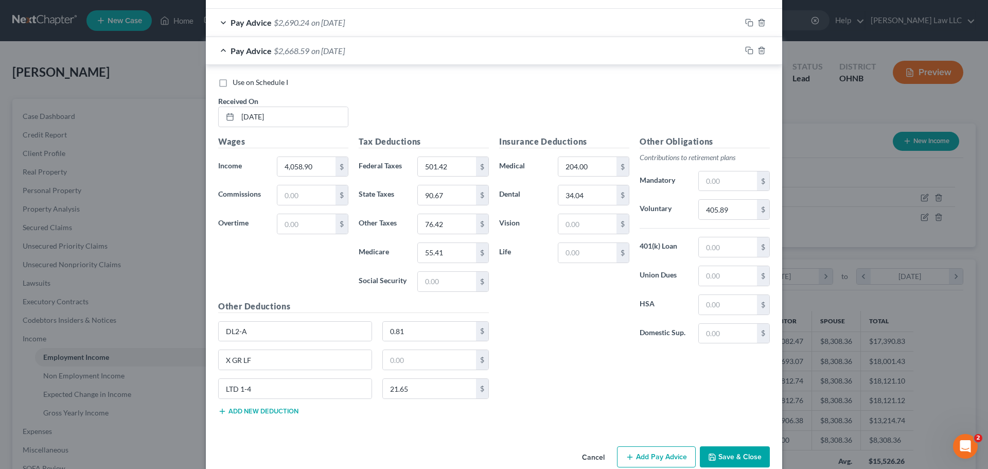
scroll to position [409, 0]
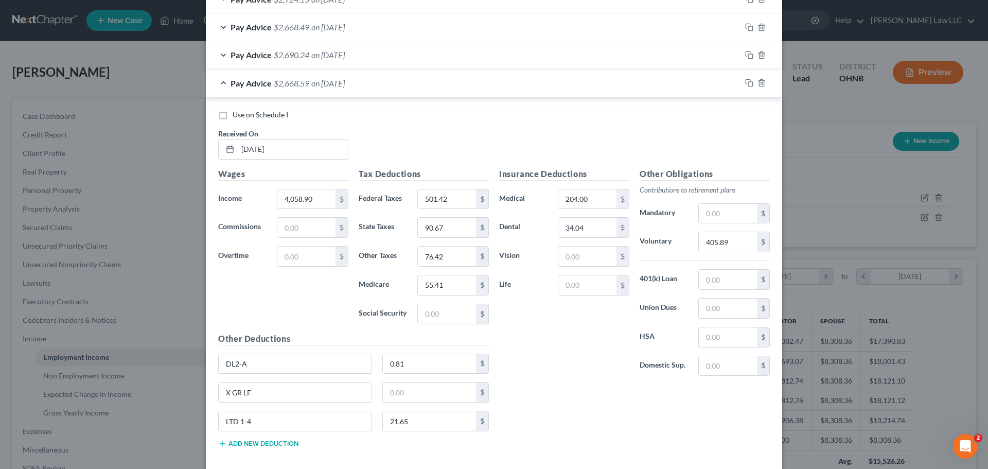
click at [218, 81] on div "Pay Advice $2,668.59 on [DATE]" at bounding box center [473, 82] width 535 height 27
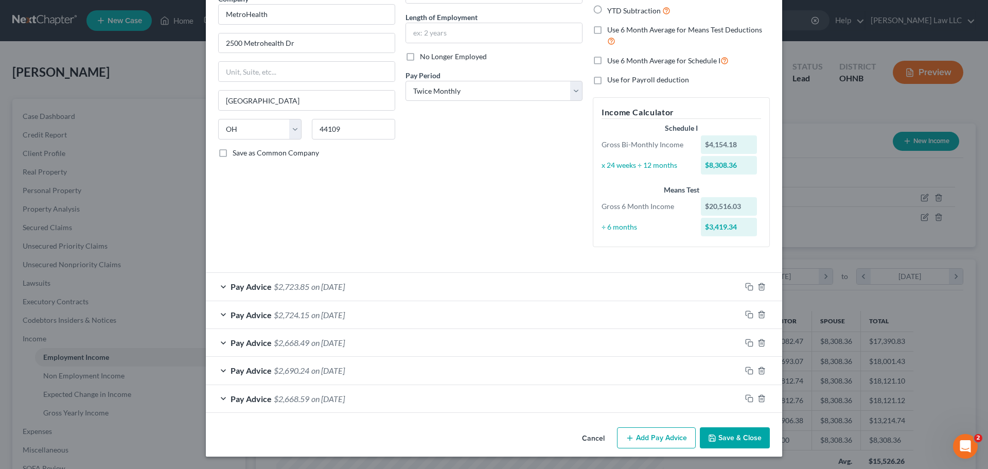
scroll to position [94, 0]
click at [345, 371] on span "on [DATE]" at bounding box center [327, 370] width 33 height 10
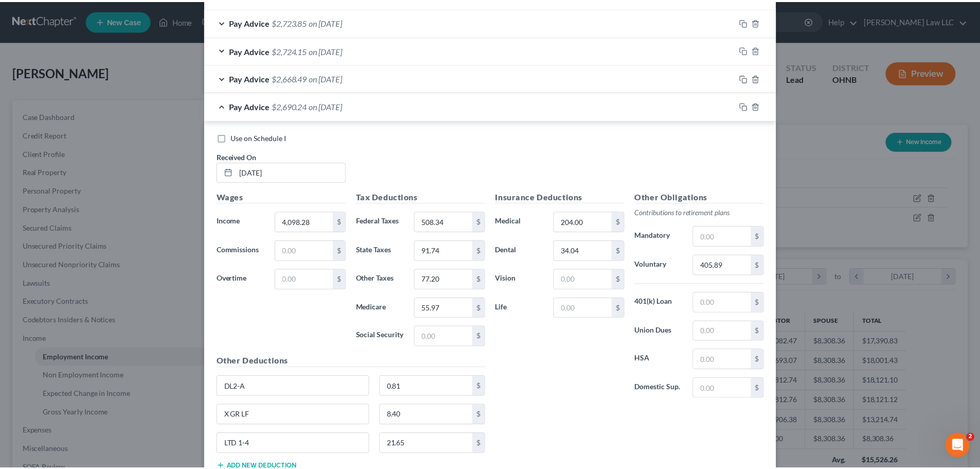
scroll to position [461, 0]
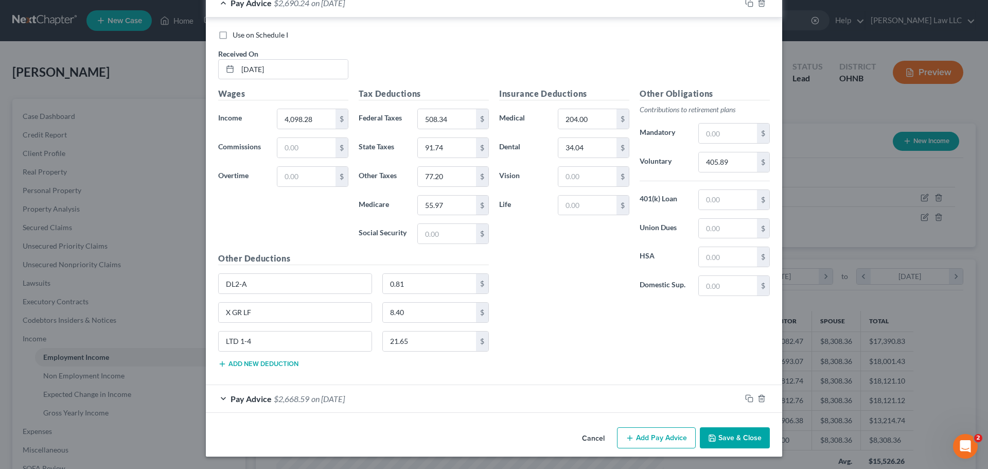
click at [277, 363] on button "Add new deduction" at bounding box center [258, 364] width 80 height 8
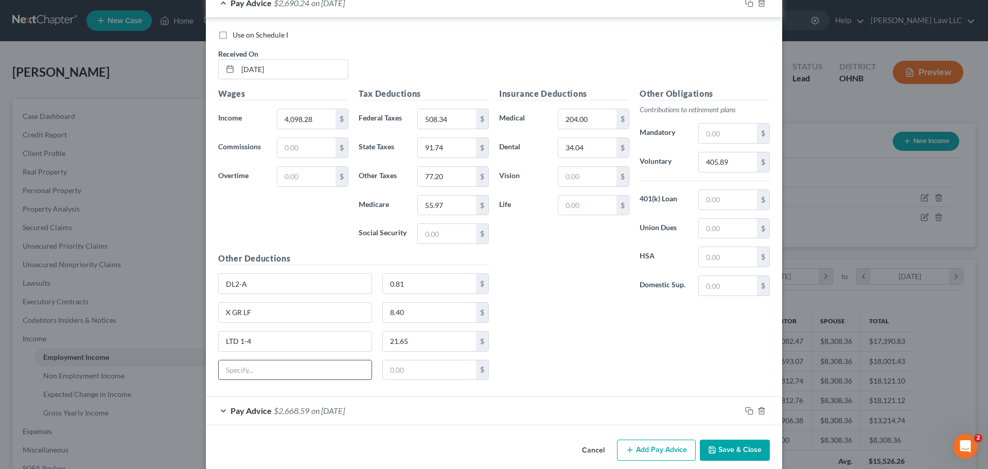
click at [266, 372] on input "text" at bounding box center [295, 370] width 153 height 20
type input "Gift Cards"
type input "30.99"
click at [274, 230] on div "Wages Income * 4,098.28 $ Commissions $ Overtime $" at bounding box center [283, 169] width 141 height 165
click at [726, 440] on button "Save & Close" at bounding box center [735, 451] width 70 height 22
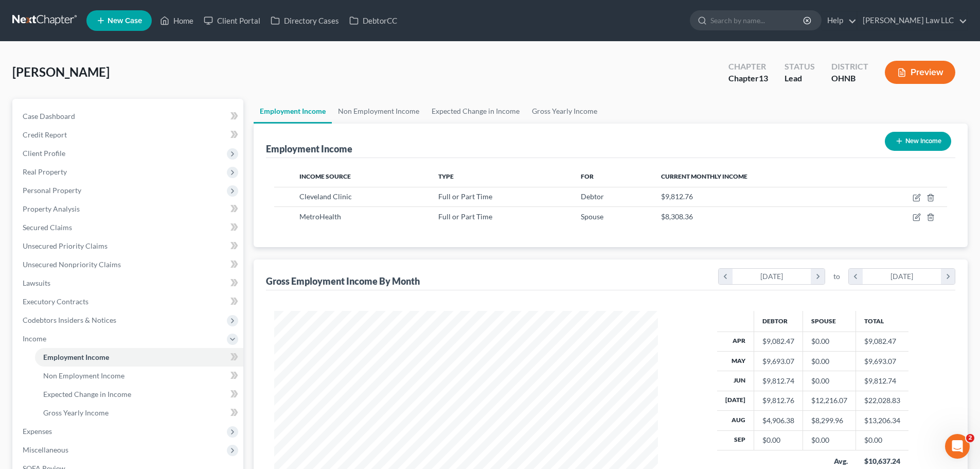
scroll to position [144, 0]
